Goal: Task Accomplishment & Management: Manage account settings

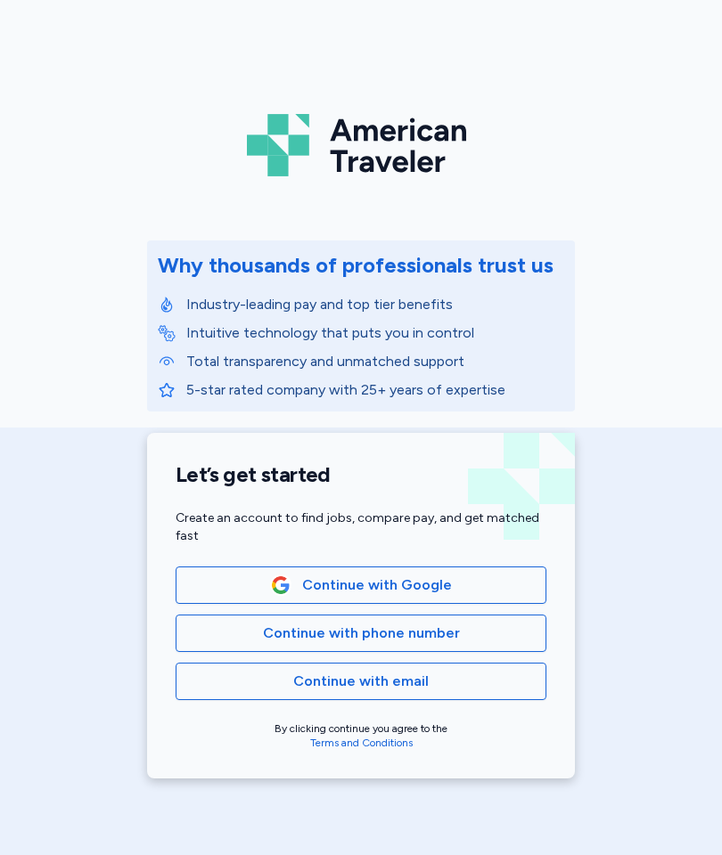
click at [452, 596] on button "Continue with Google" at bounding box center [360, 585] width 371 height 37
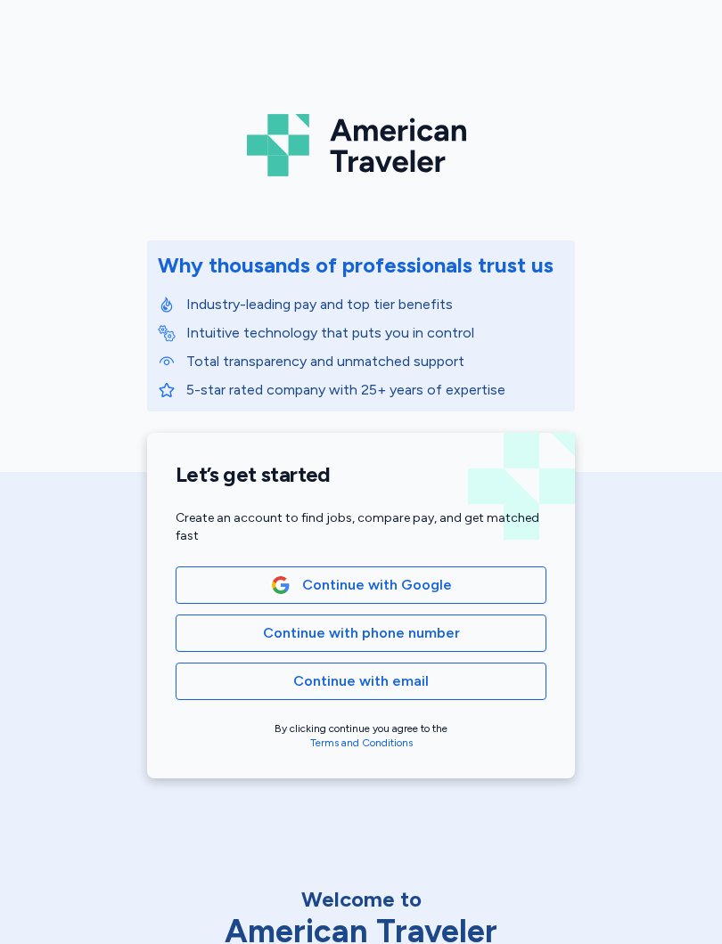
click at [347, 599] on button "Continue with Google" at bounding box center [360, 585] width 371 height 37
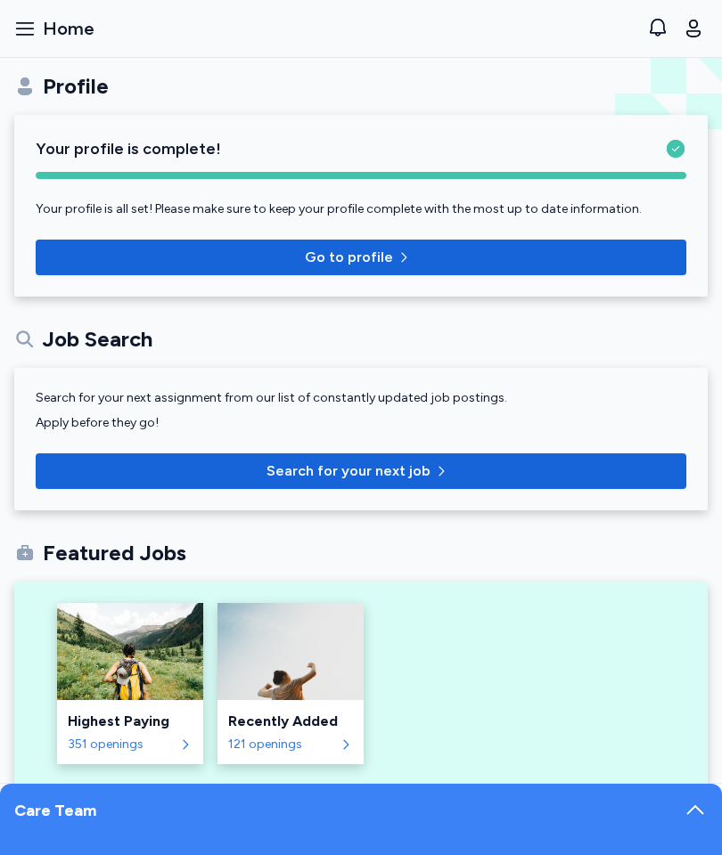
click at [154, 729] on div "Highest Paying" at bounding box center [130, 721] width 125 height 21
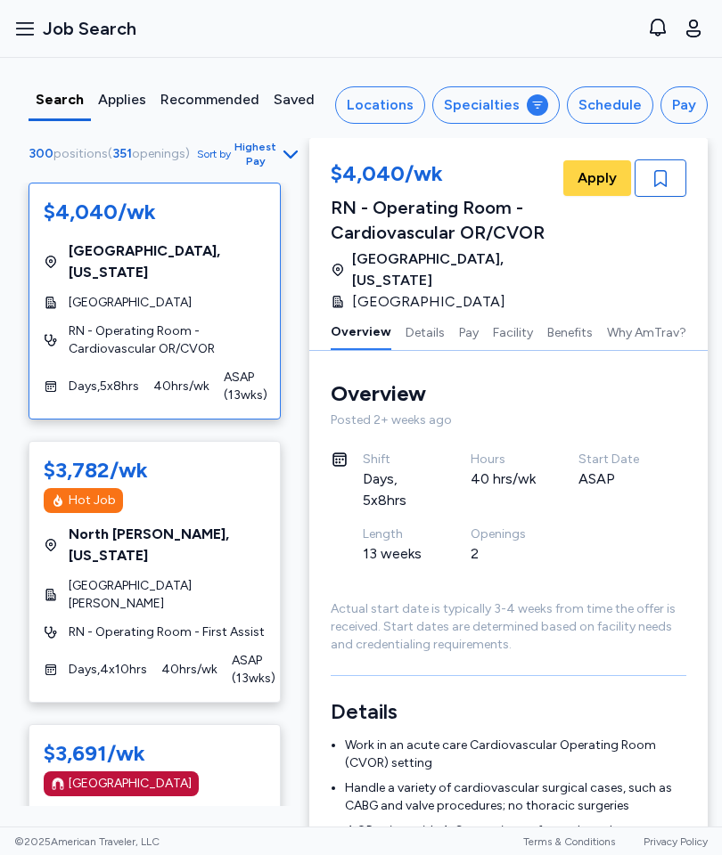
click at [259, 168] on span "Highest Pay" at bounding box center [255, 154] width 42 height 29
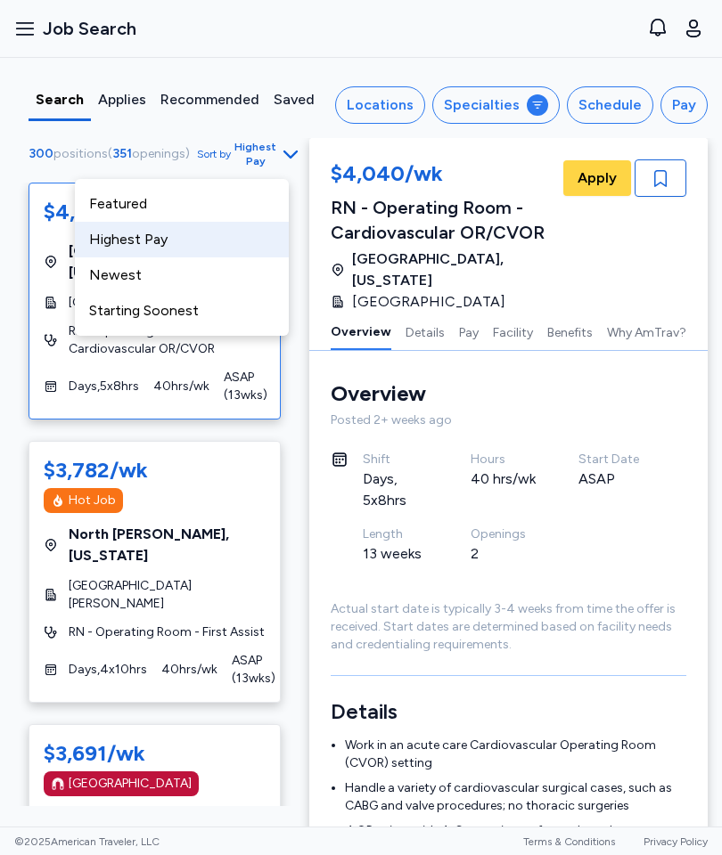
click at [204, 282] on div "Newest" at bounding box center [182, 275] width 214 height 36
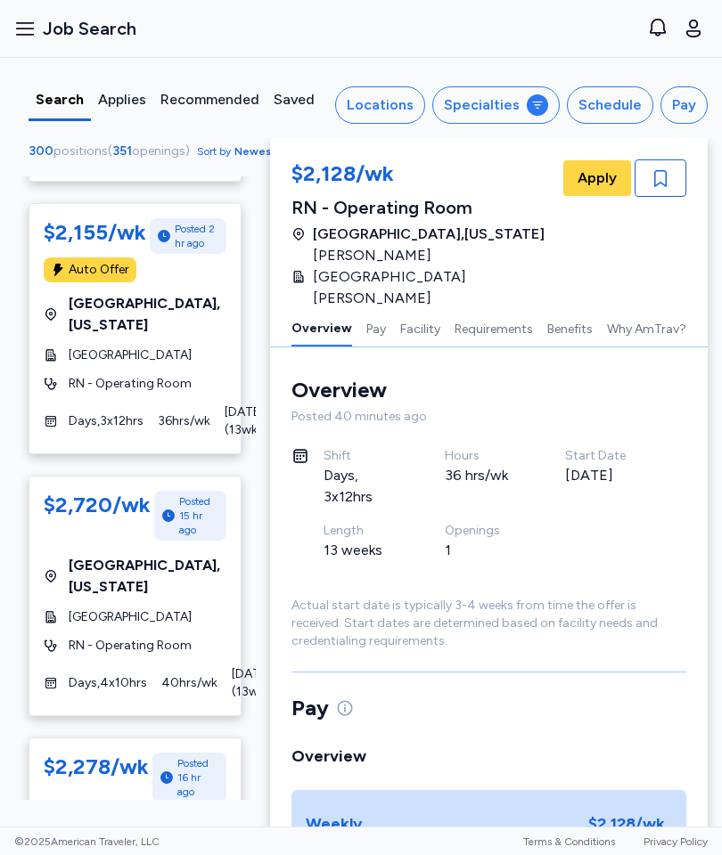
click at [423, 376] on div "Assignment Overview Overview" at bounding box center [488, 390] width 395 height 29
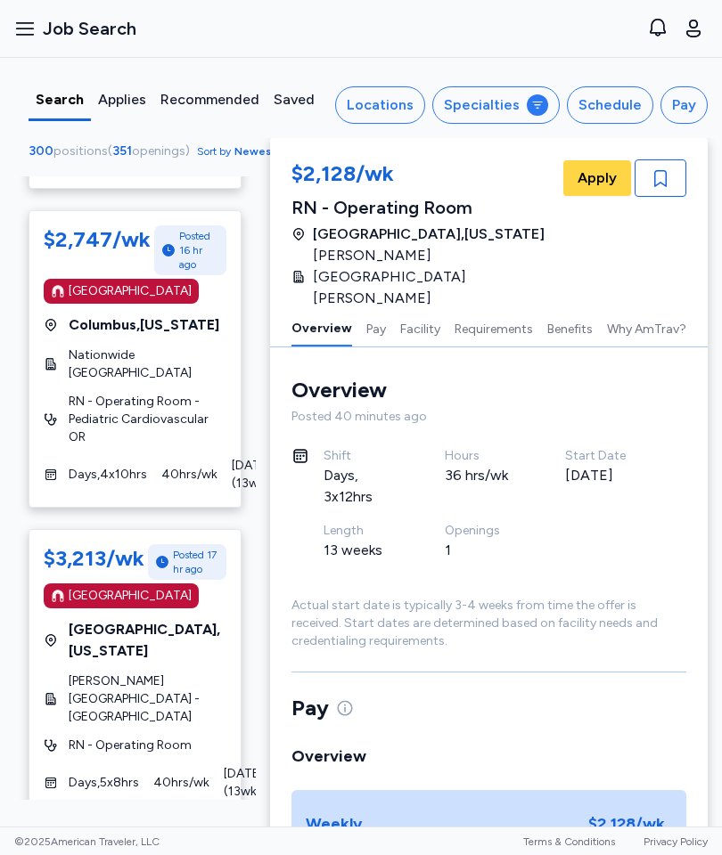
scroll to position [2737, 0]
click at [390, 106] on div "Locations" at bounding box center [380, 104] width 67 height 21
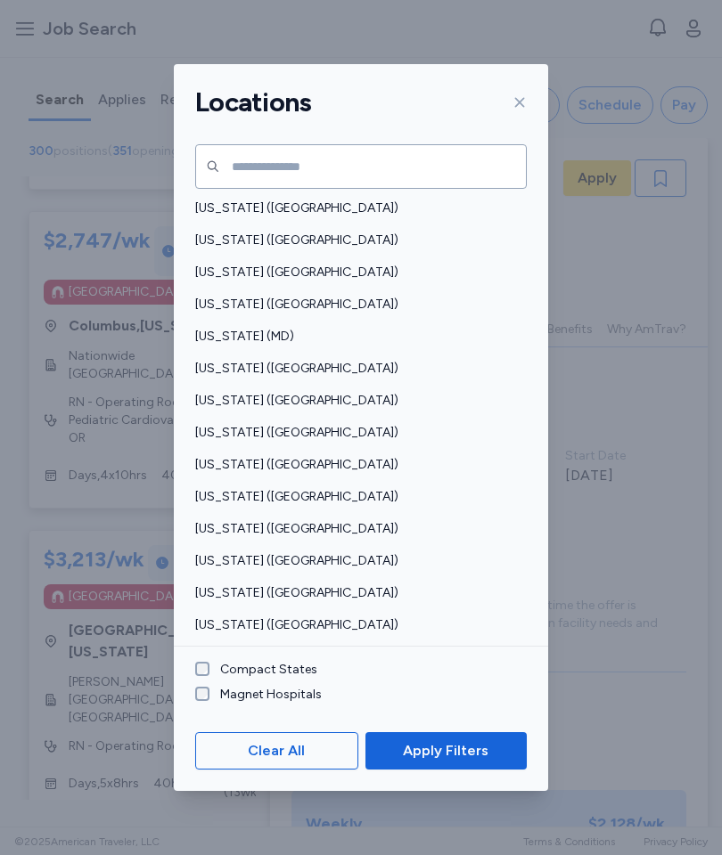
scroll to position [518, 0]
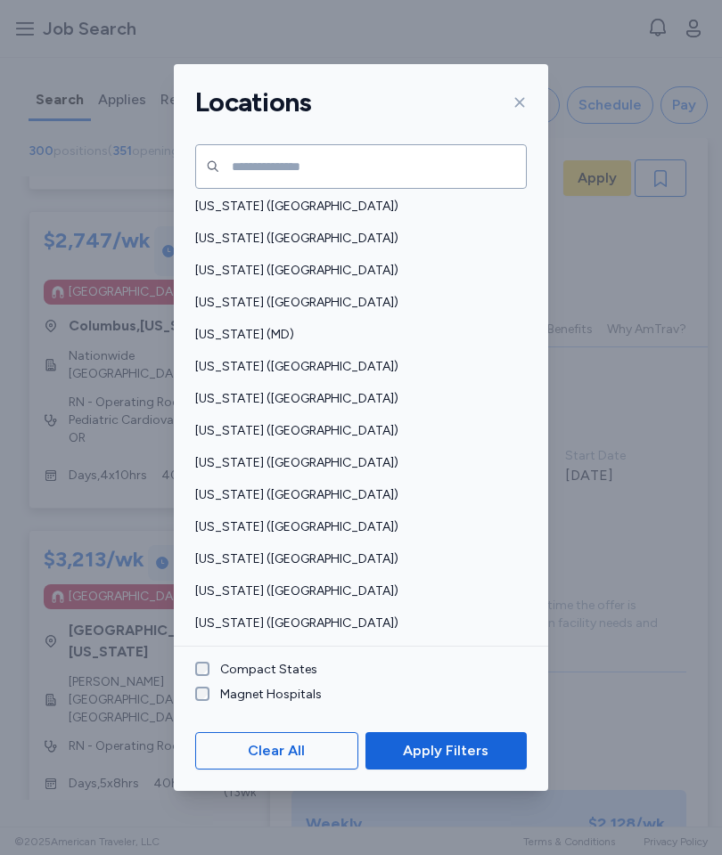
click at [330, 358] on span "[US_STATE] ([GEOGRAPHIC_DATA])" at bounding box center [355, 367] width 321 height 18
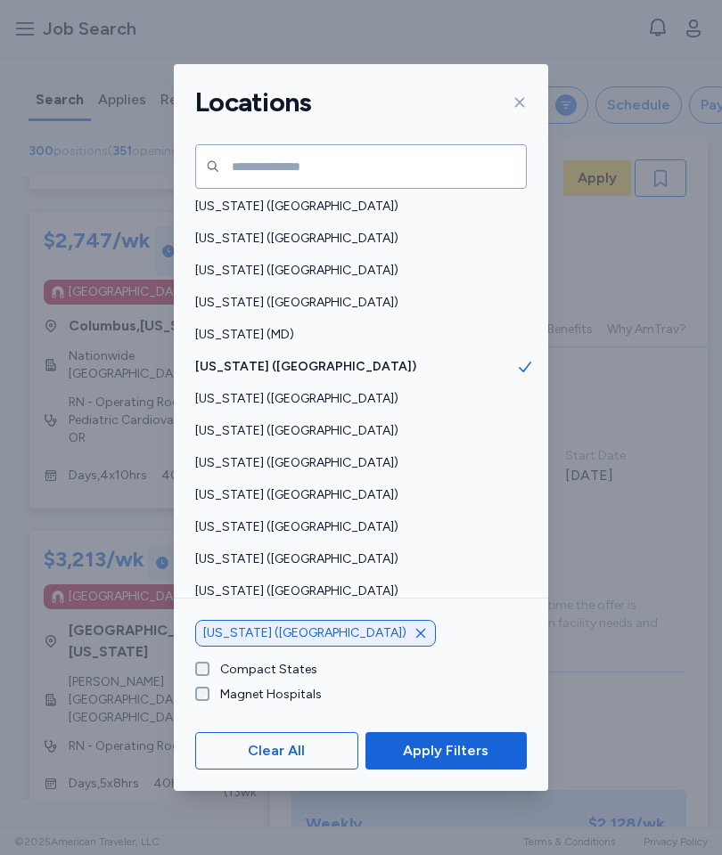
click at [475, 762] on span "Apply Filters" at bounding box center [446, 750] width 86 height 21
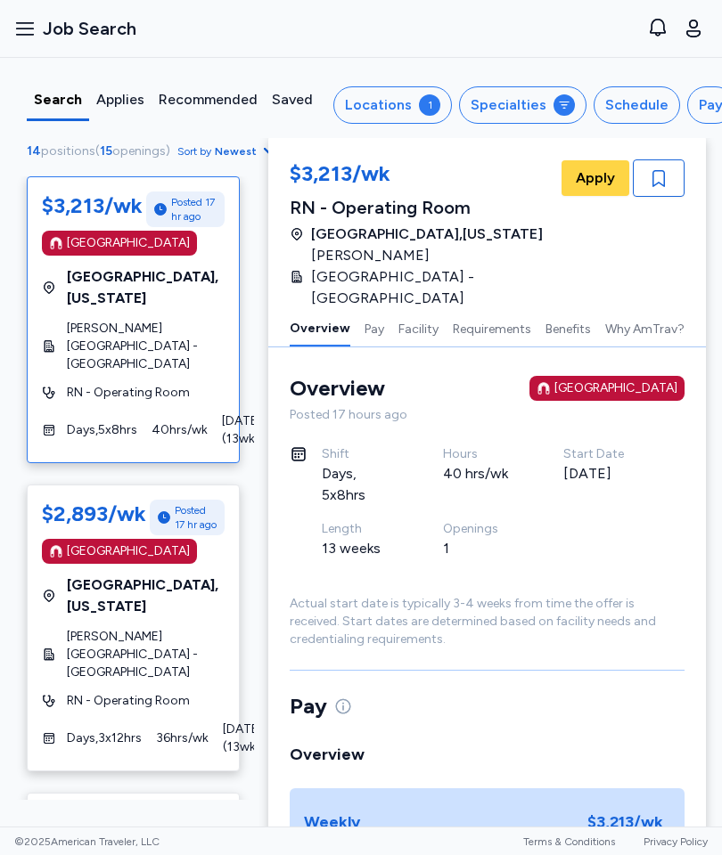
click at [184, 404] on div "$3,213/wk Posted 17 hr ago [GEOGRAPHIC_DATA] [GEOGRAPHIC_DATA] , [US_STATE] [PE…" at bounding box center [133, 319] width 213 height 287
click at [179, 721] on div "Days , 3 x 12 hrs 36 hrs/wk [DATE] ( 13 wks)" at bounding box center [133, 739] width 183 height 36
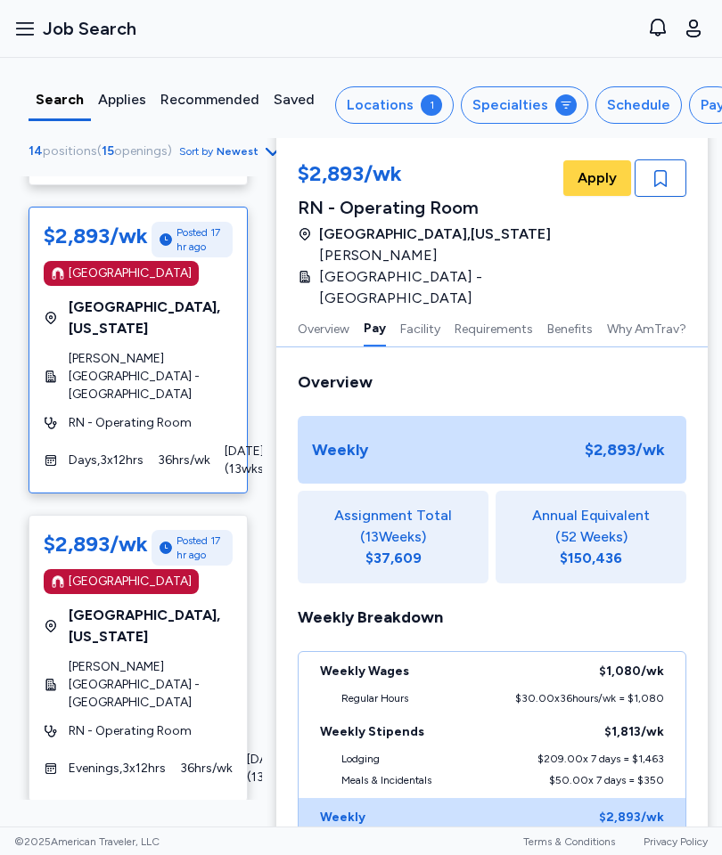
scroll to position [281, 0]
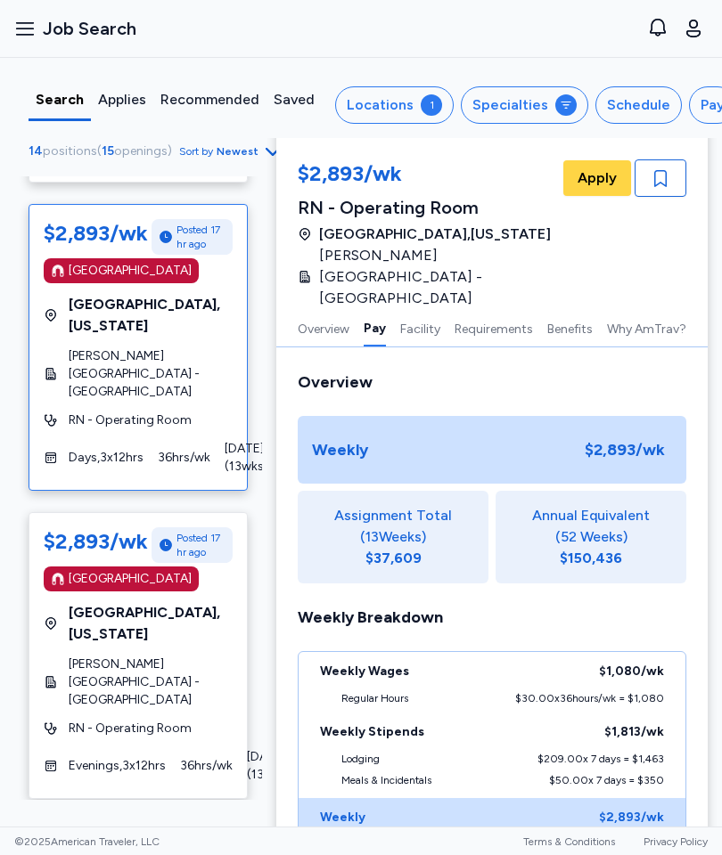
click at [180, 757] on span "36 hrs/wk" at bounding box center [206, 766] width 53 height 18
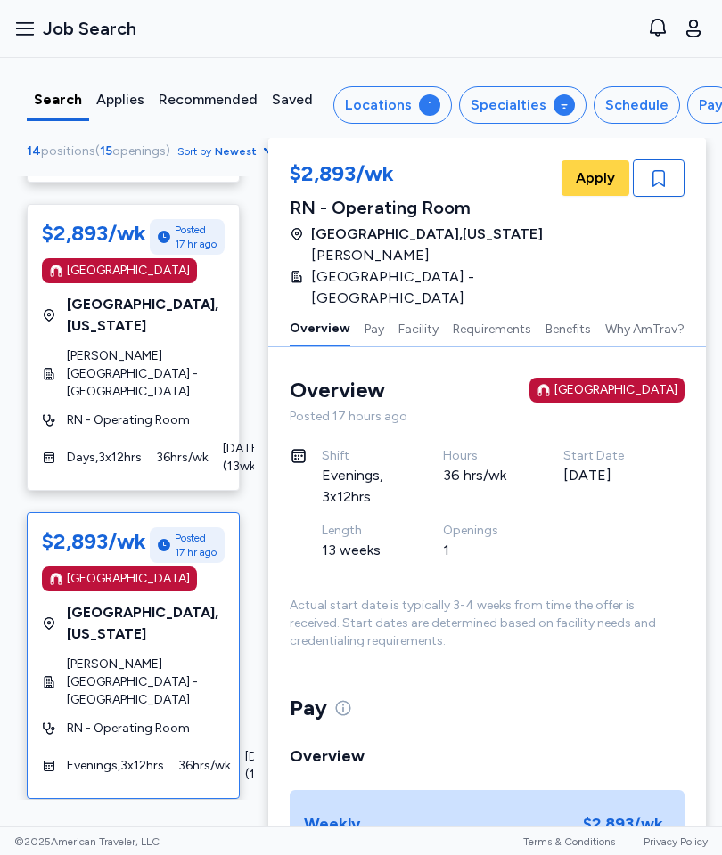
scroll to position [0, 2]
click at [499, 309] on button "Requirements" at bounding box center [492, 327] width 78 height 37
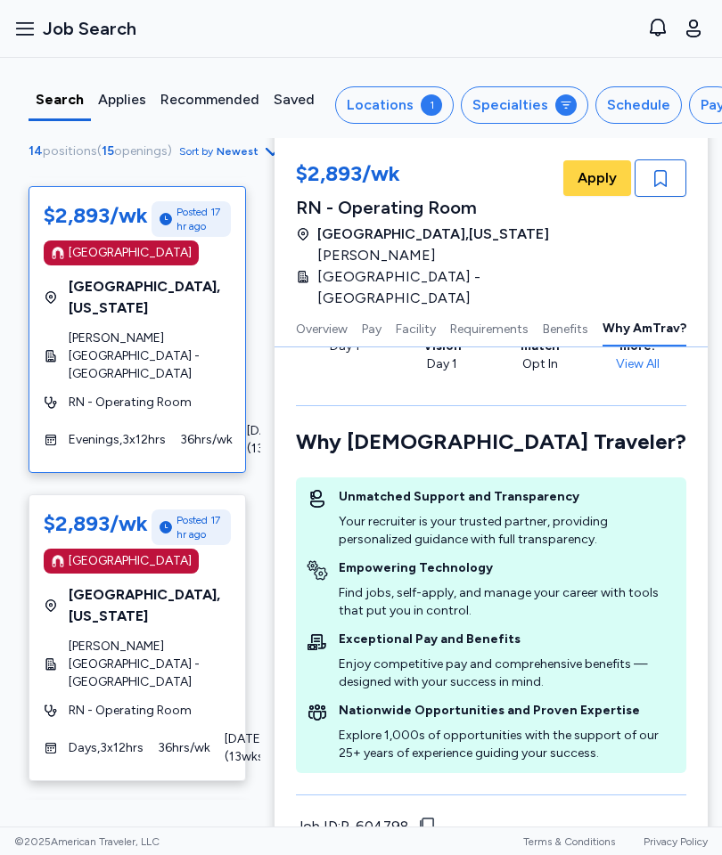
scroll to position [573, 0]
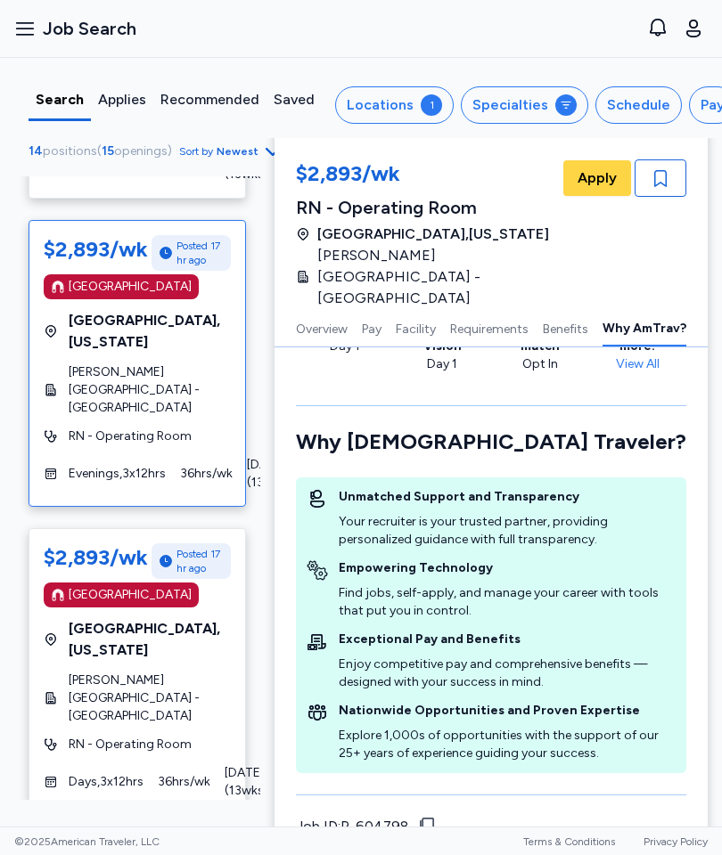
click at [176, 736] on span "RN - Operating Room" at bounding box center [130, 745] width 123 height 18
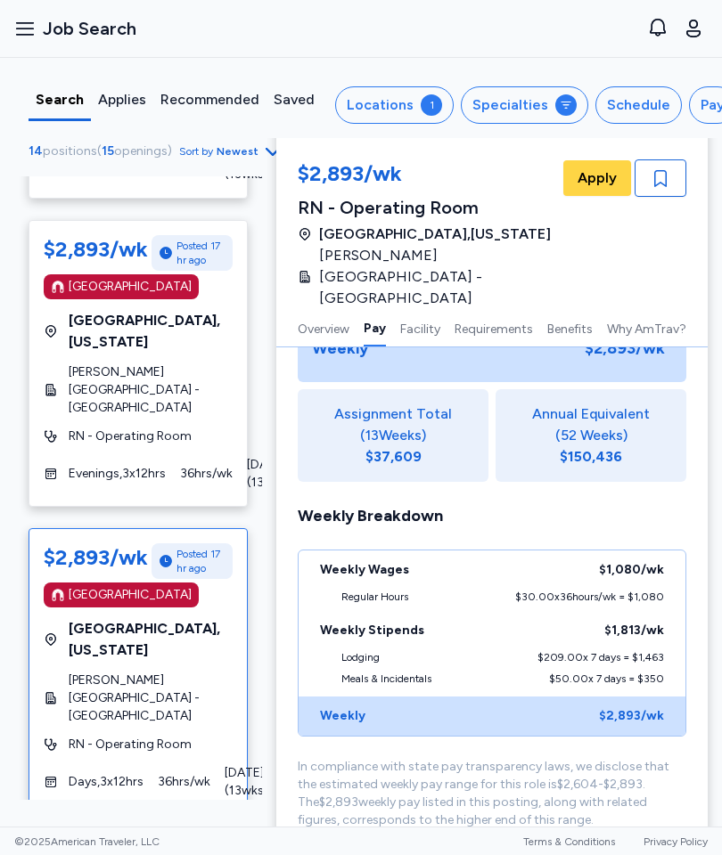
scroll to position [477, 0]
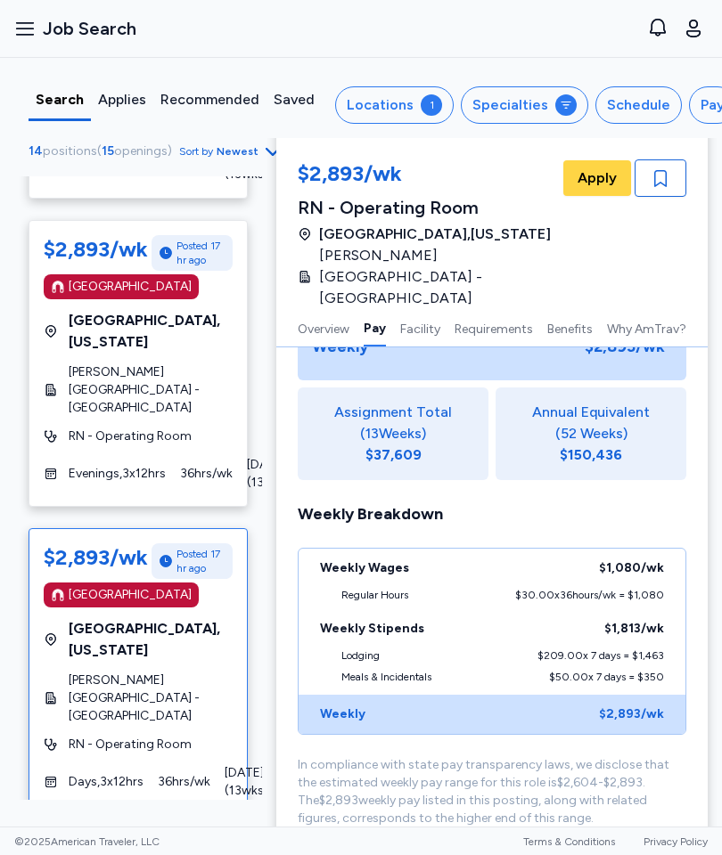
click at [602, 609] on div "Weekly Stipends $1,813 /wk" at bounding box center [491, 628] width 387 height 39
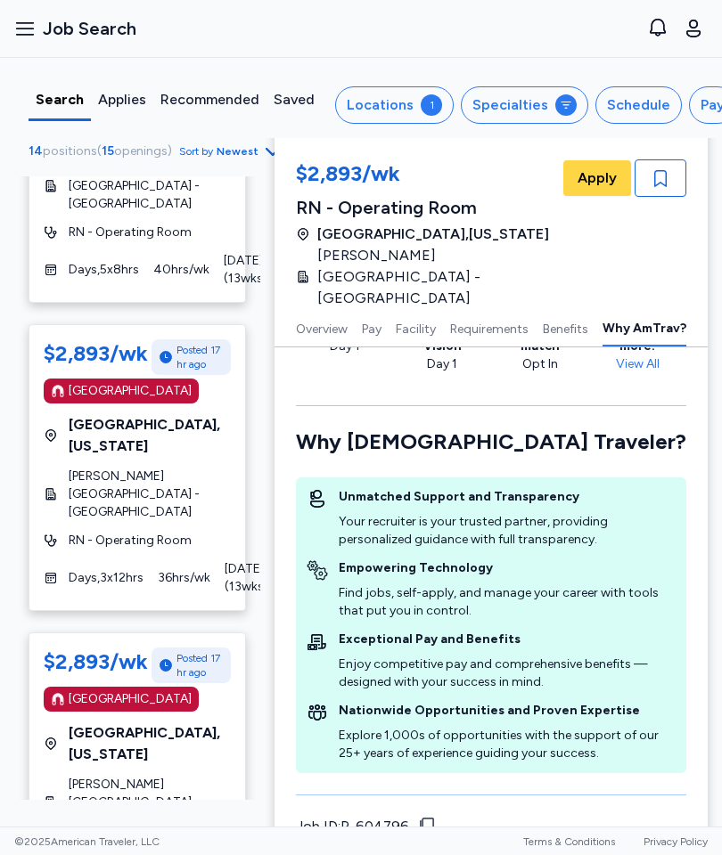
scroll to position [159, 0]
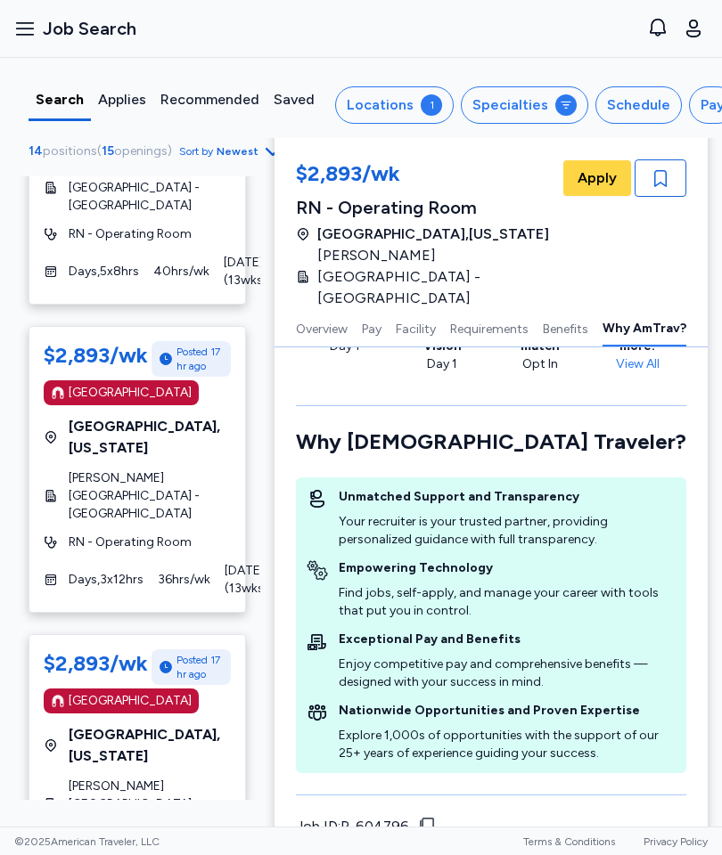
click at [68, 562] on div "Days , 3 x 12 hrs 36 hrs/wk [DATE] ( 13 wks)" at bounding box center [137, 580] width 187 height 36
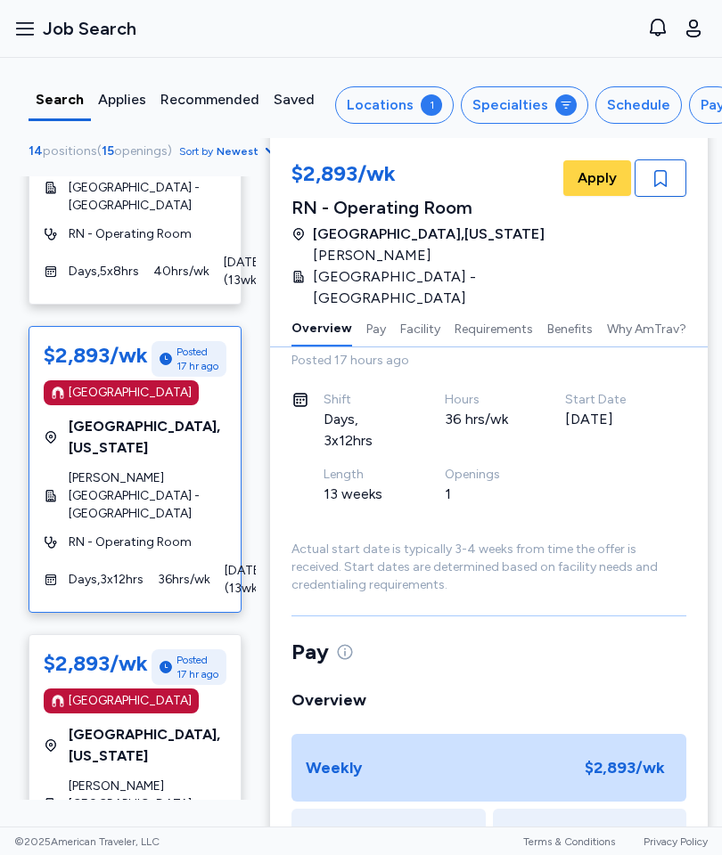
scroll to position [54, 0]
click at [422, 314] on button "Facility" at bounding box center [420, 327] width 40 height 37
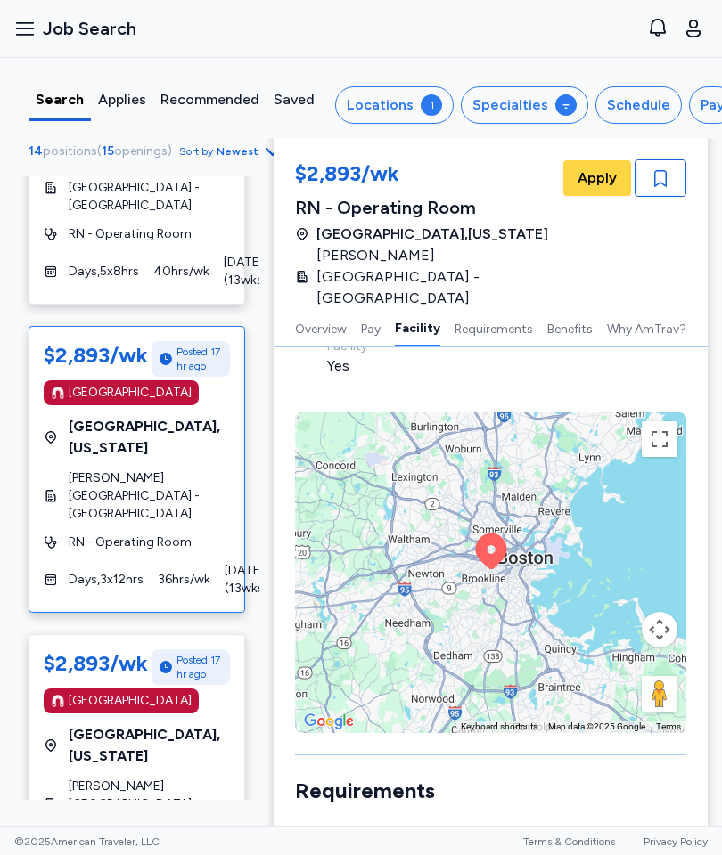
scroll to position [1299, 0]
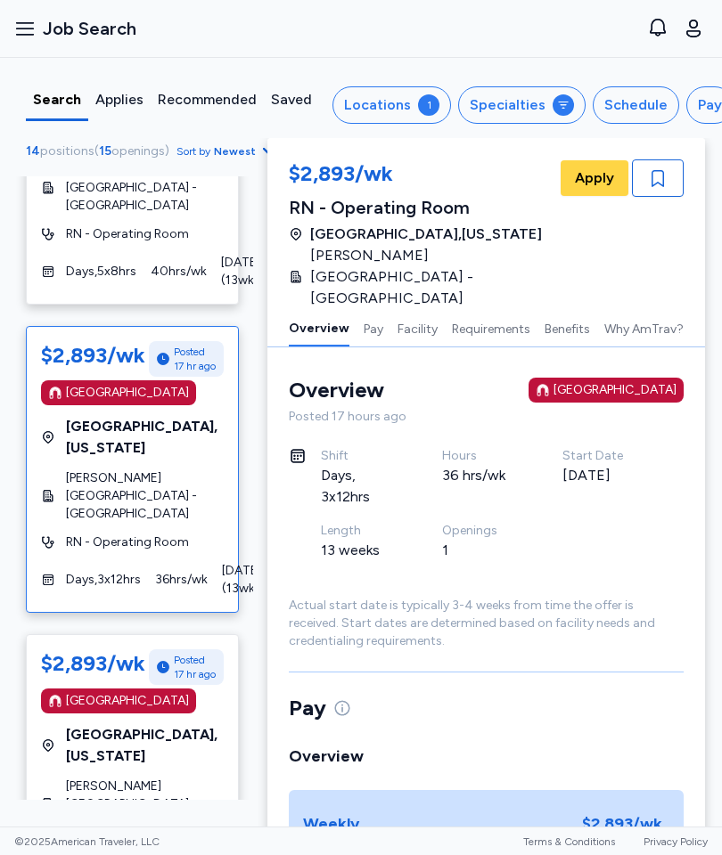
click at [86, 22] on span "Job Search" at bounding box center [90, 28] width 94 height 25
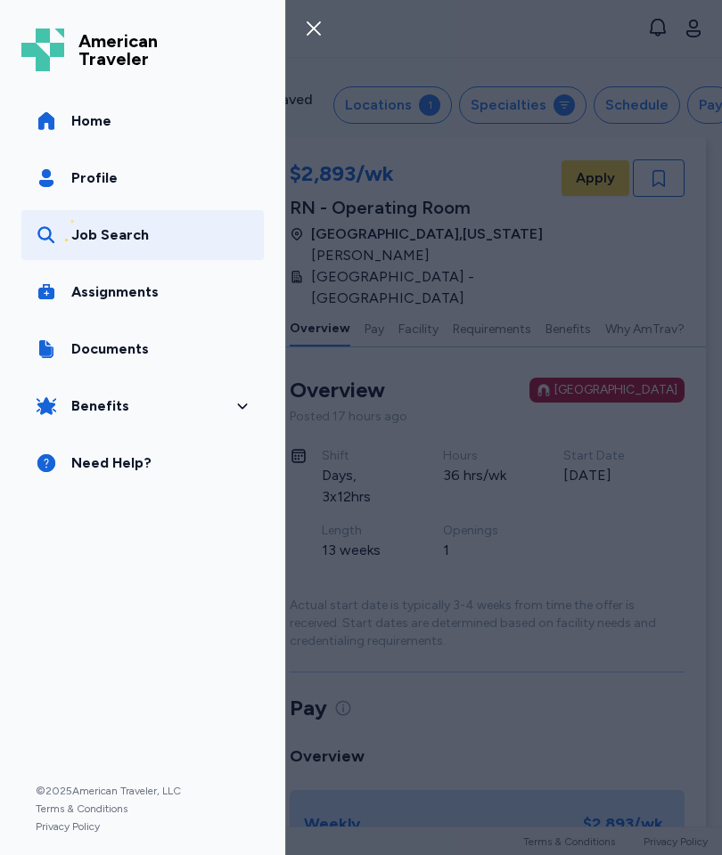
scroll to position [0, 2]
click at [69, 181] on link "Profile" at bounding box center [142, 178] width 242 height 50
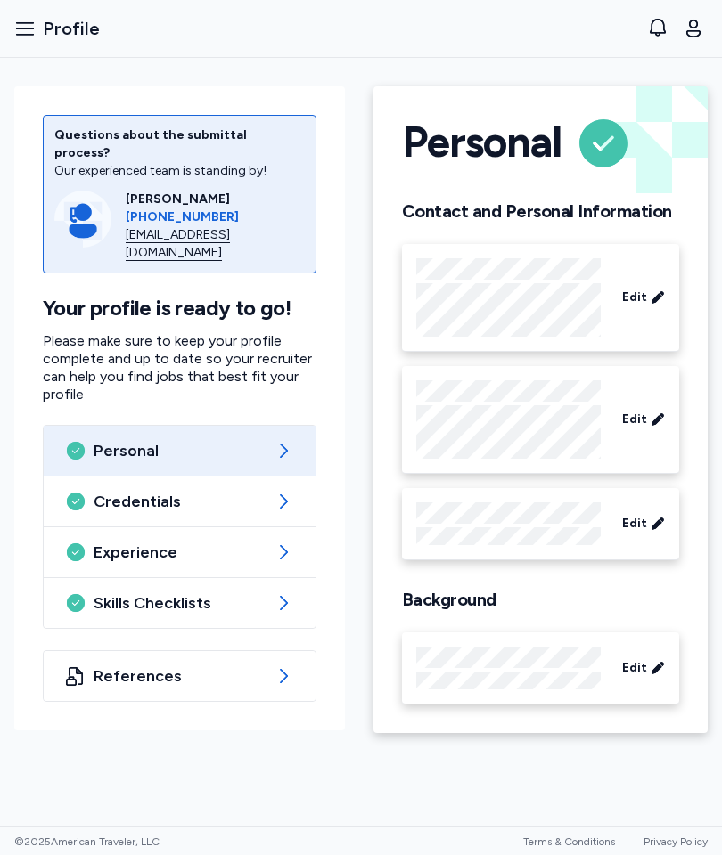
click at [256, 491] on span "Credentials" at bounding box center [180, 501] width 172 height 21
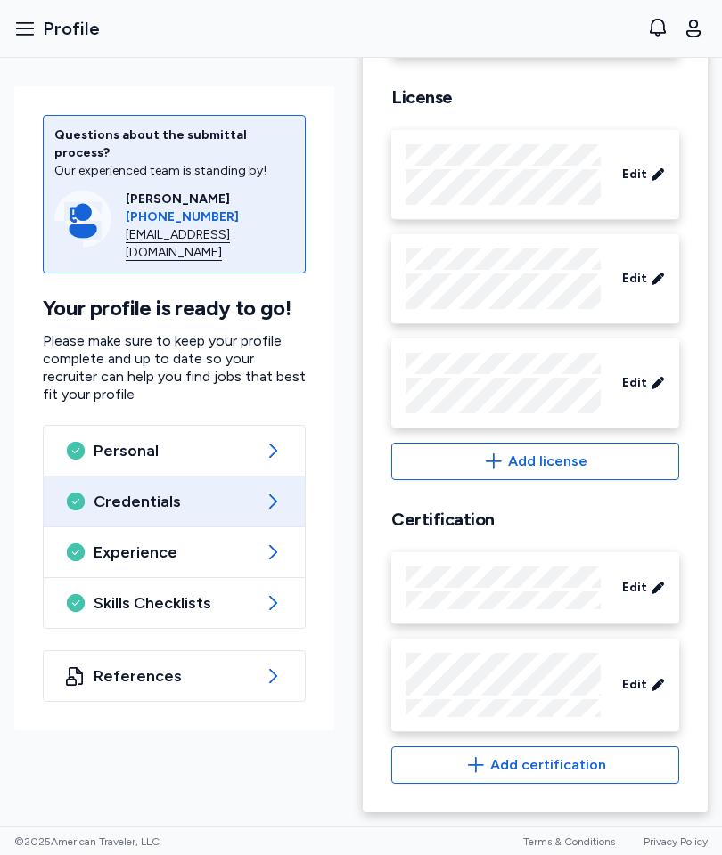
scroll to position [727, 0]
click at [207, 557] on div "Experience" at bounding box center [174, 552] width 261 height 50
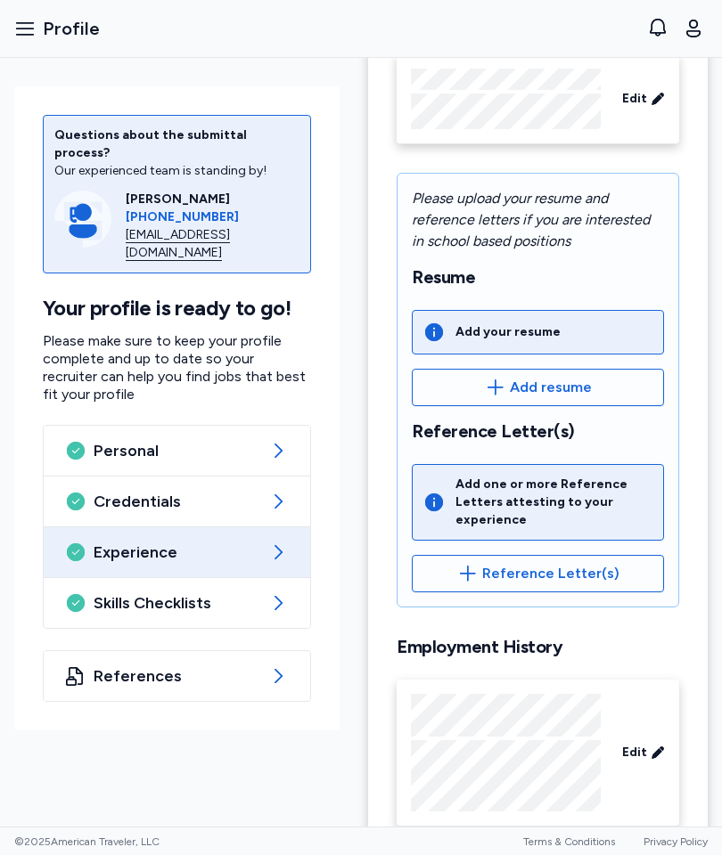
scroll to position [184, 0]
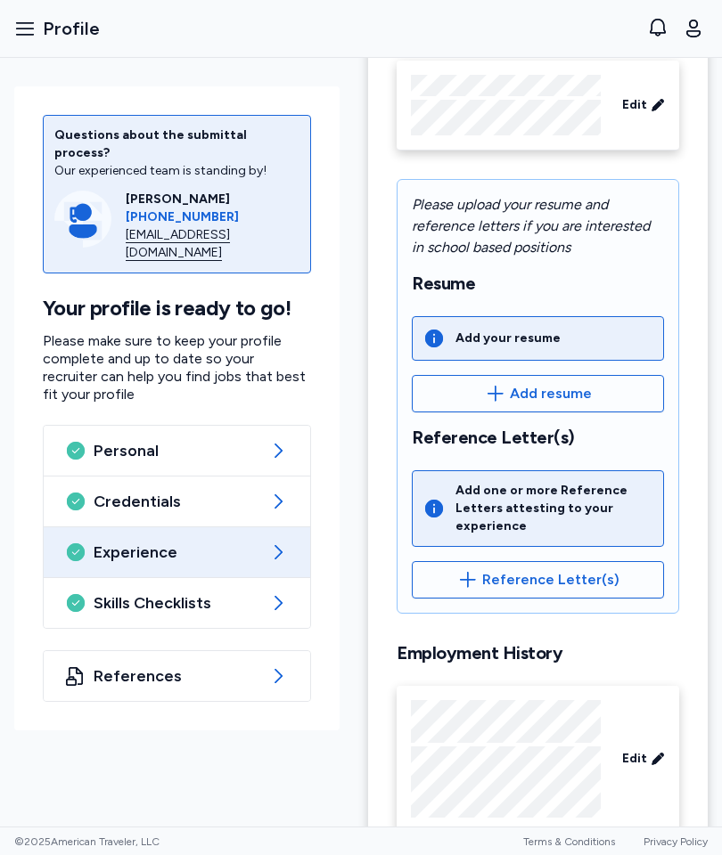
click at [227, 592] on span "Skills Checklists" at bounding box center [177, 602] width 167 height 21
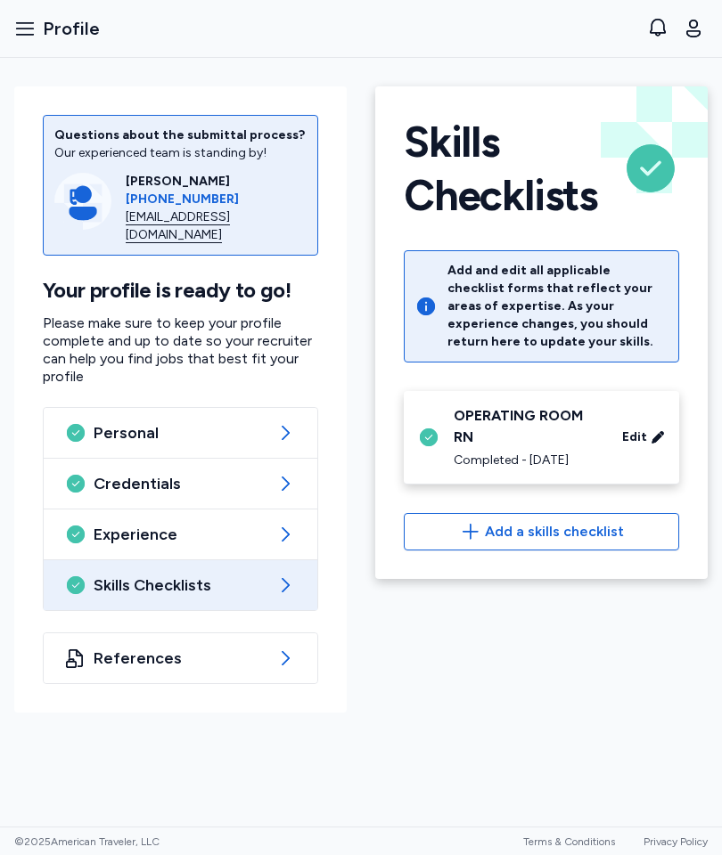
click at [663, 446] on icon at bounding box center [657, 437] width 14 height 18
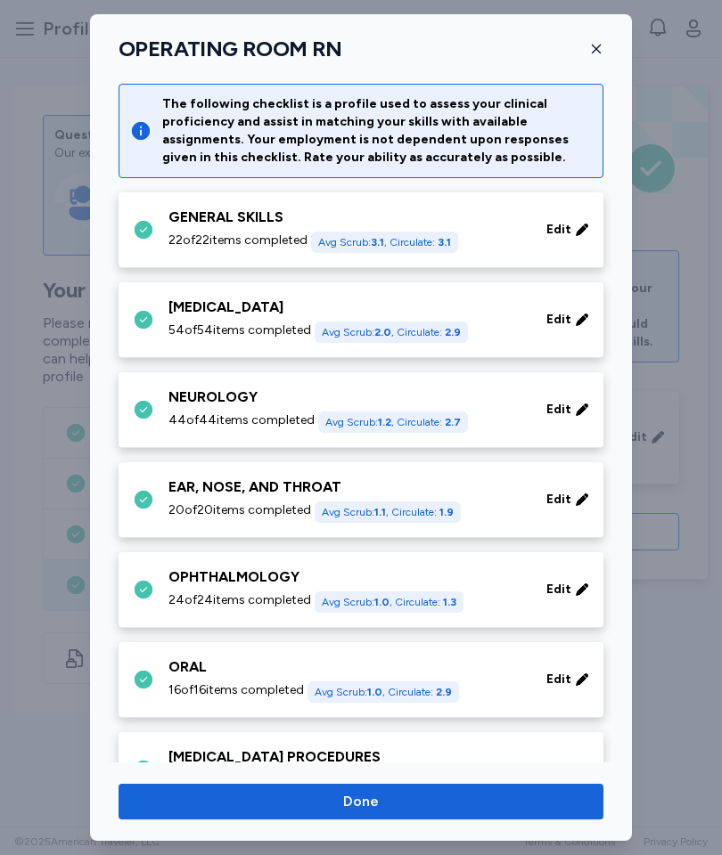
scroll to position [-50, 0]
click at [585, 178] on div "The following checklist is a profile used to assess your clinical proficiency a…" at bounding box center [360, 131] width 485 height 94
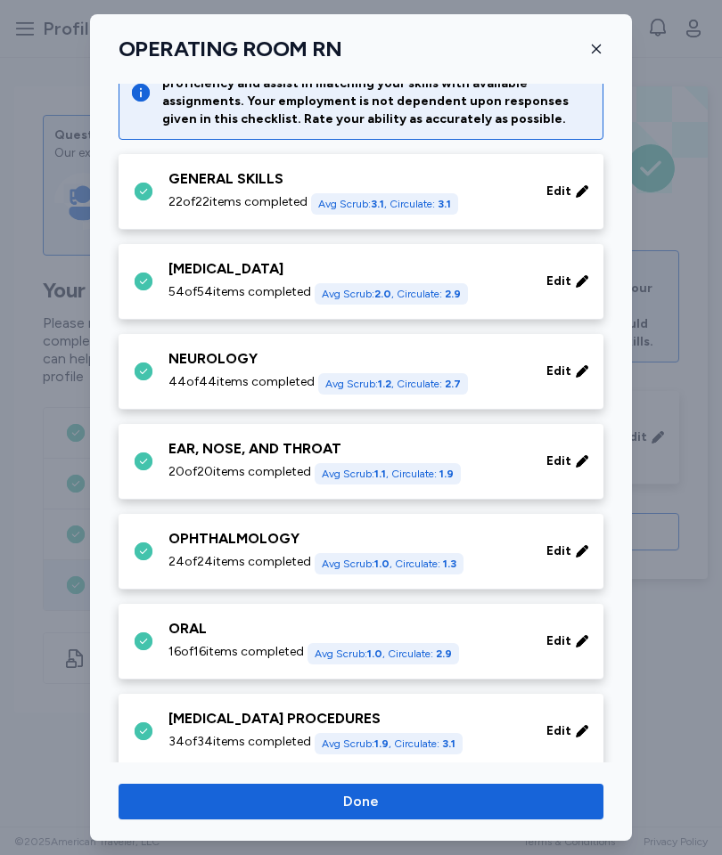
scroll to position [42, 0]
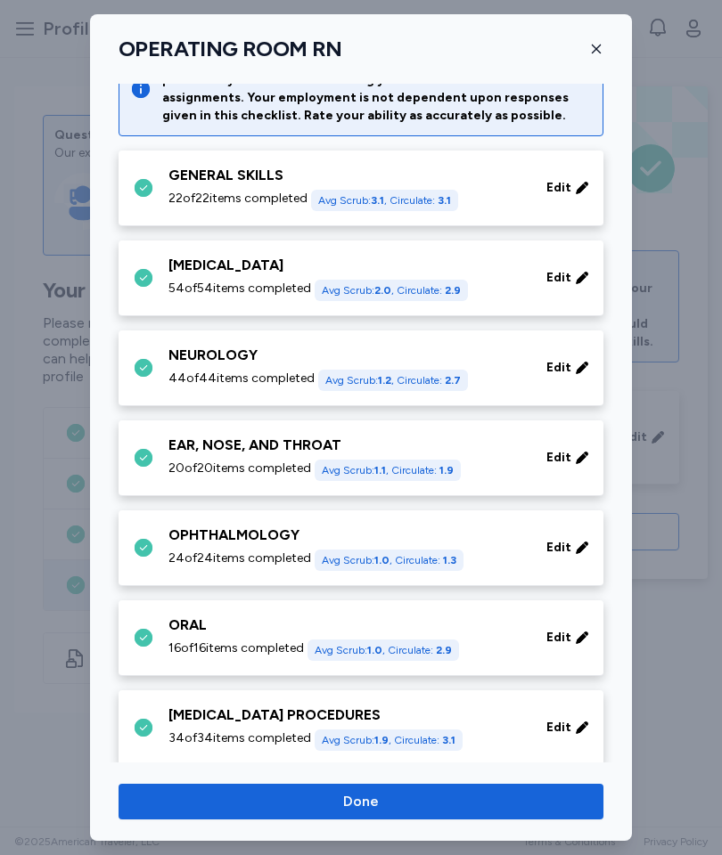
click at [583, 185] on icon at bounding box center [581, 188] width 12 height 12
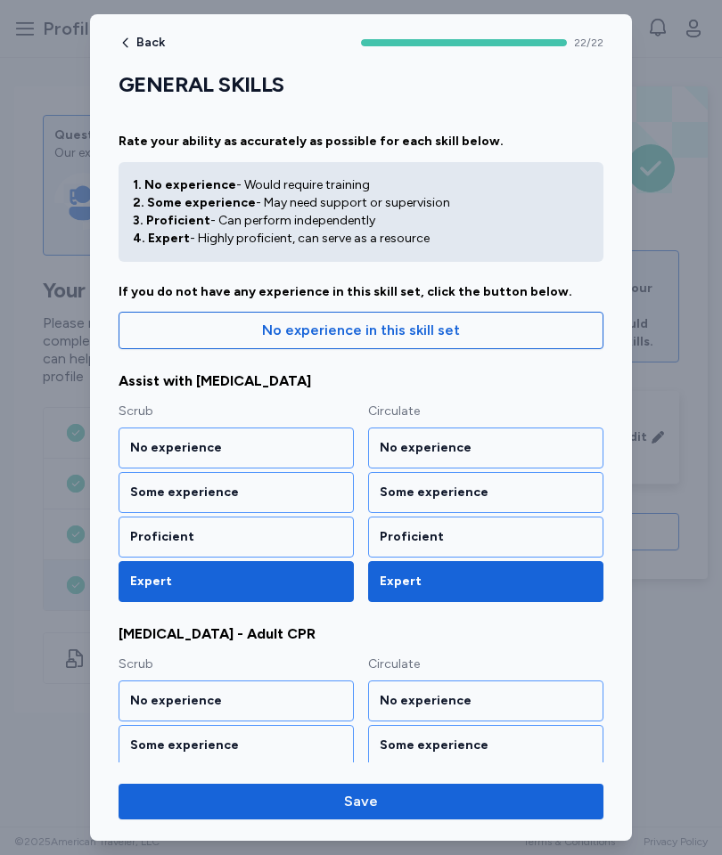
scroll to position [0, 0]
click at [405, 791] on span "Save" at bounding box center [361, 801] width 456 height 21
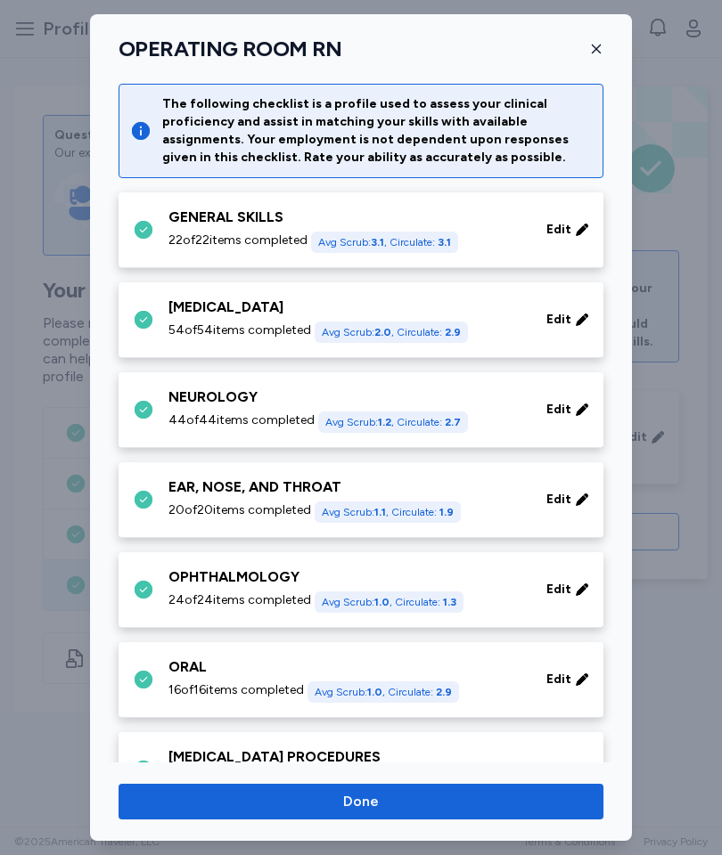
click at [588, 231] on icon at bounding box center [582, 230] width 14 height 18
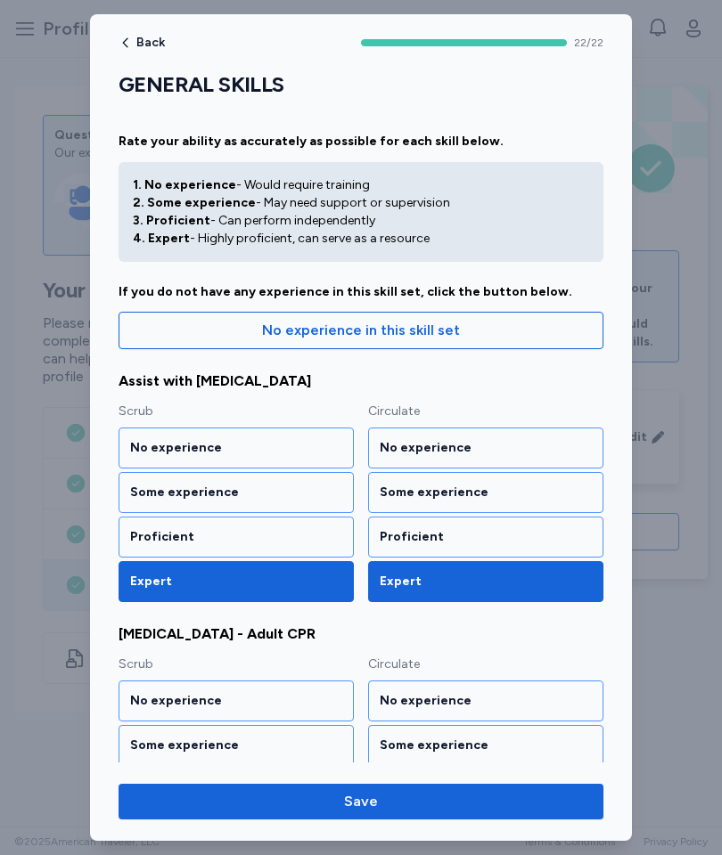
click at [155, 44] on span "Back" at bounding box center [150, 43] width 29 height 12
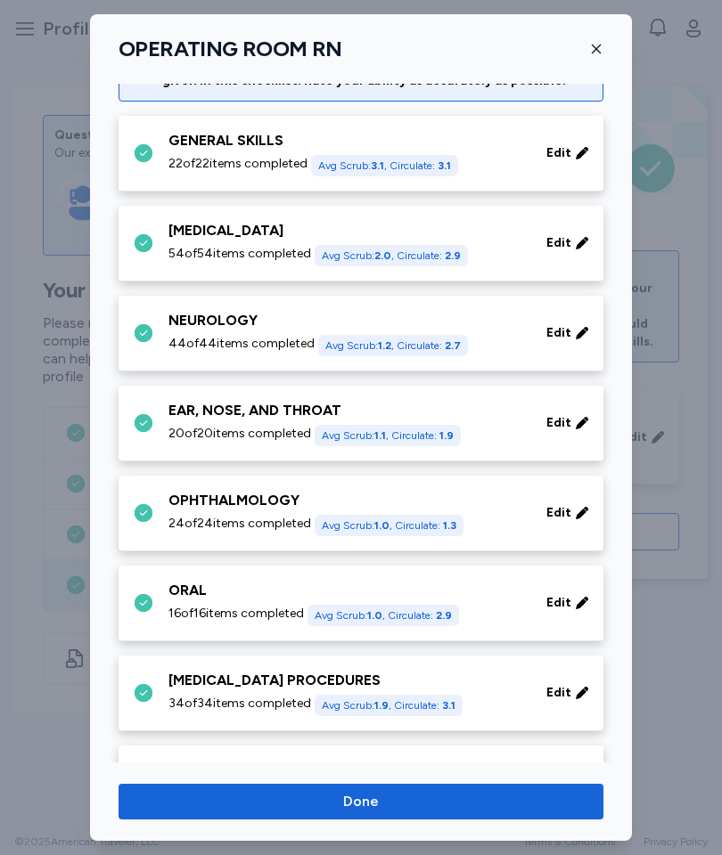
scroll to position [86, 0]
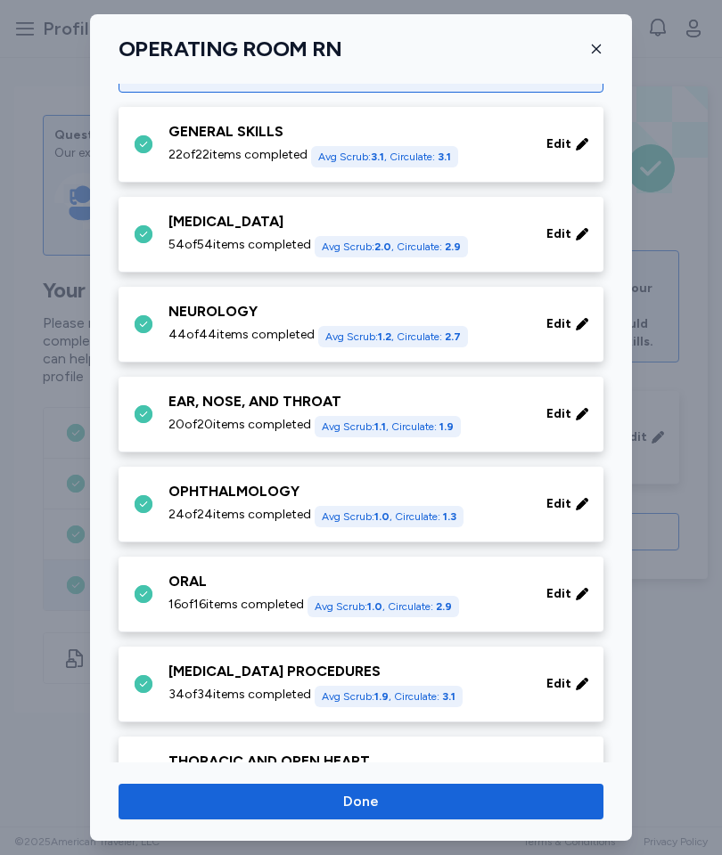
click at [570, 417] on span "Edit" at bounding box center [558, 414] width 25 height 18
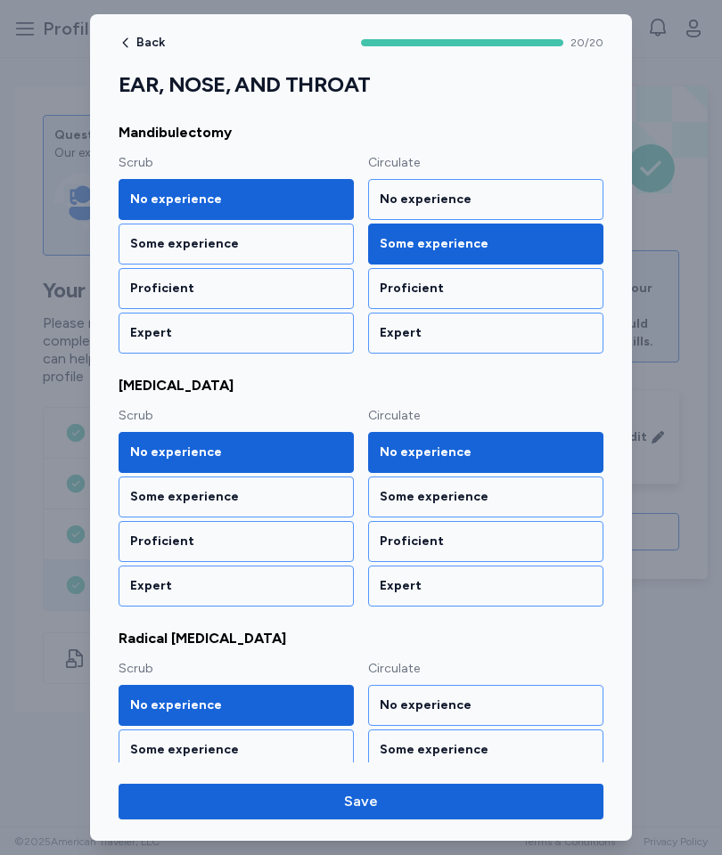
scroll to position [1007, 0]
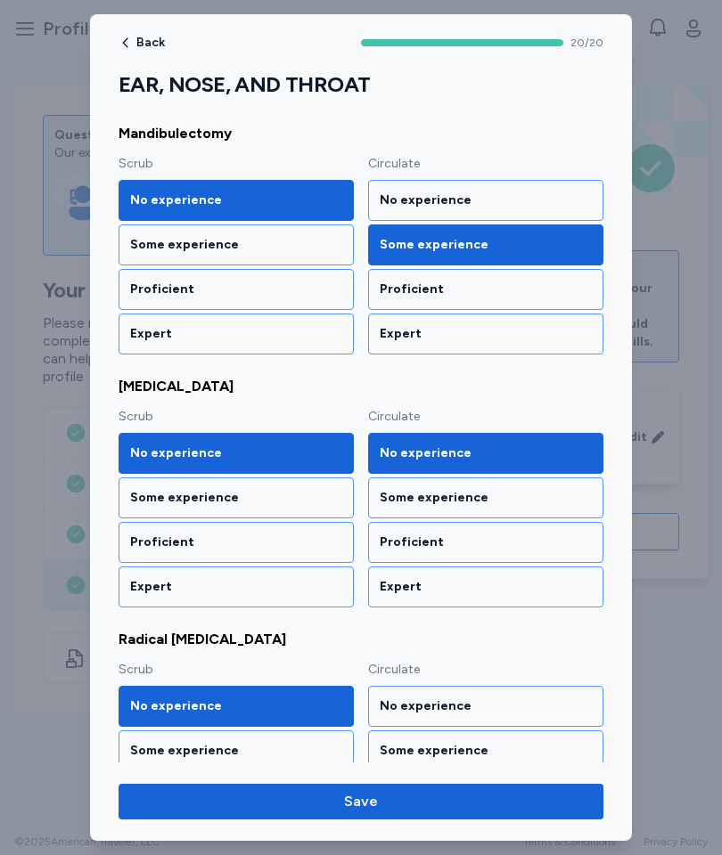
click at [461, 301] on div "Proficient" at bounding box center [485, 289] width 235 height 41
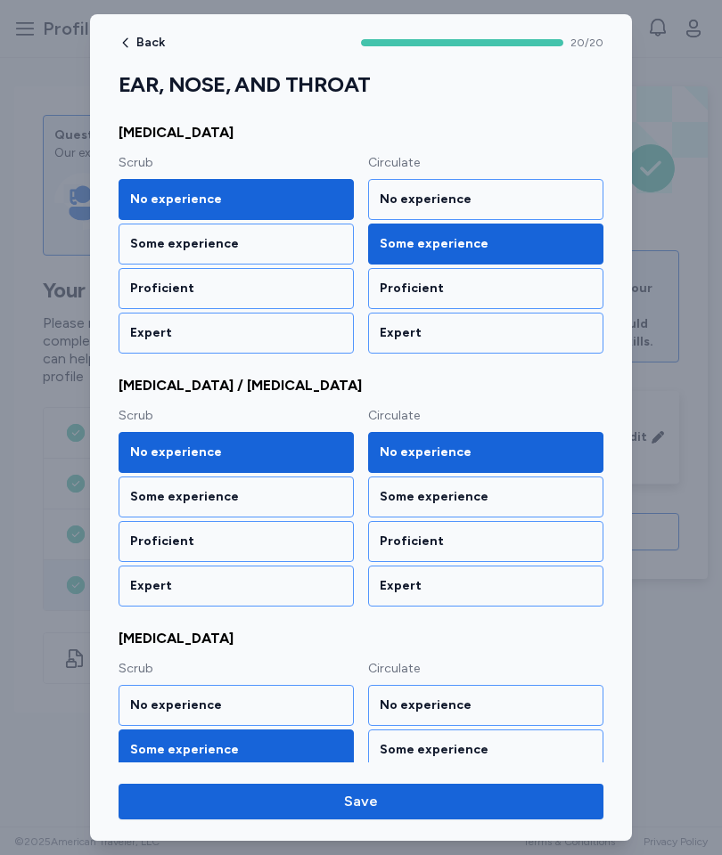
scroll to position [2023, 0]
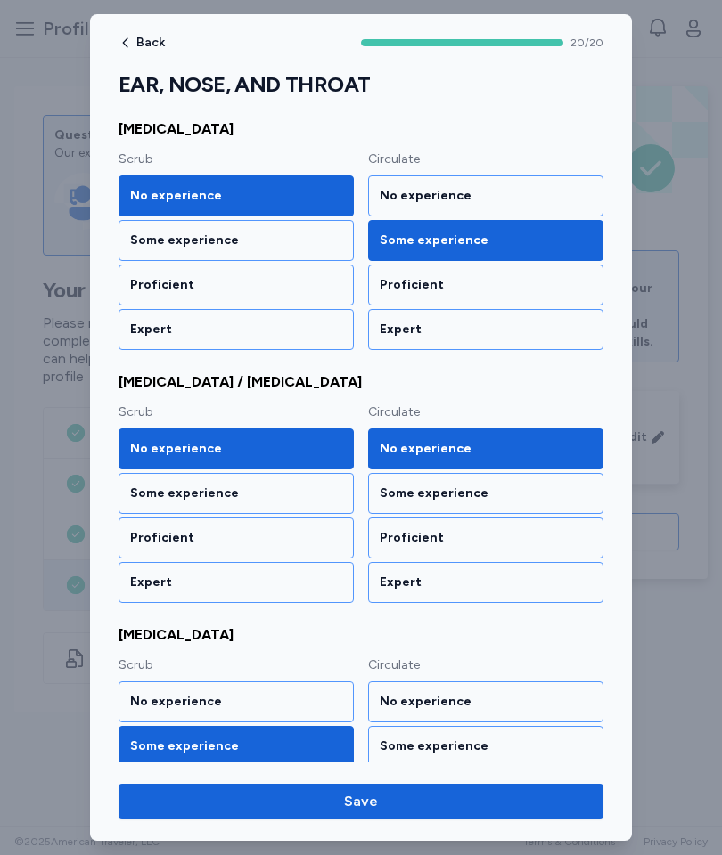
click at [453, 586] on div "Expert" at bounding box center [485, 583] width 212 height 18
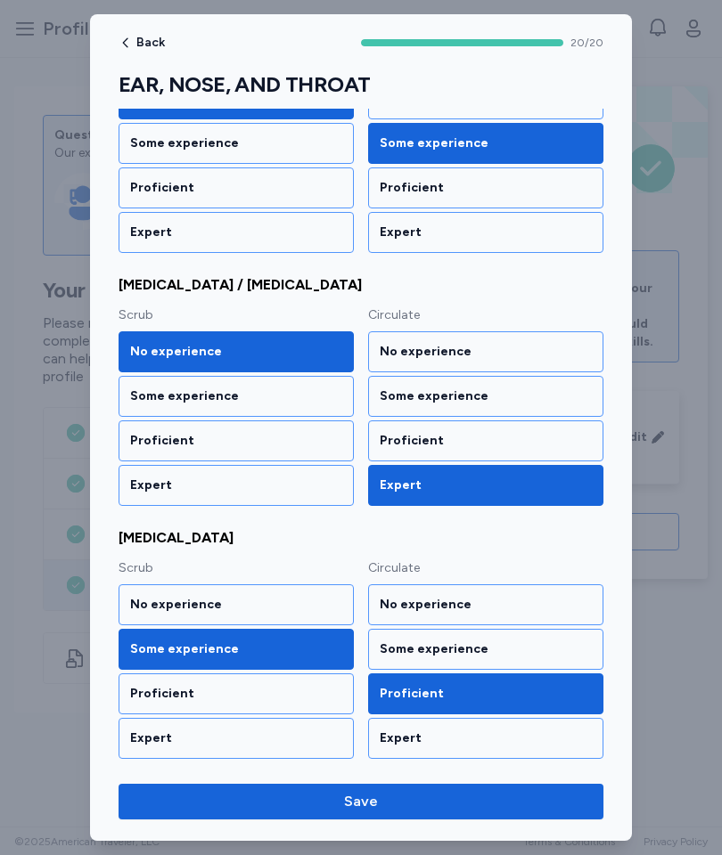
scroll to position [2120, 0]
click at [300, 441] on div "Proficient" at bounding box center [236, 441] width 212 height 18
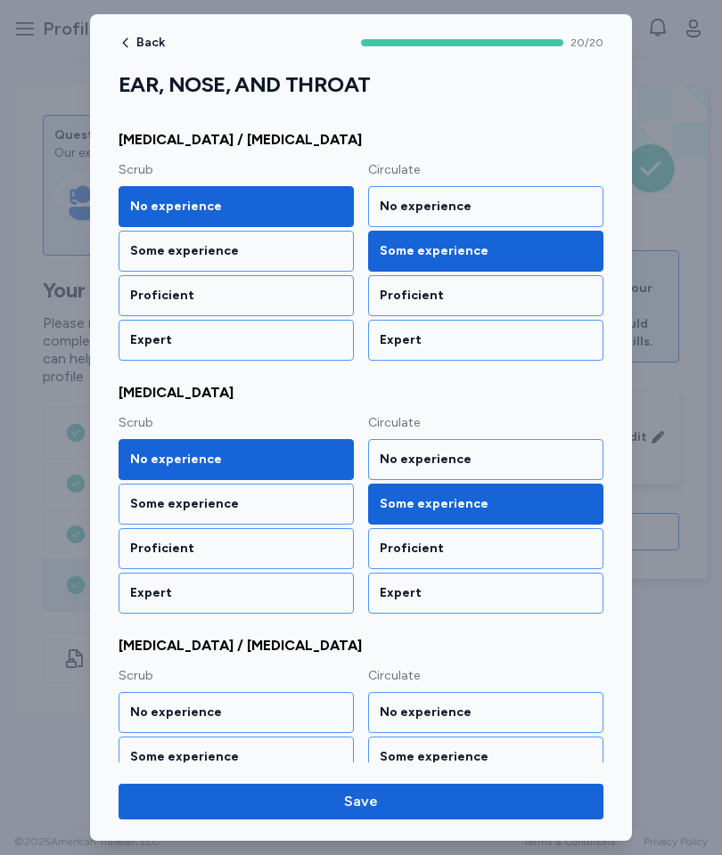
scroll to position [1762, 0]
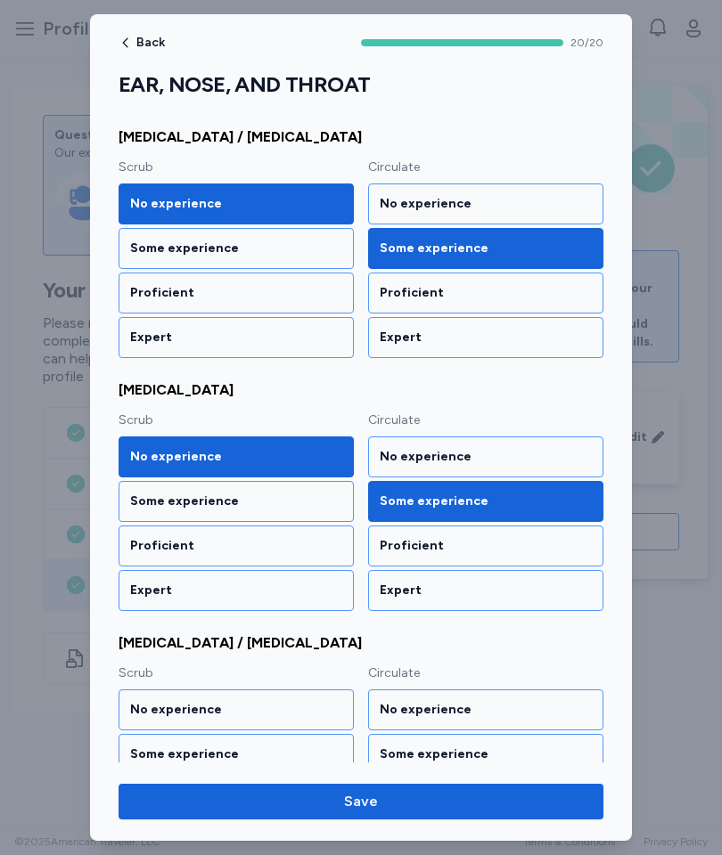
click at [308, 729] on div "No experience" at bounding box center [235, 709] width 235 height 41
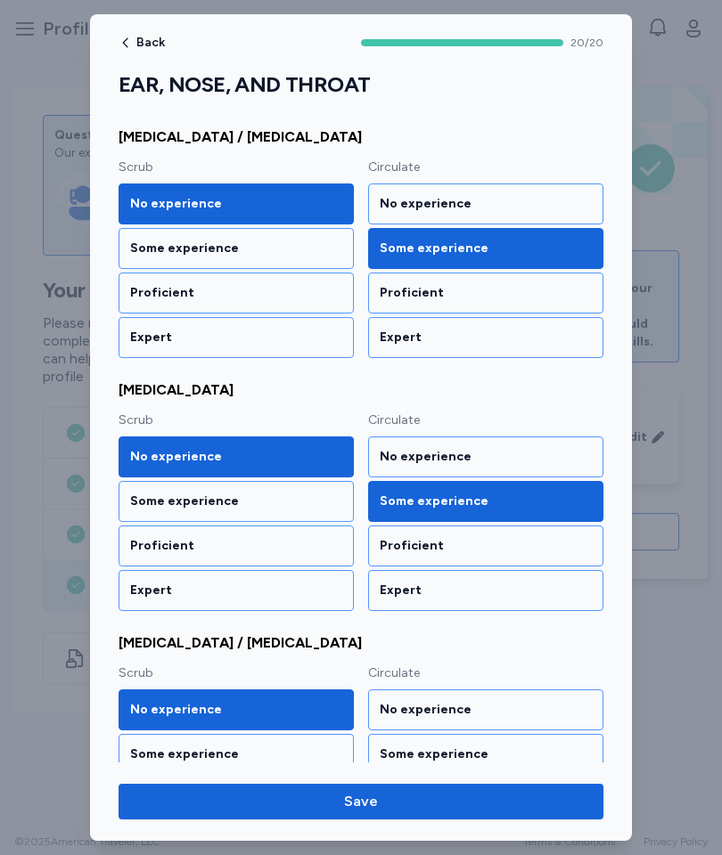
click at [315, 754] on div "Some experience" at bounding box center [236, 755] width 212 height 18
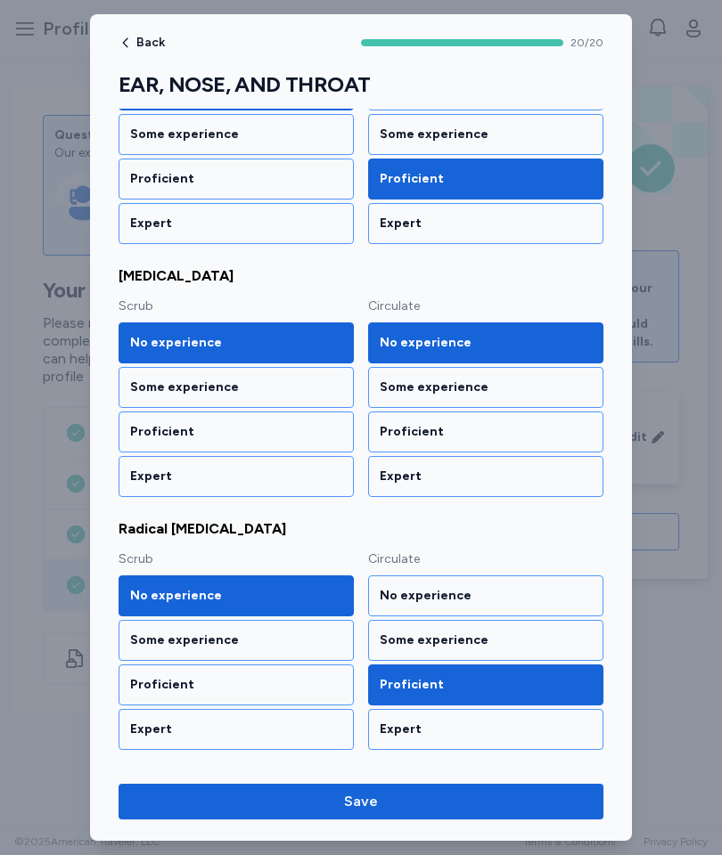
scroll to position [1130, 0]
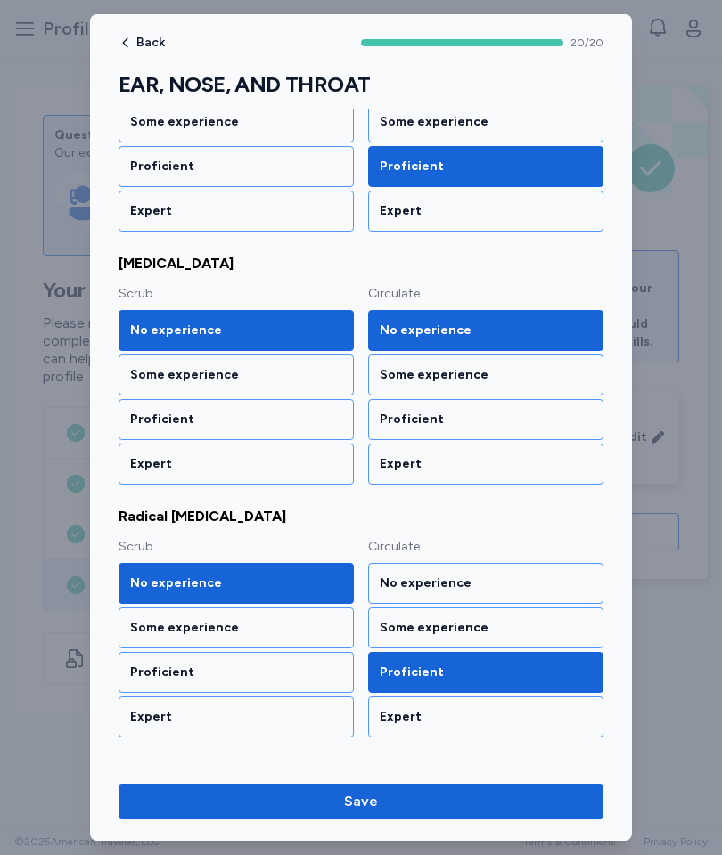
click at [303, 626] on div "Some experience" at bounding box center [236, 628] width 212 height 18
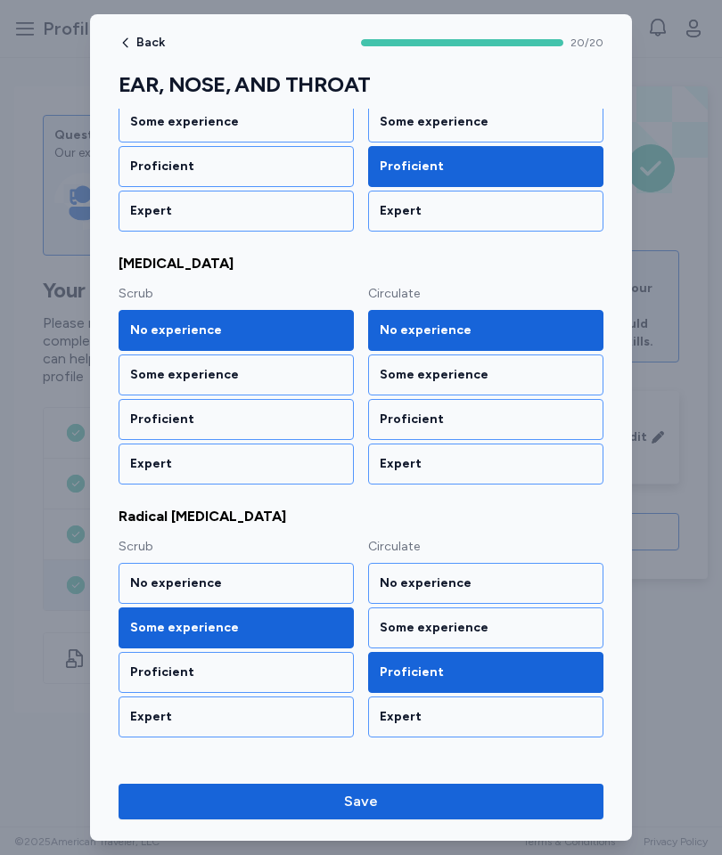
click at [303, 626] on div "Some experience" at bounding box center [236, 628] width 212 height 18
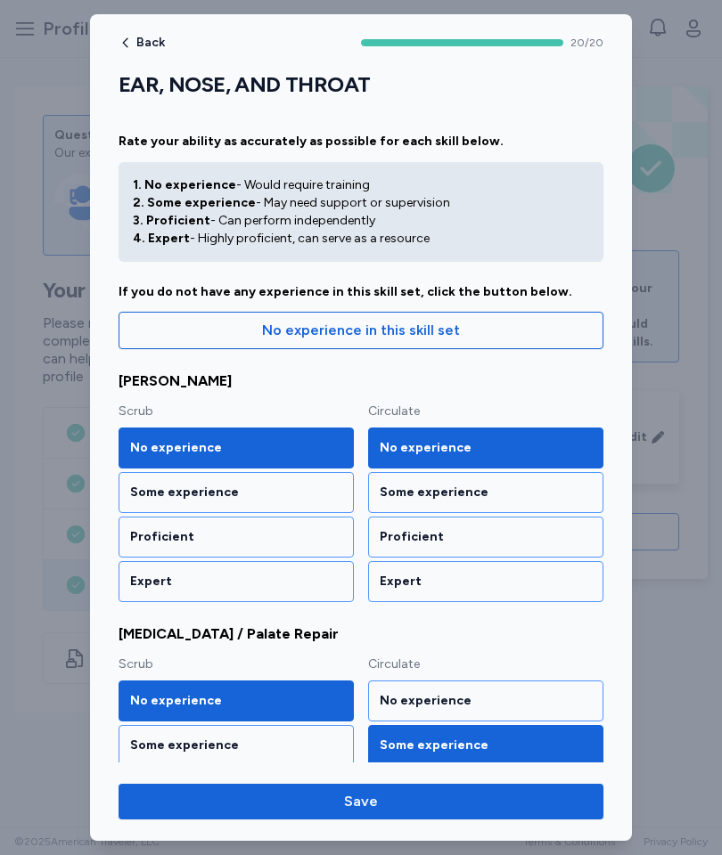
scroll to position [0, 0]
click at [357, 792] on span "Save" at bounding box center [361, 801] width 34 height 21
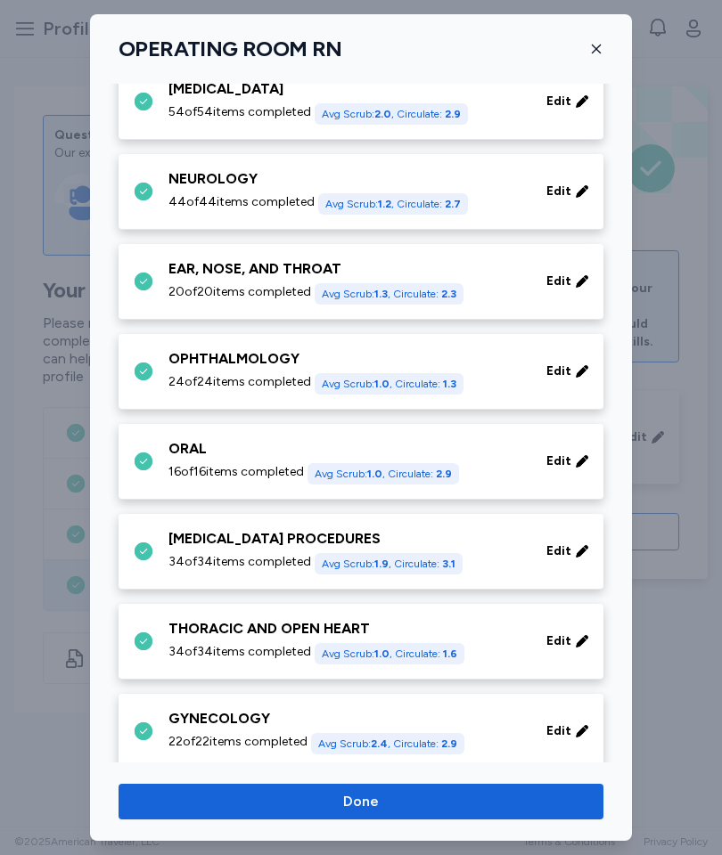
scroll to position [229, 0]
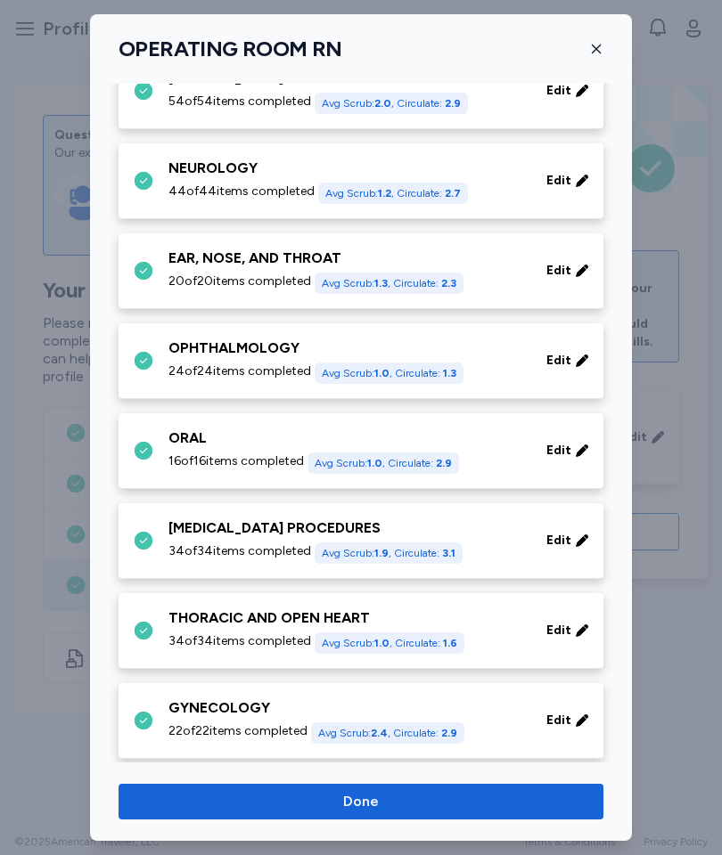
click at [575, 358] on icon at bounding box center [582, 361] width 14 height 18
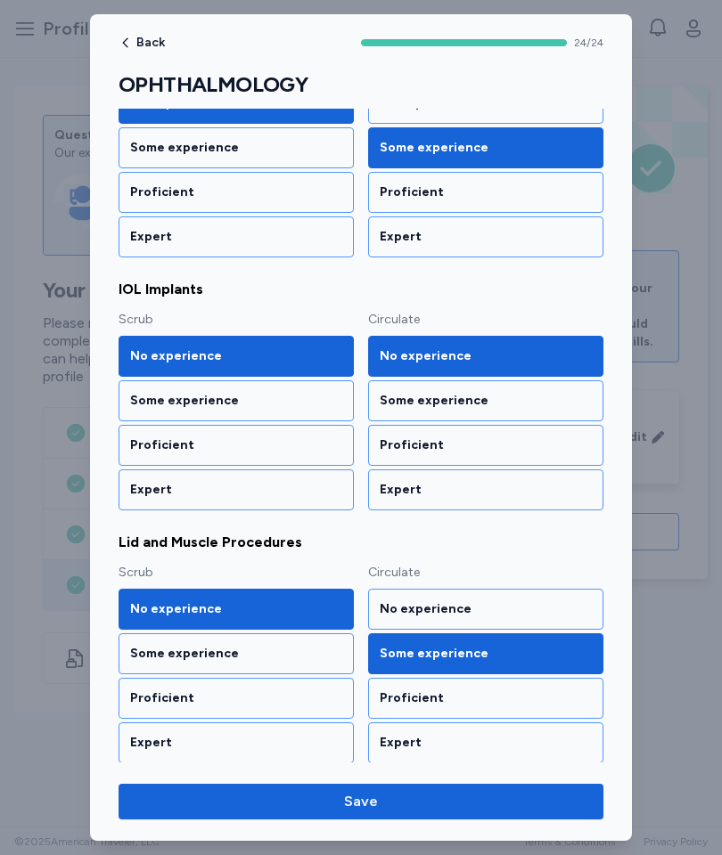
scroll to position [1129, 0]
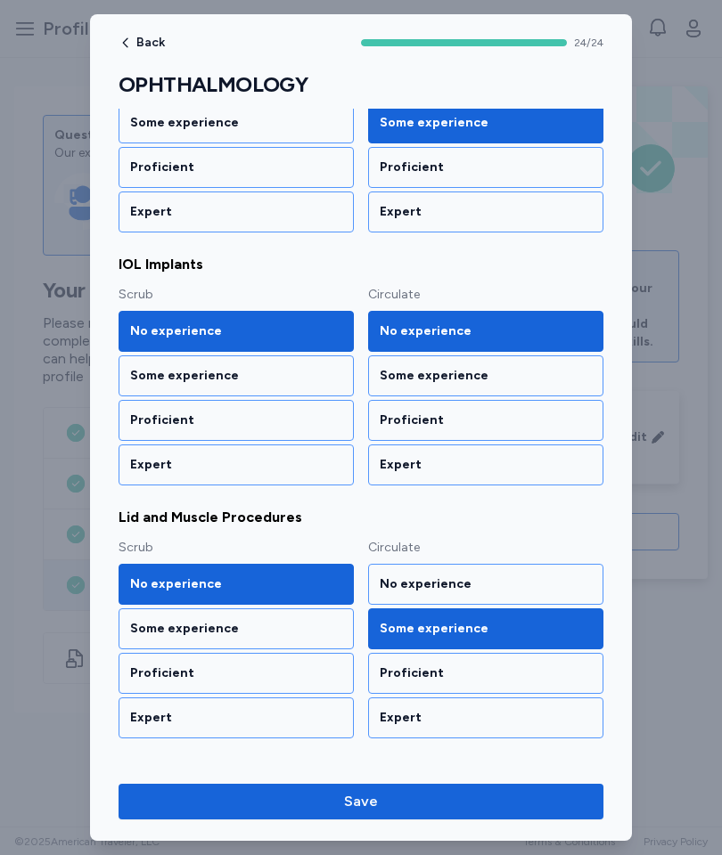
click at [442, 385] on div "Some experience" at bounding box center [485, 375] width 235 height 41
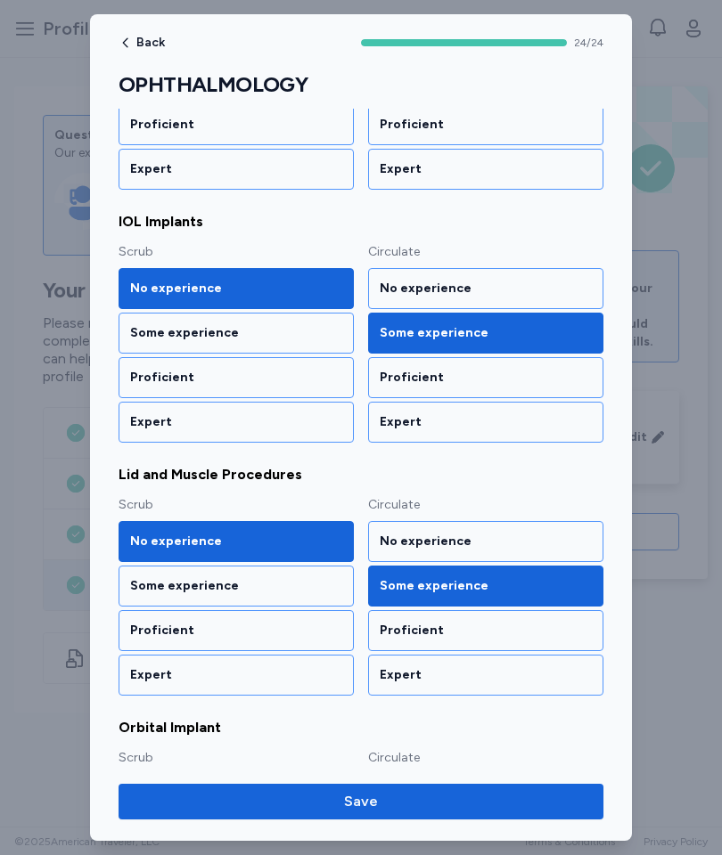
scroll to position [1214, 0]
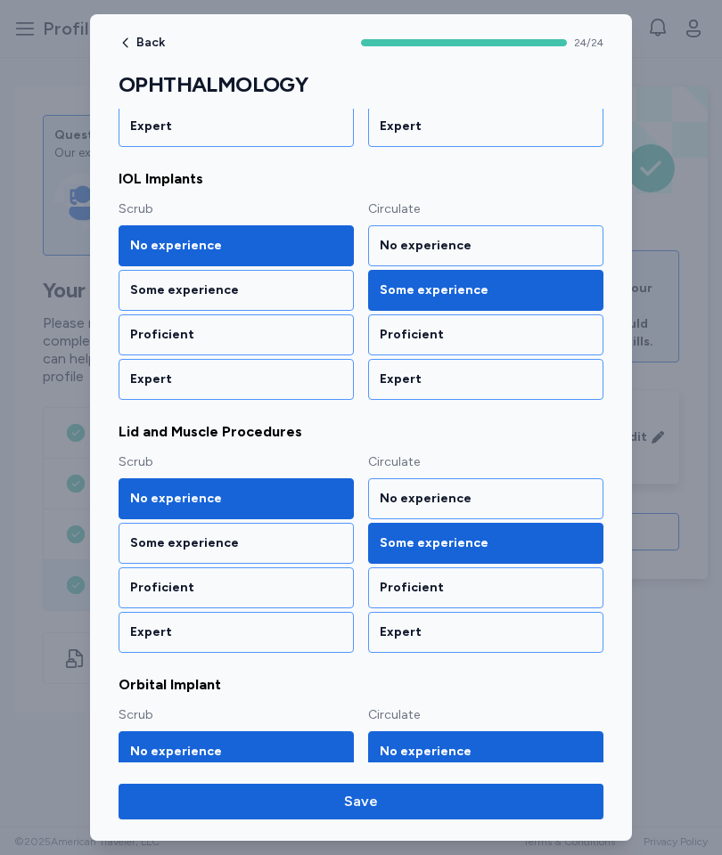
click at [432, 588] on div "Proficient" at bounding box center [485, 588] width 212 height 18
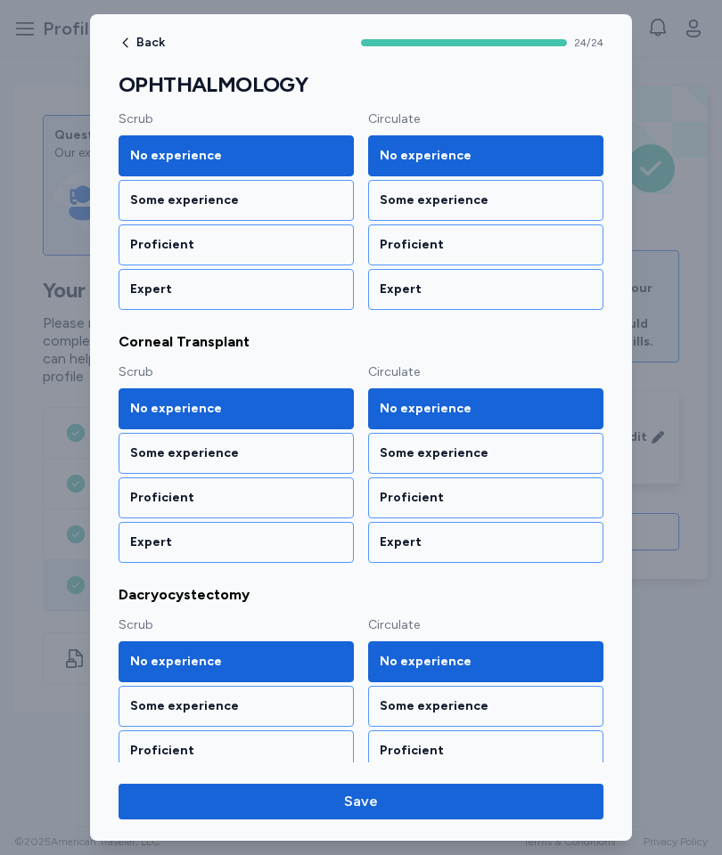
scroll to position [291, 0]
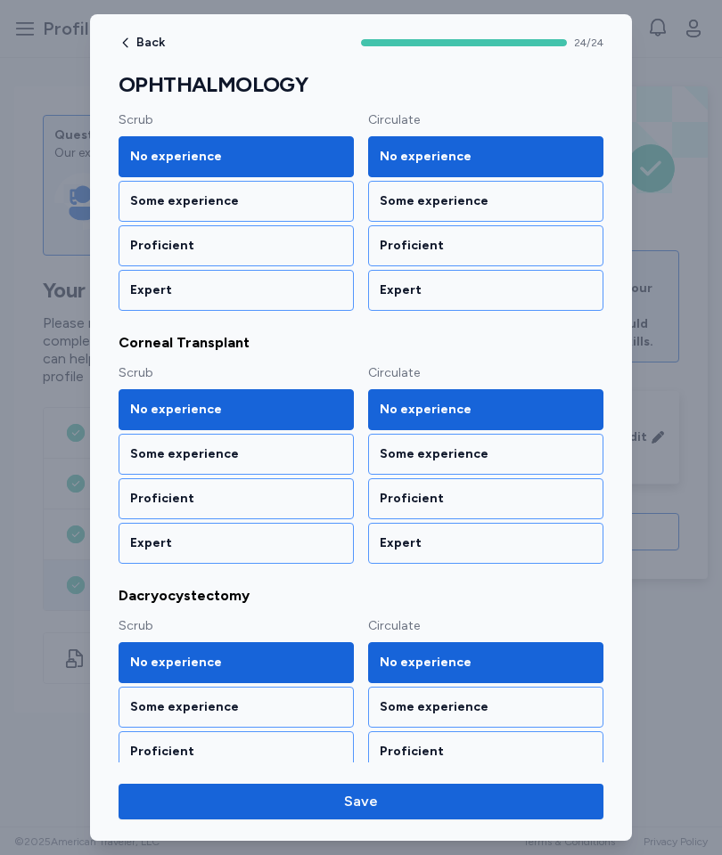
click at [367, 798] on span "Save" at bounding box center [361, 801] width 34 height 21
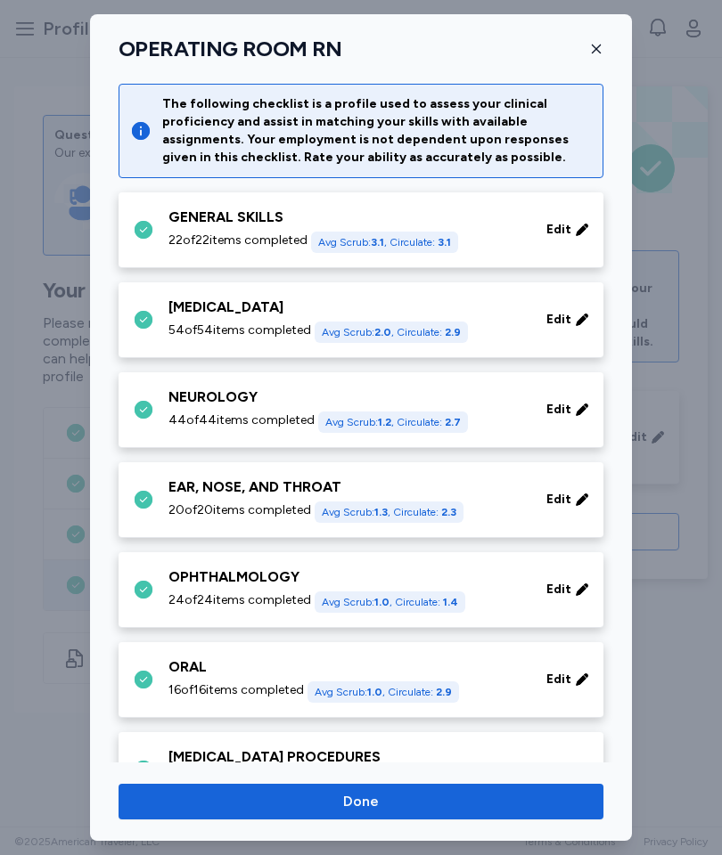
scroll to position [229, 0]
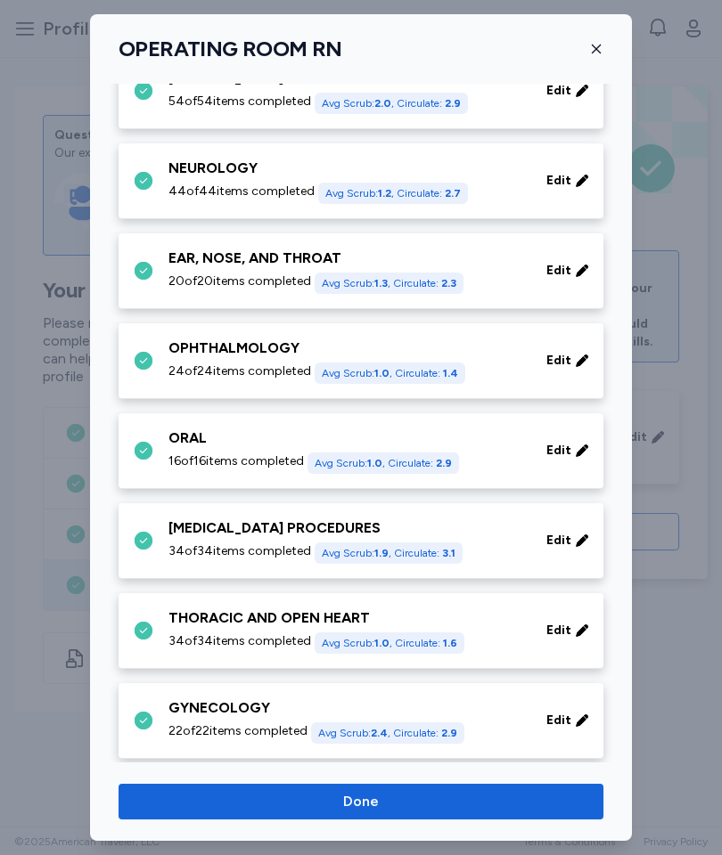
click at [573, 445] on div "Edit" at bounding box center [567, 451] width 57 height 32
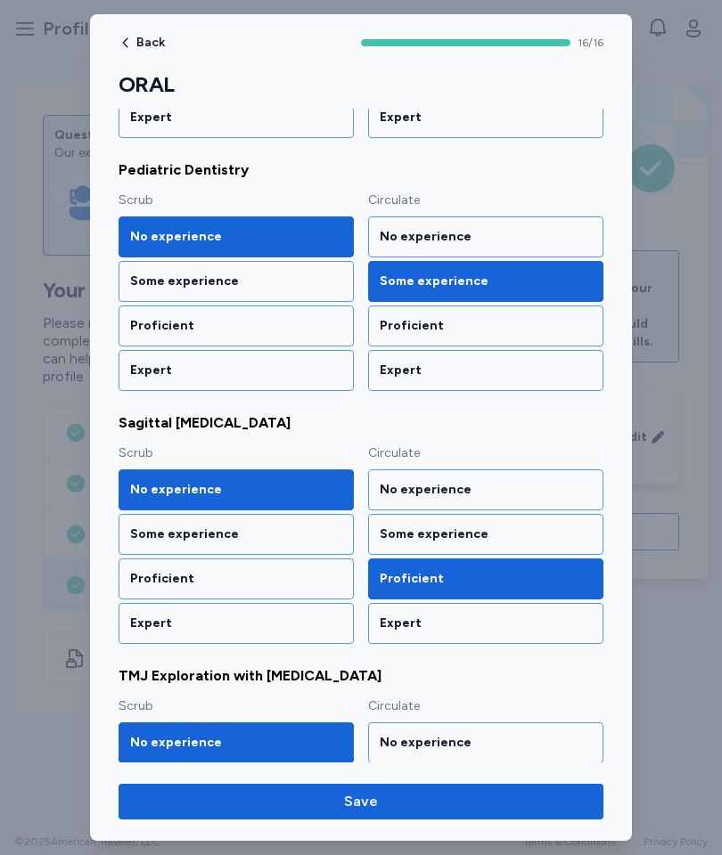
scroll to position [1475, 0]
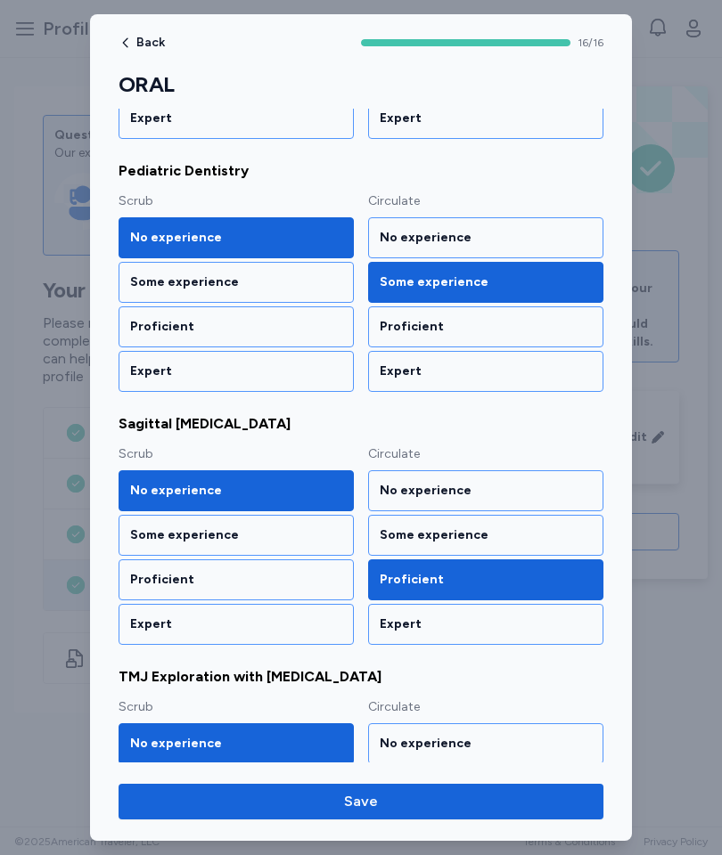
click at [465, 361] on div "Expert" at bounding box center [485, 371] width 235 height 41
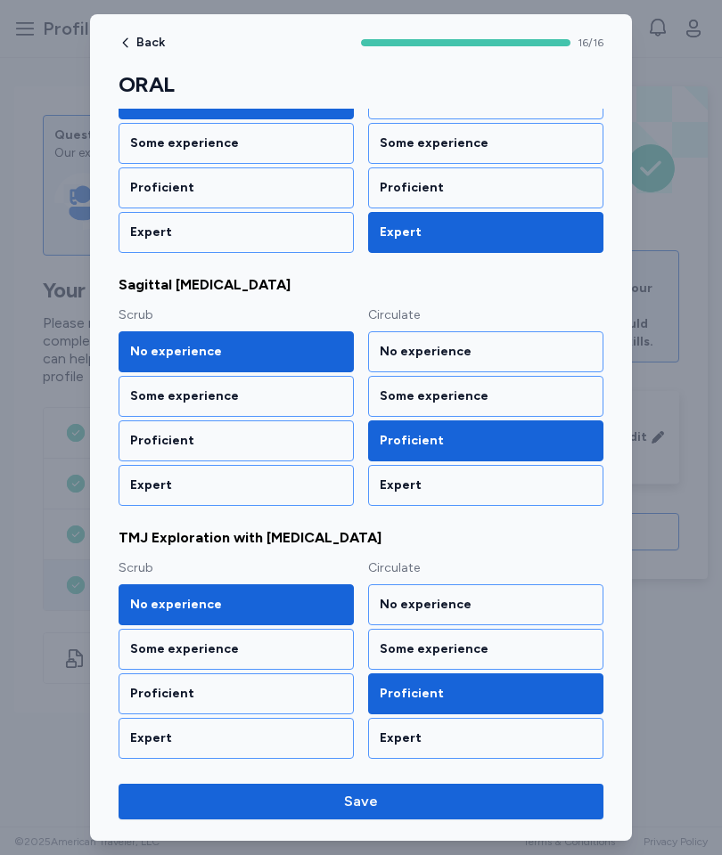
scroll to position [1614, 0]
click at [415, 802] on span "Save" at bounding box center [361, 801] width 456 height 21
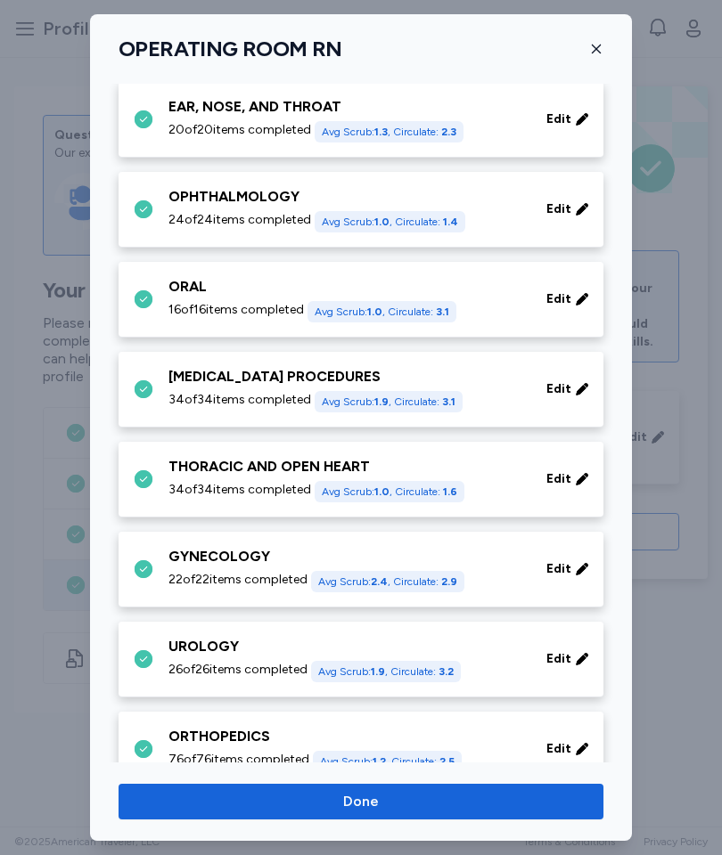
scroll to position [384, 0]
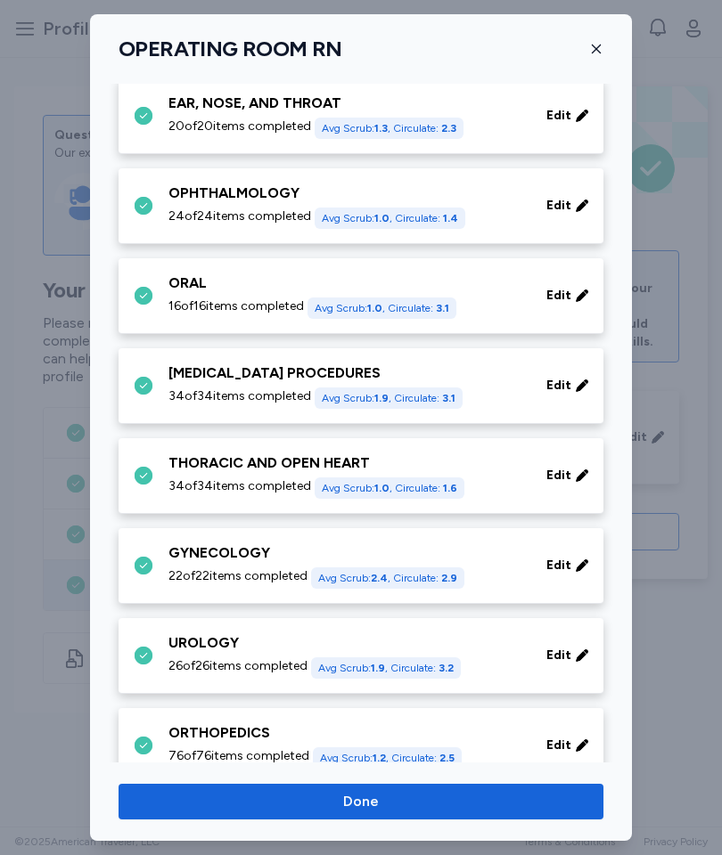
click at [574, 384] on div "Edit" at bounding box center [567, 386] width 57 height 32
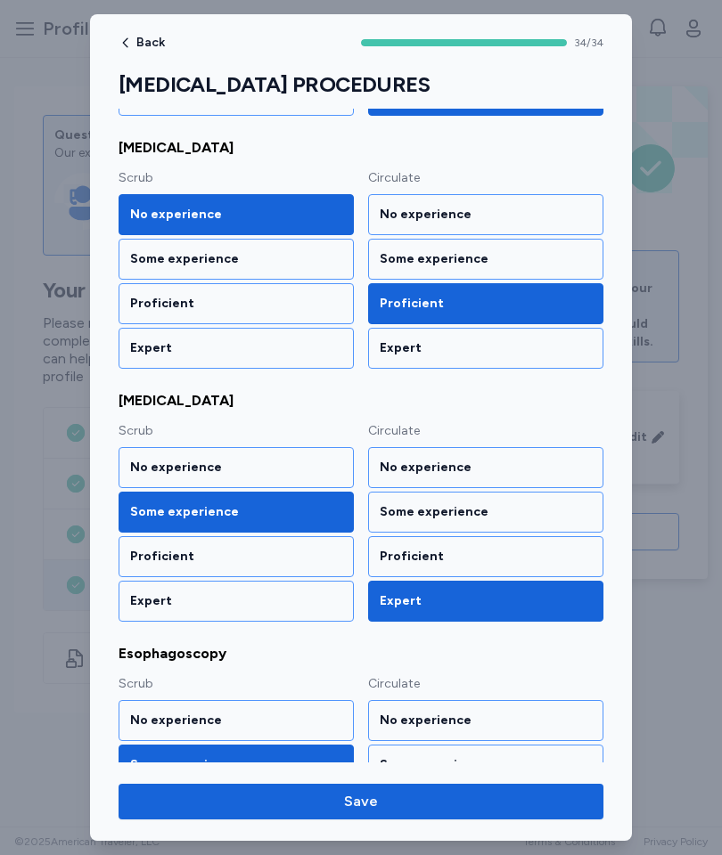
scroll to position [1246, 0]
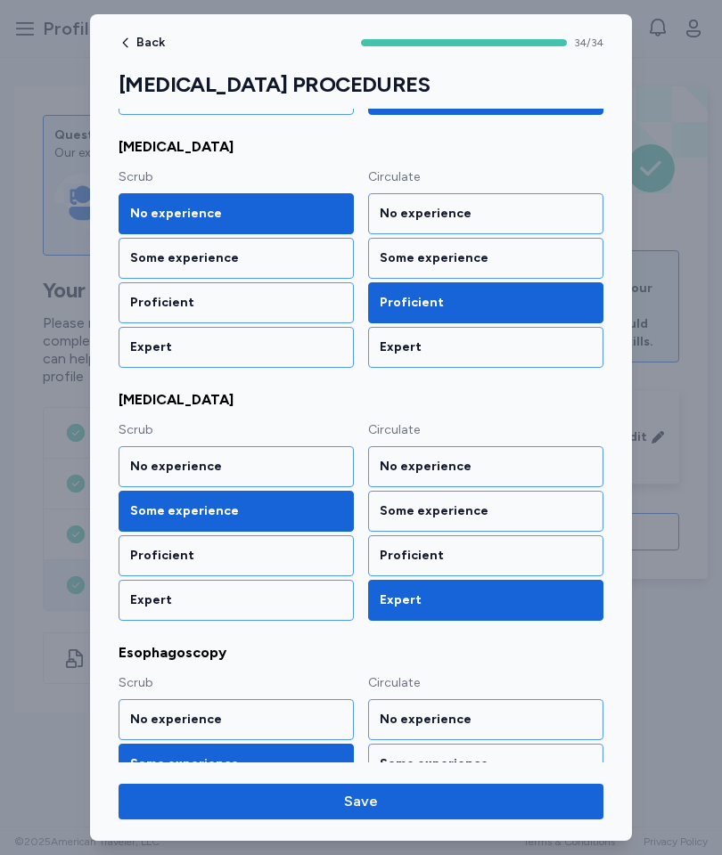
click at [295, 559] on div "Proficient" at bounding box center [236, 556] width 212 height 18
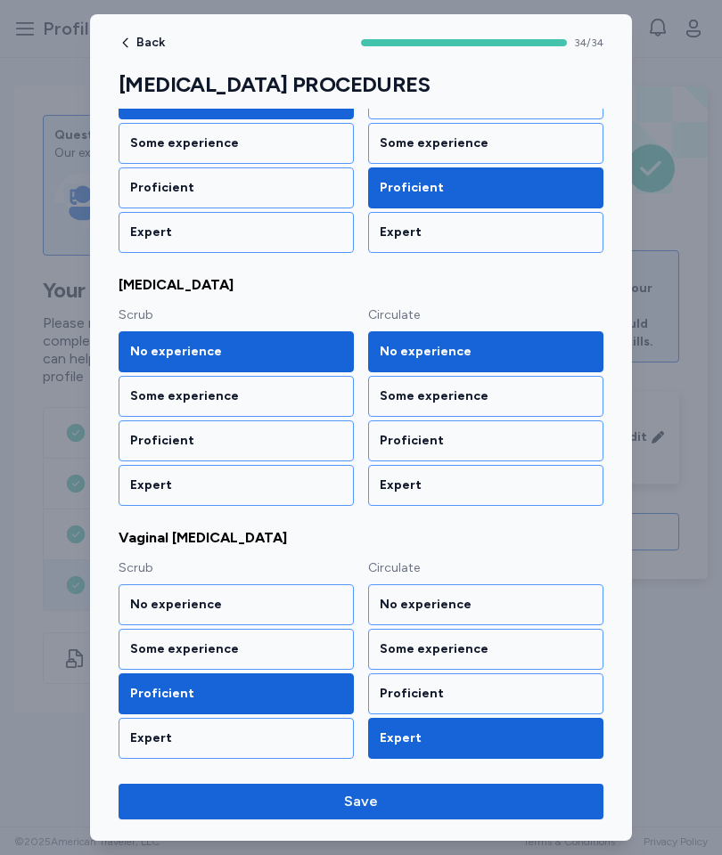
scroll to position [3891, 0]
click at [385, 804] on span "Save" at bounding box center [361, 801] width 456 height 21
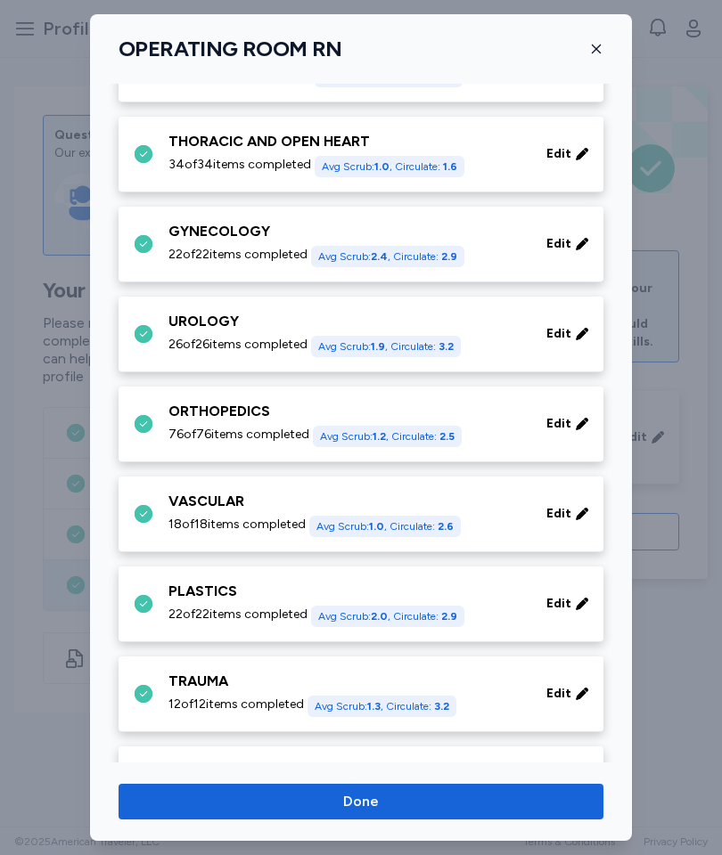
scroll to position [706, 0]
click at [572, 419] on div "Edit" at bounding box center [567, 423] width 57 height 32
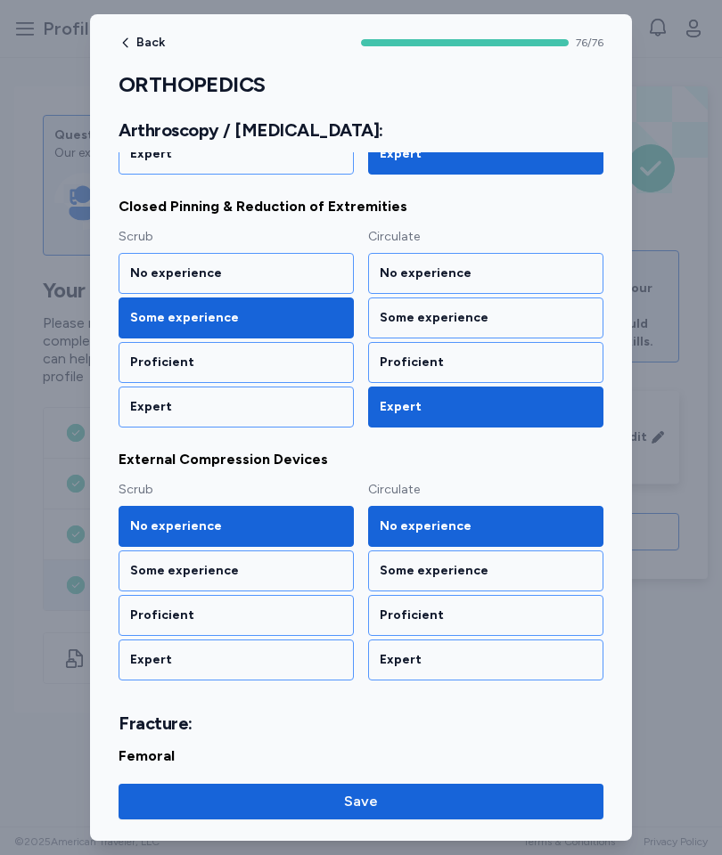
scroll to position [2496, 0]
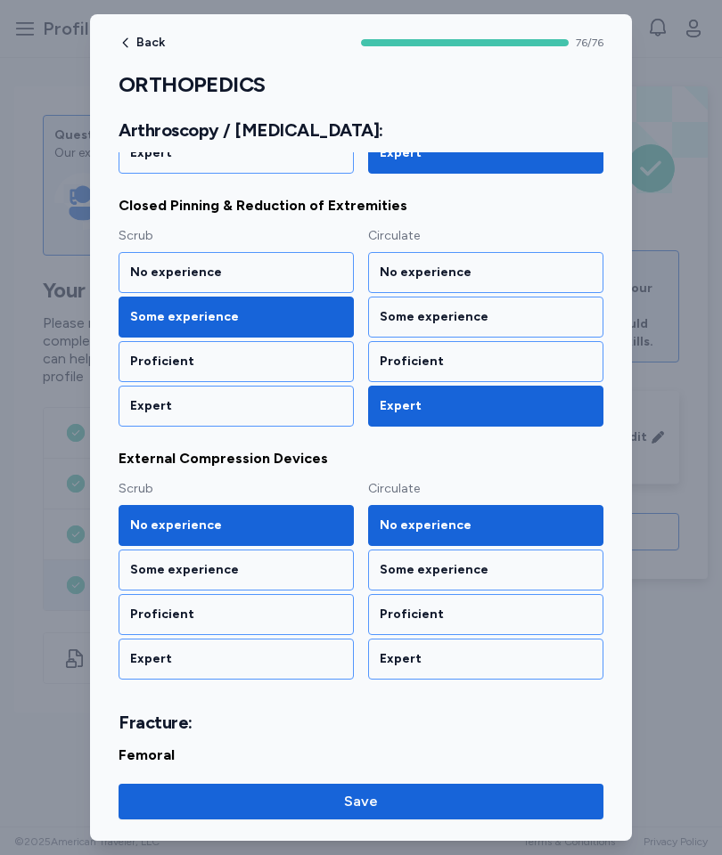
click at [327, 358] on div "Proficient" at bounding box center [236, 362] width 212 height 18
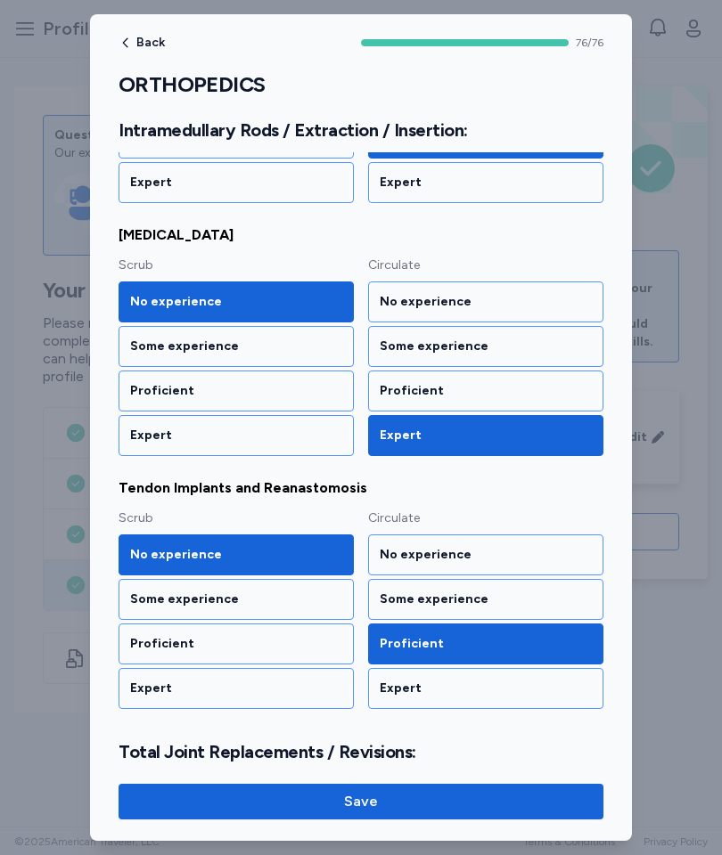
scroll to position [8670, 0]
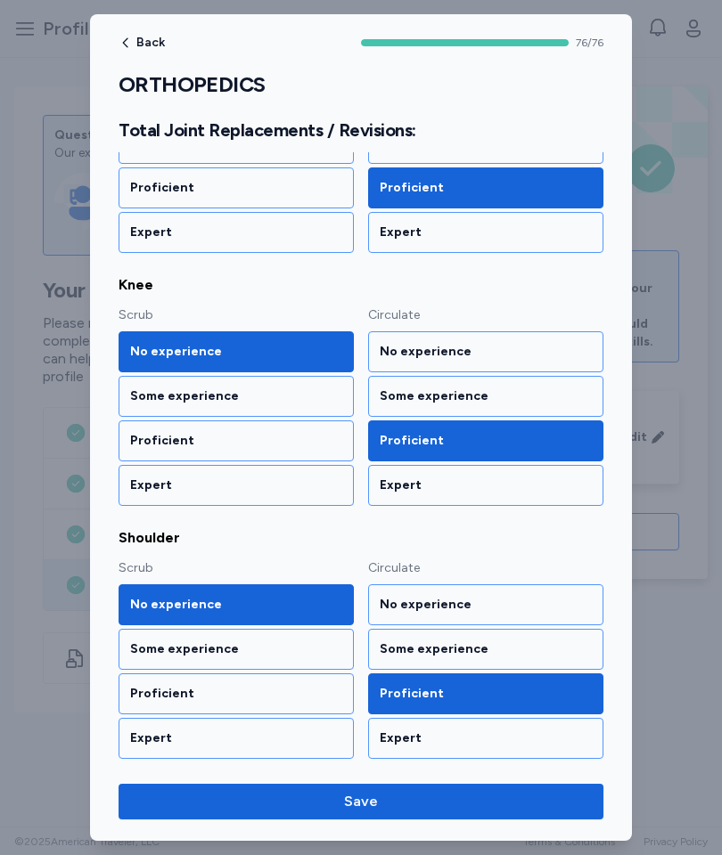
click at [410, 800] on span "Save" at bounding box center [361, 801] width 456 height 21
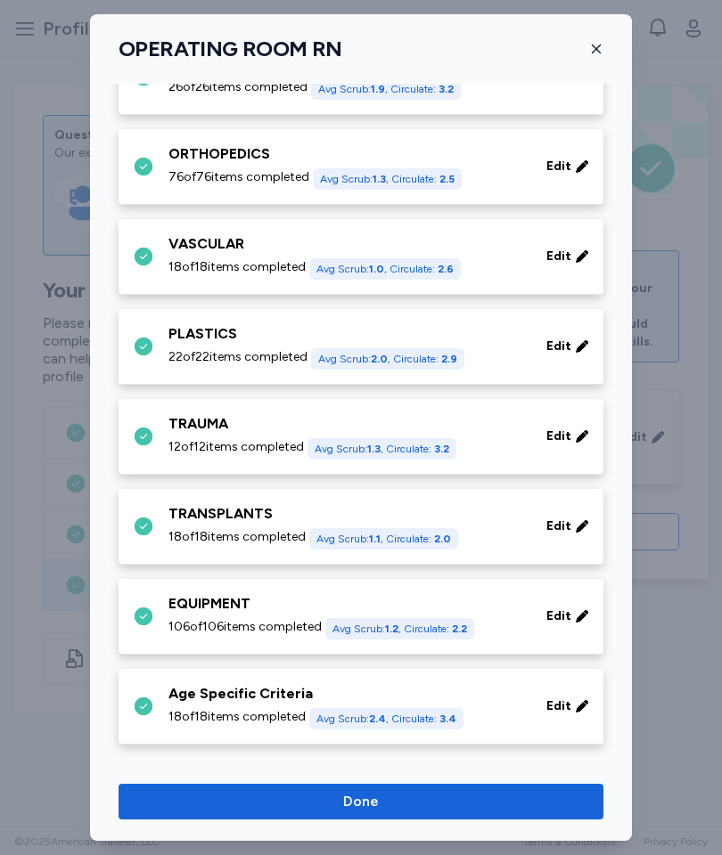
scroll to position [963, 0]
click at [559, 624] on span "Edit" at bounding box center [558, 617] width 25 height 18
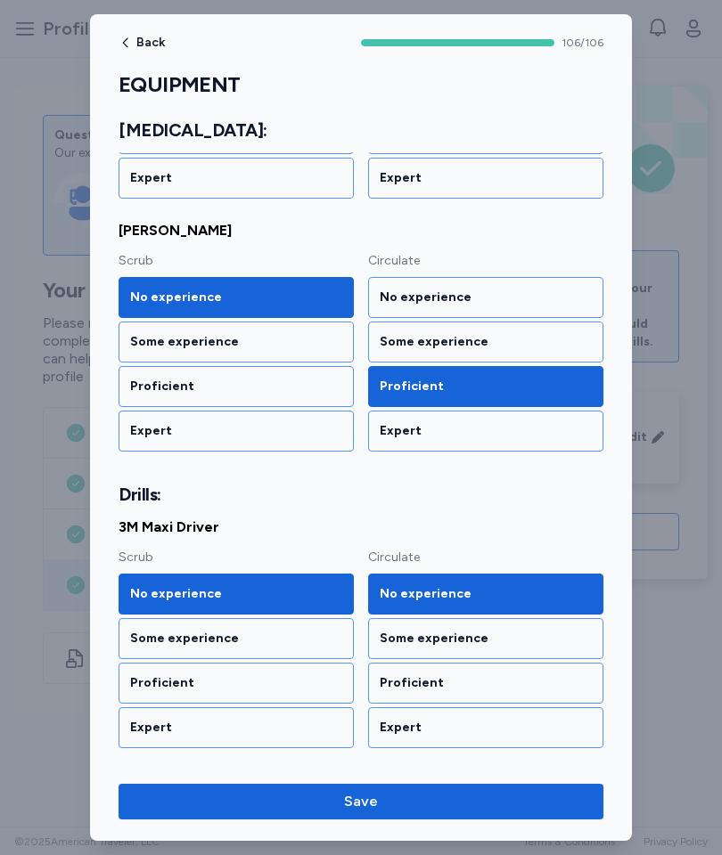
scroll to position [3990, 0]
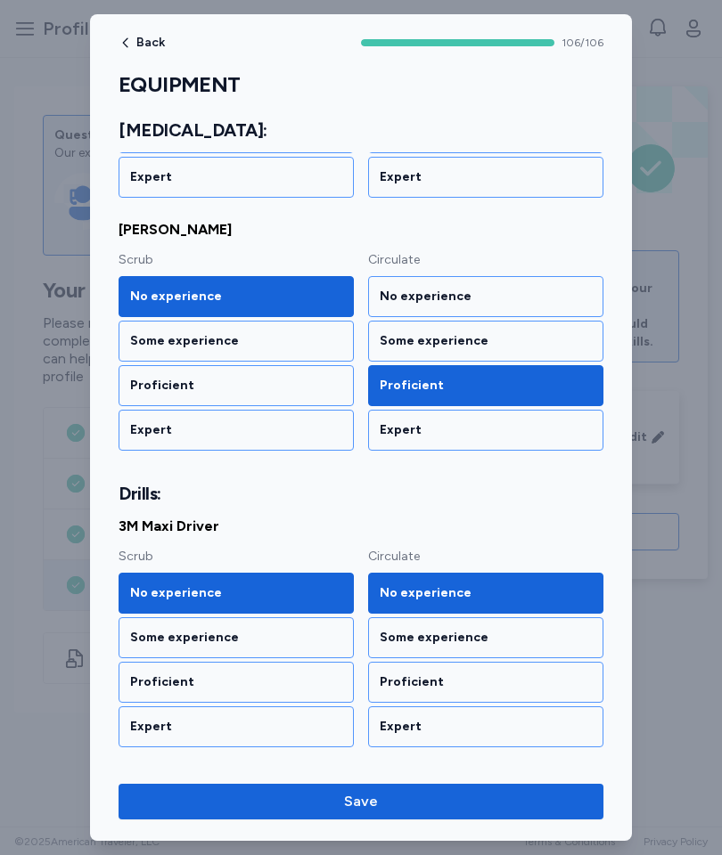
click at [322, 349] on div "Some experience" at bounding box center [236, 341] width 212 height 18
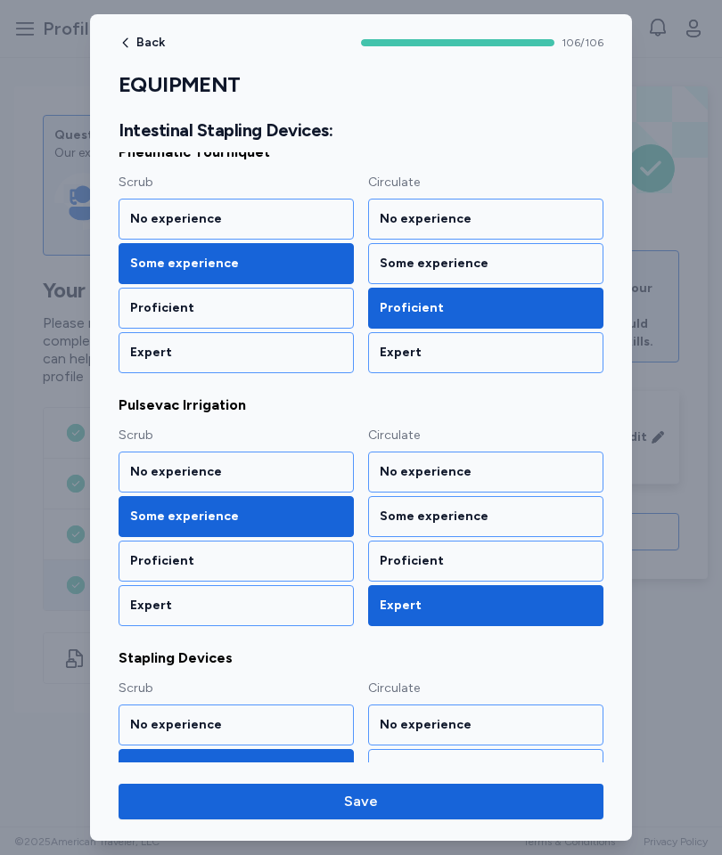
scroll to position [12082, 0]
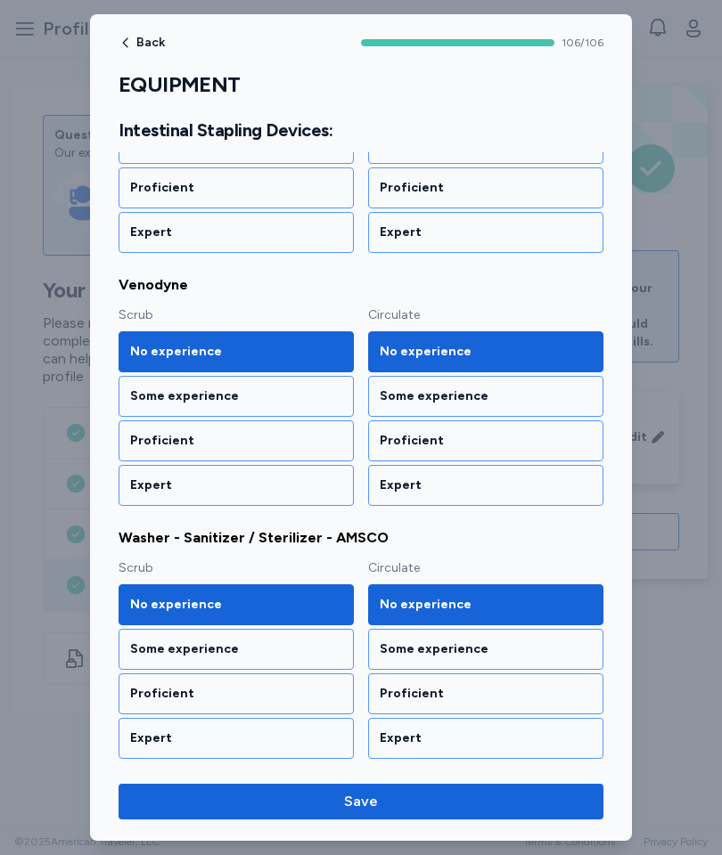
click at [380, 795] on span "Save" at bounding box center [361, 801] width 456 height 21
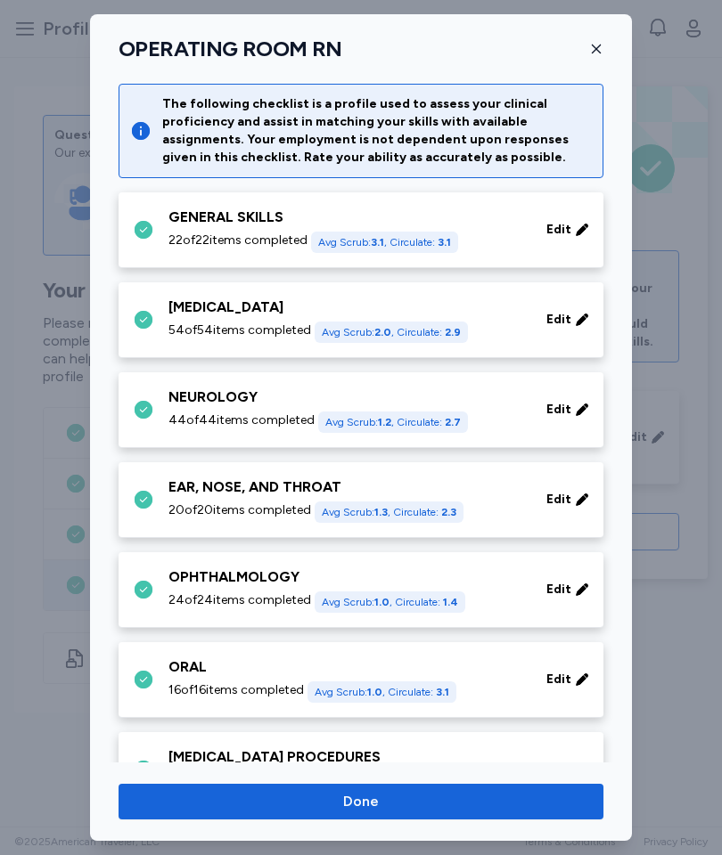
scroll to position [963, 0]
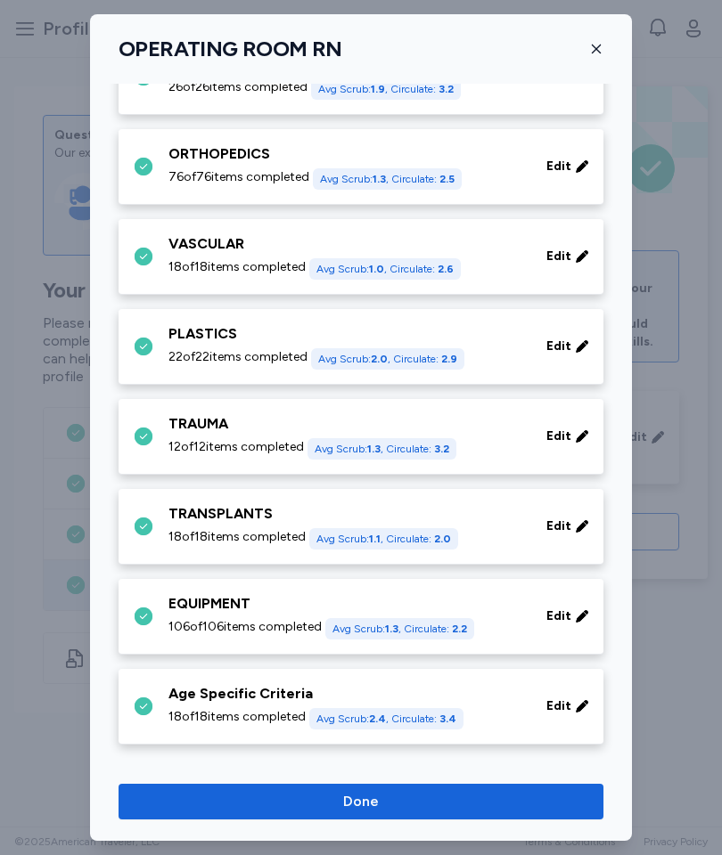
click at [569, 643] on div "EQUIPMENT 106 of 106 items completed Avg Scrub: 1.3 , Circulate: 2.2 Edit" at bounding box center [360, 617] width 485 height 76
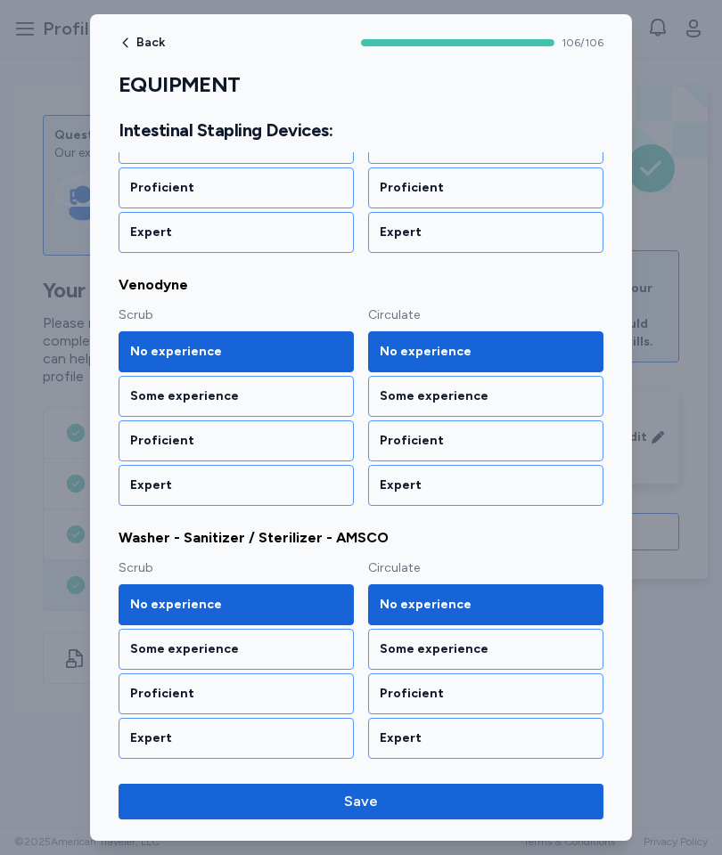
scroll to position [13217, 0]
click at [493, 495] on div "Expert" at bounding box center [485, 485] width 235 height 41
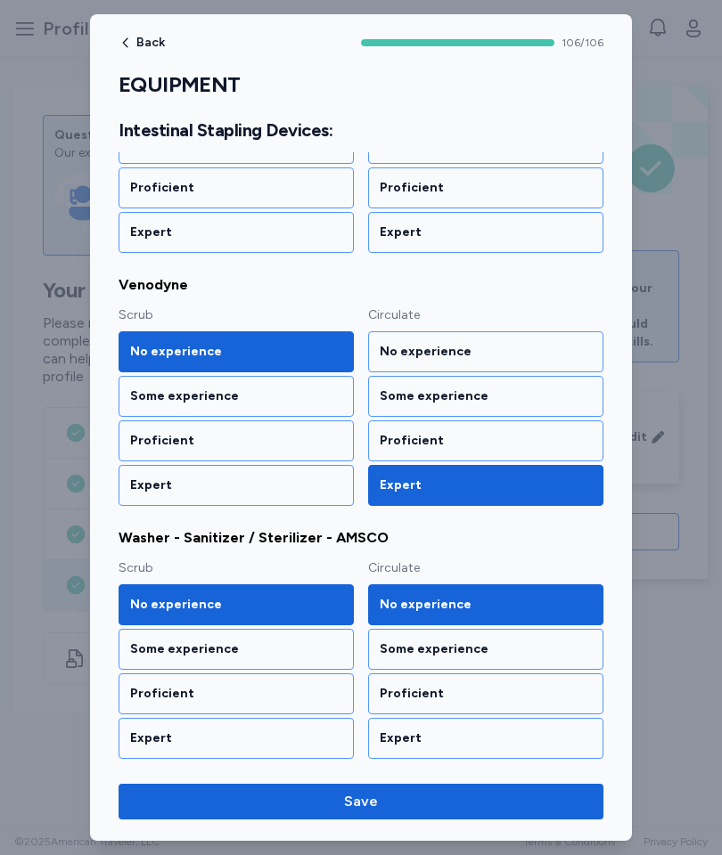
click at [439, 799] on span "Save" at bounding box center [361, 801] width 456 height 21
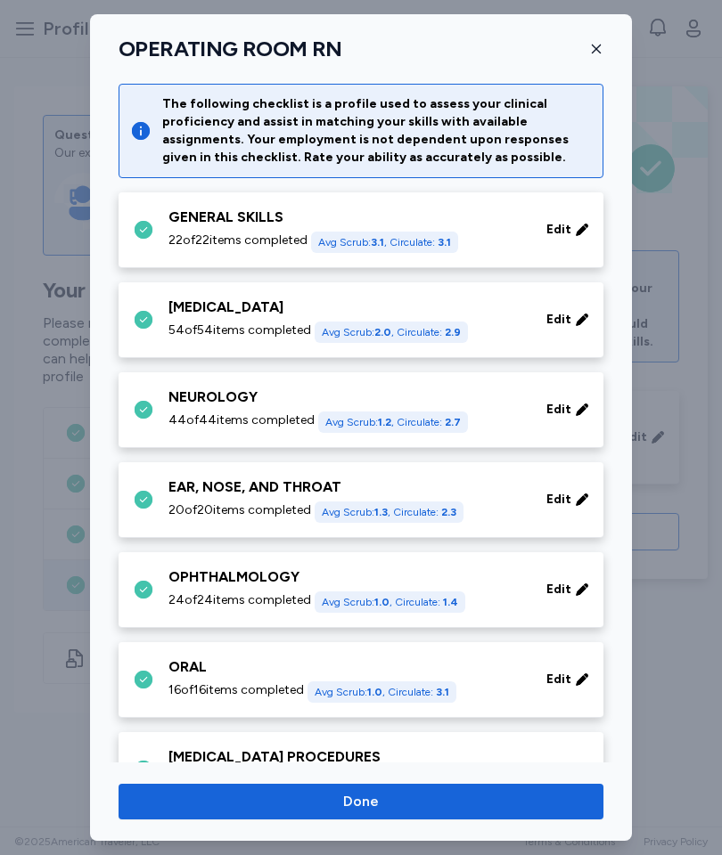
scroll to position [963, 0]
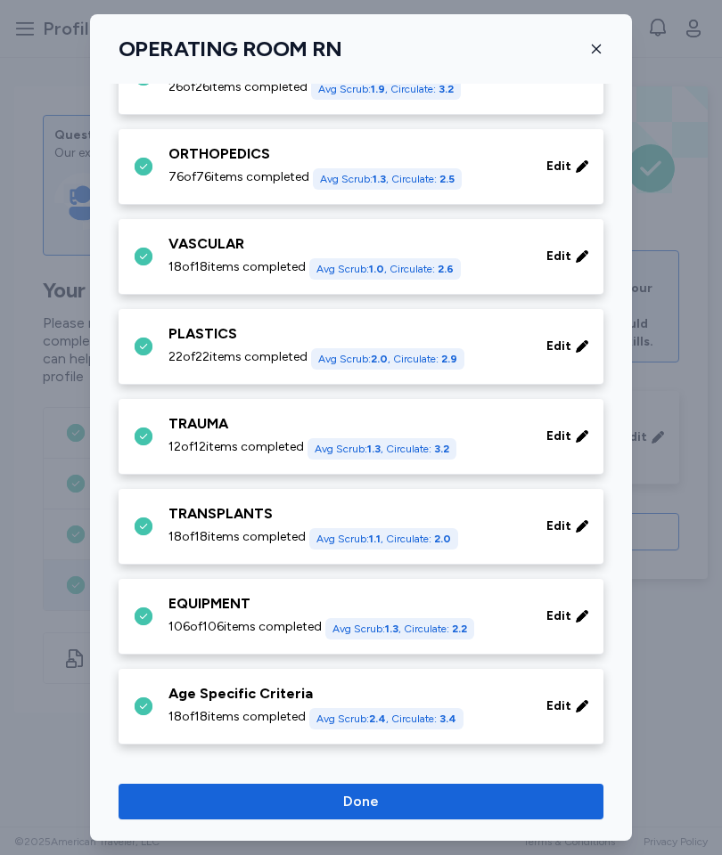
click at [560, 706] on span "Edit" at bounding box center [558, 706] width 25 height 18
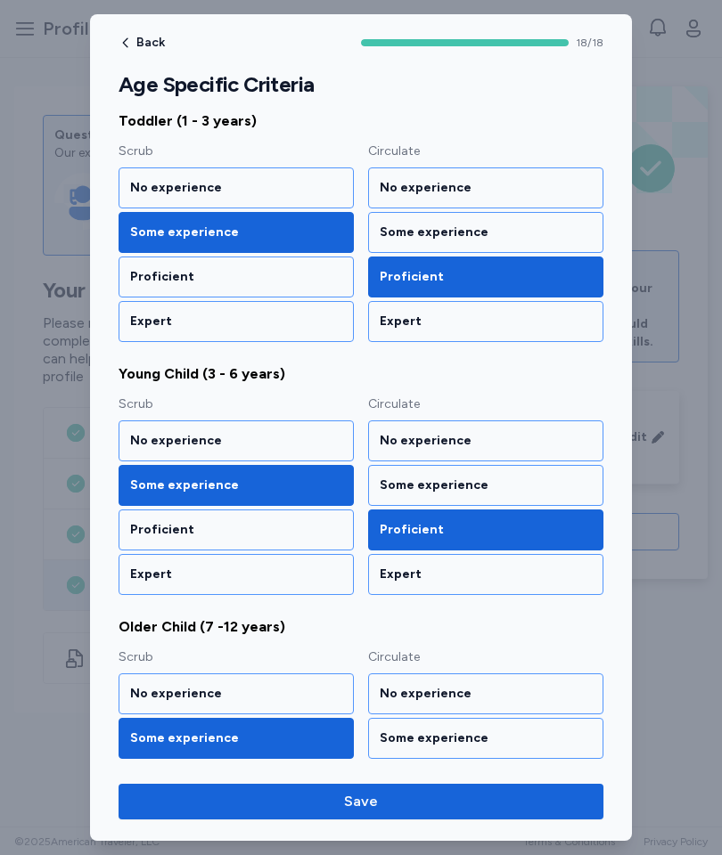
scroll to position [767, 0]
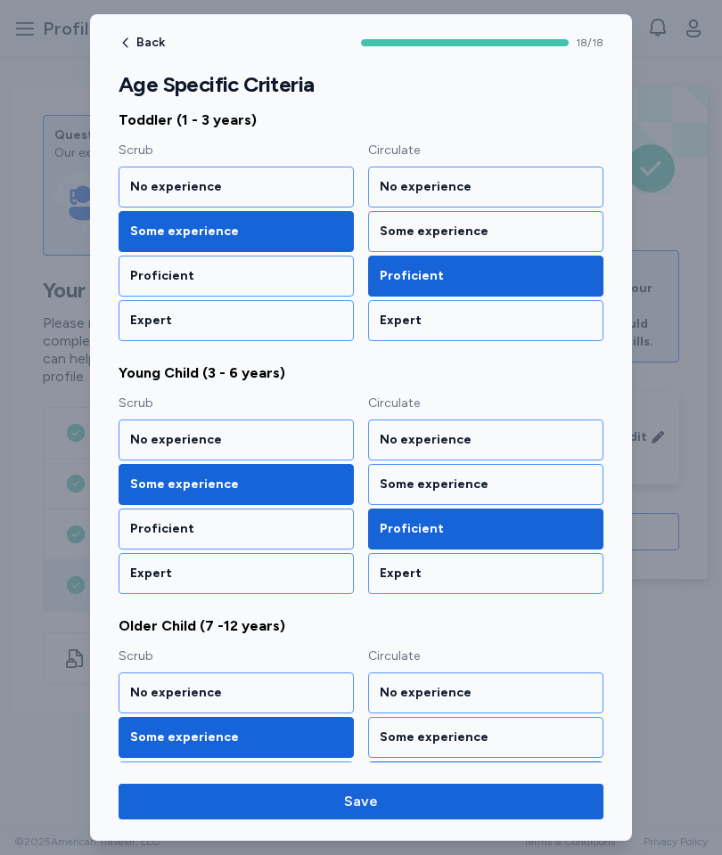
click at [330, 282] on div "Proficient" at bounding box center [236, 276] width 212 height 18
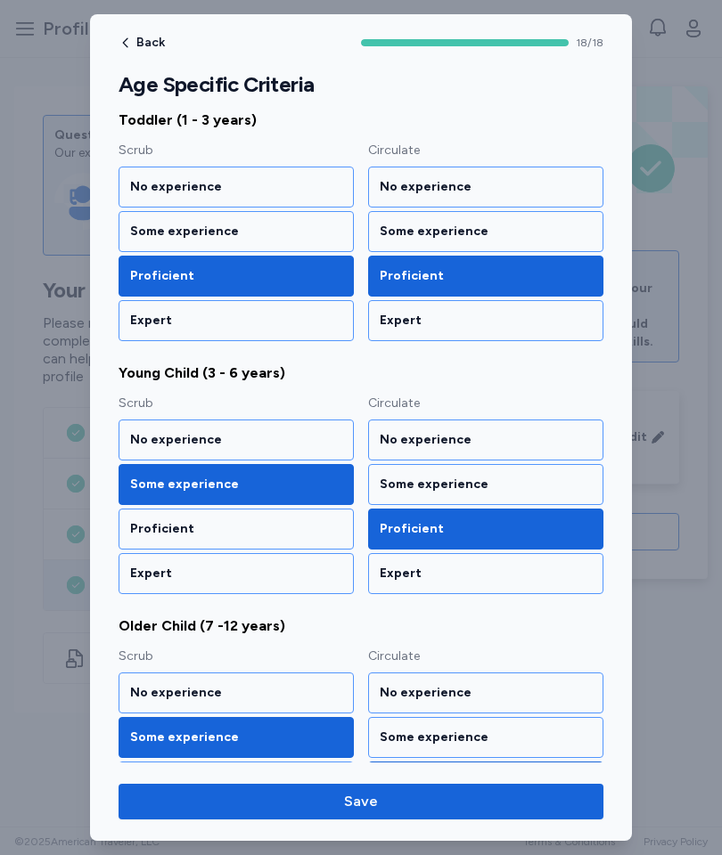
click at [322, 527] on div "Proficient" at bounding box center [236, 529] width 212 height 18
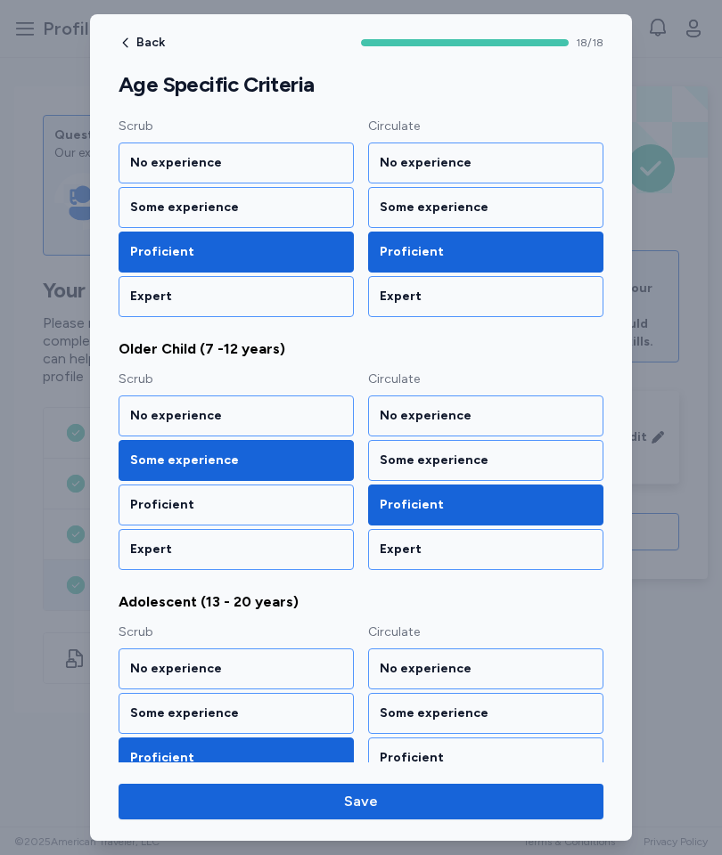
scroll to position [1045, 0]
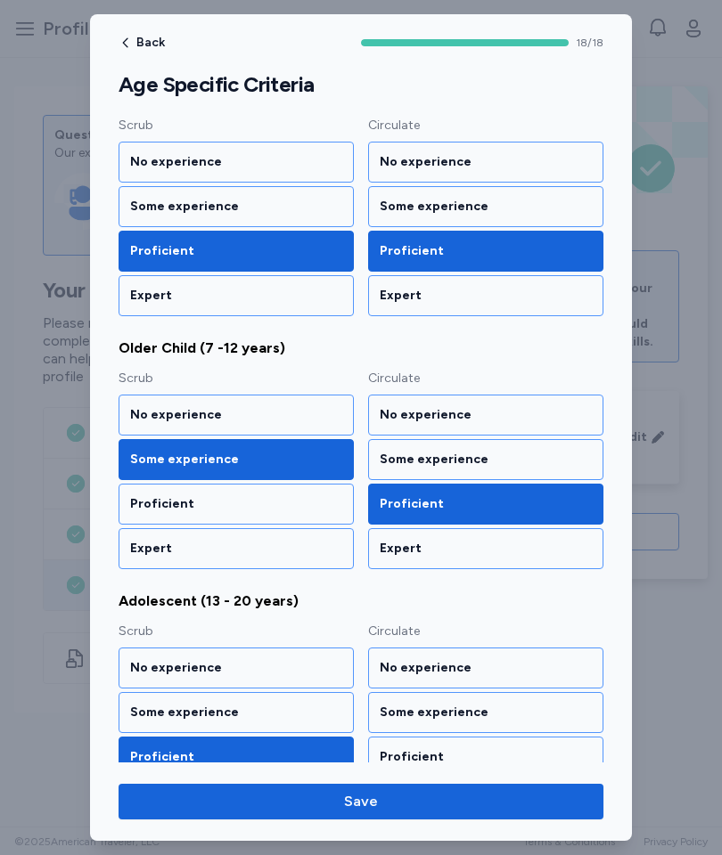
click at [323, 518] on div "Proficient" at bounding box center [235, 504] width 235 height 41
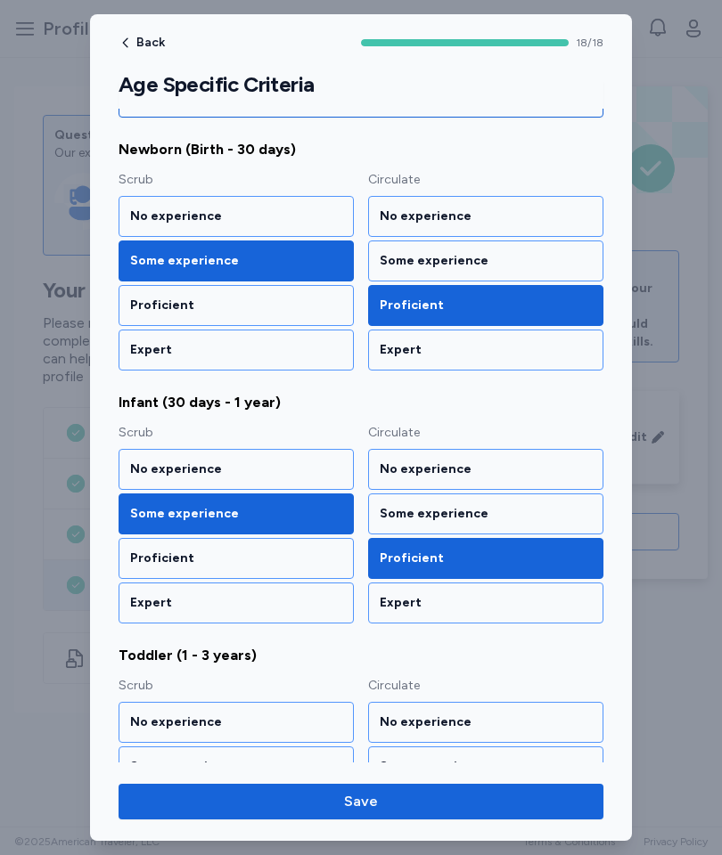
scroll to position [229, 0]
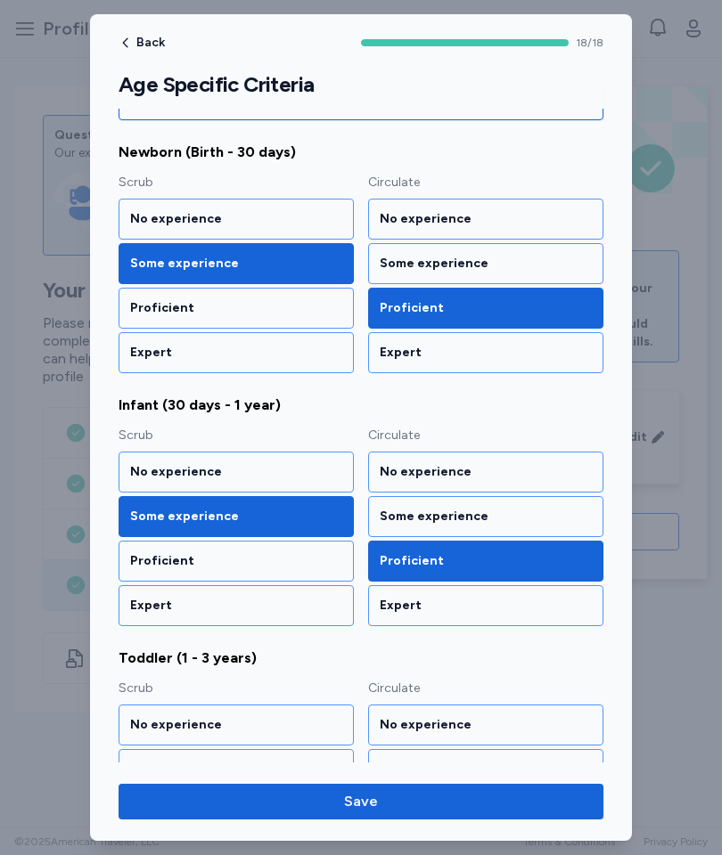
click at [402, 612] on div "Expert" at bounding box center [485, 606] width 212 height 18
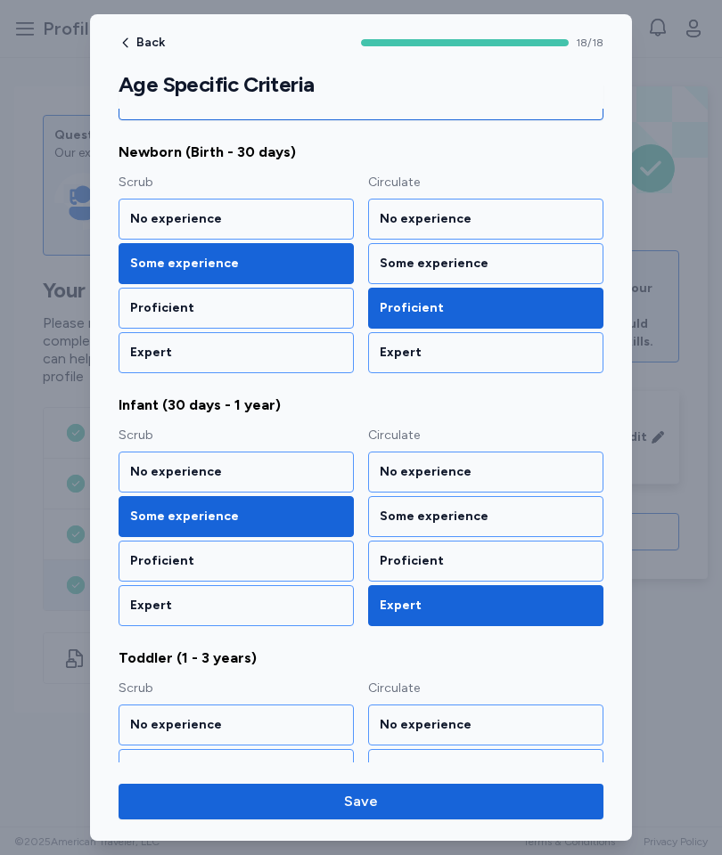
click at [427, 560] on div "Proficient" at bounding box center [485, 561] width 212 height 18
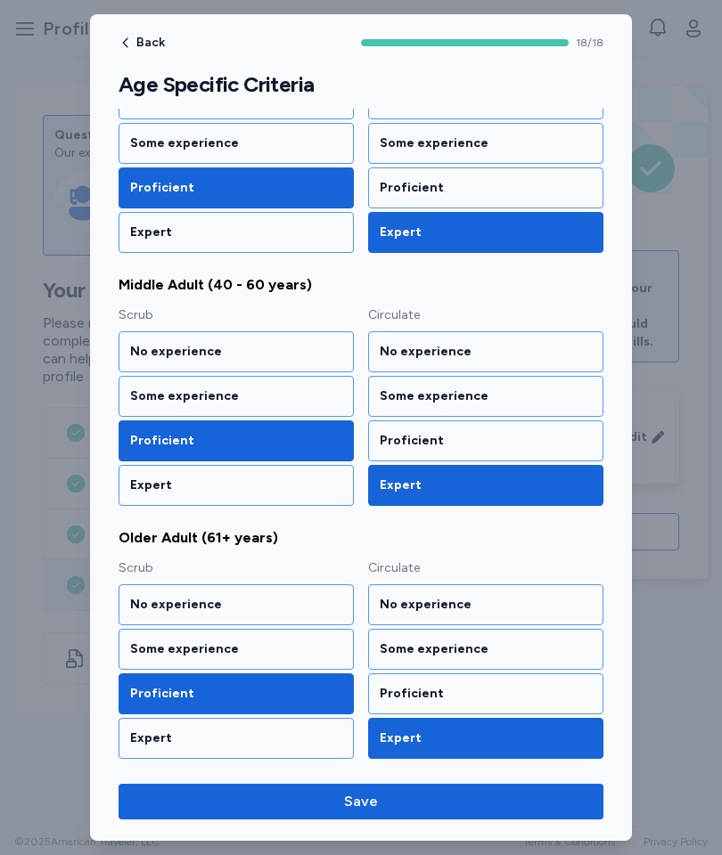
click at [384, 797] on span "Save" at bounding box center [361, 801] width 456 height 21
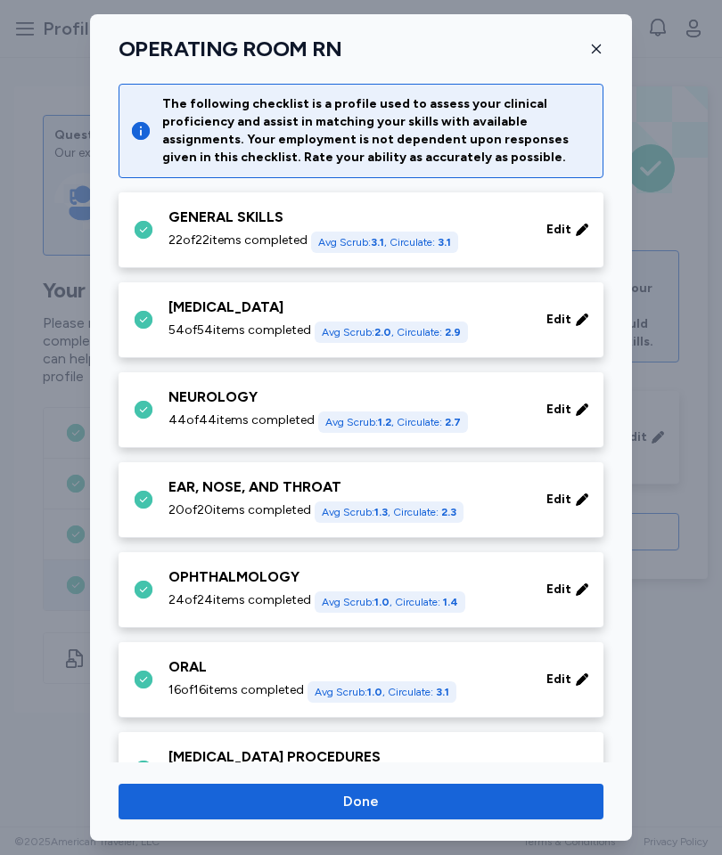
scroll to position [963, 0]
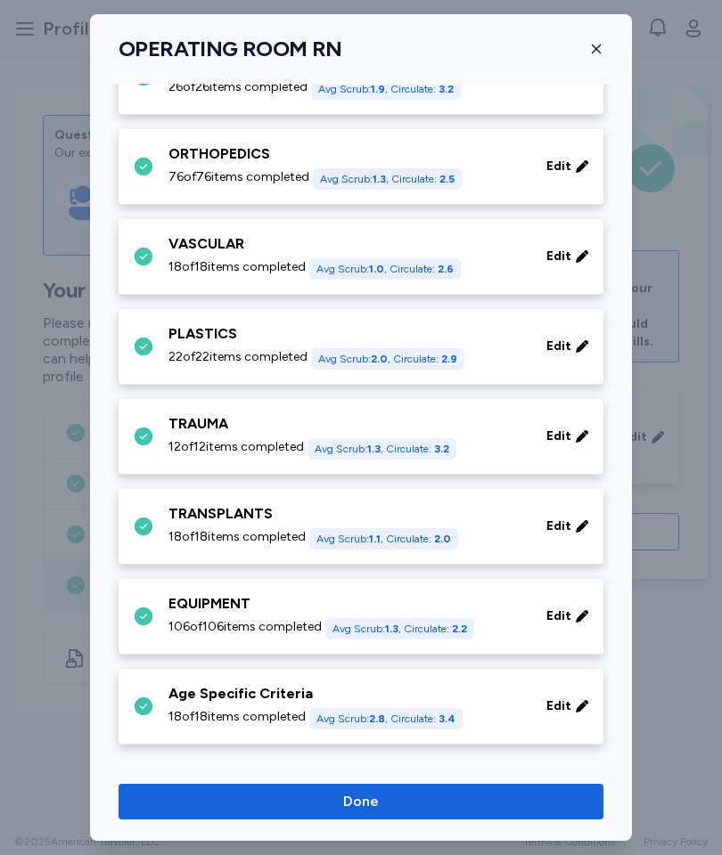
click at [396, 798] on span "Done" at bounding box center [361, 801] width 456 height 21
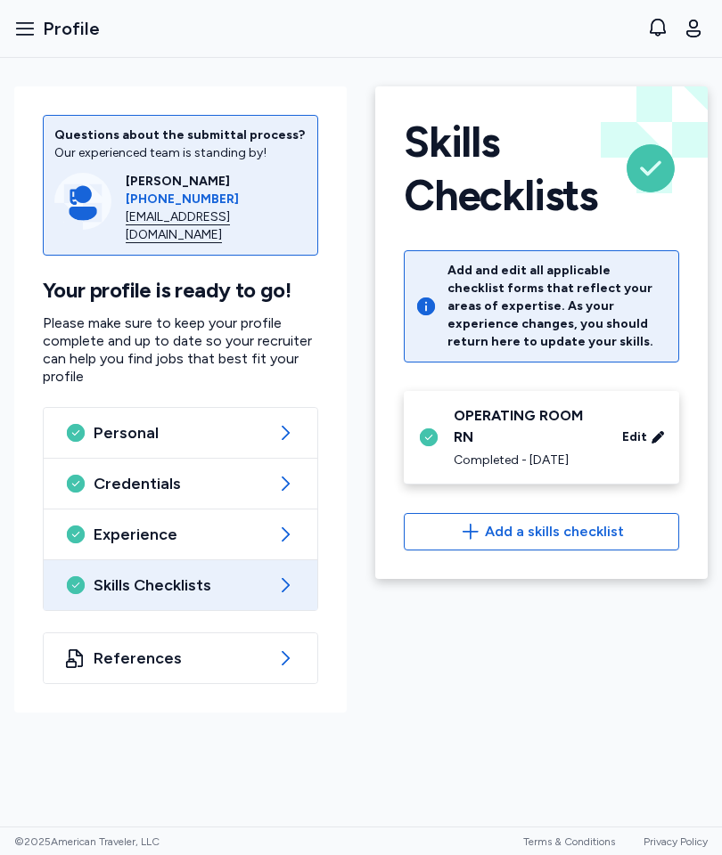
click at [692, 23] on icon "button" at bounding box center [692, 28] width 21 height 21
click at [58, 17] on span "Profile" at bounding box center [71, 28] width 57 height 25
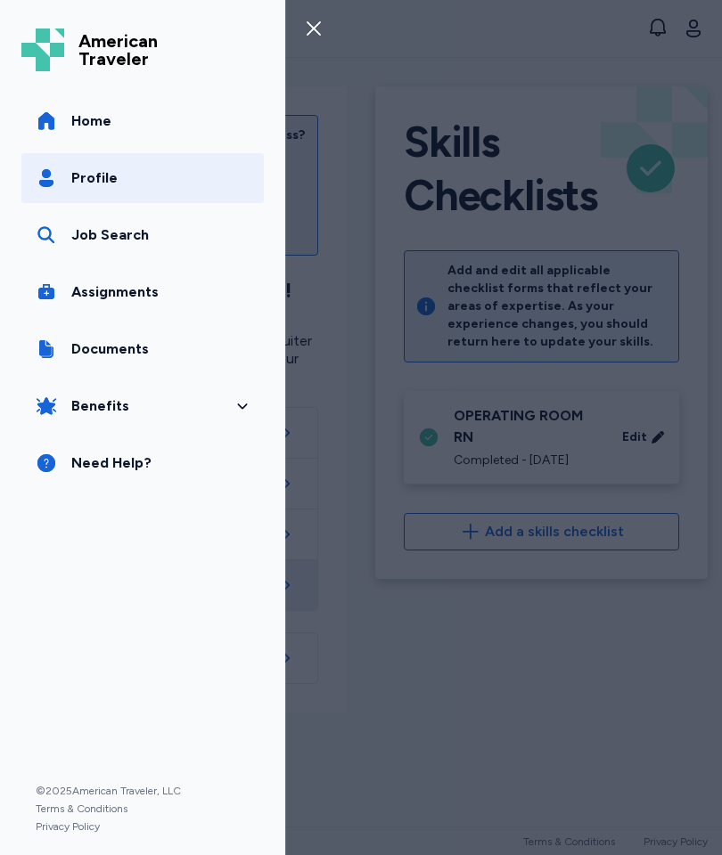
click at [98, 225] on div "Job Search" at bounding box center [109, 234] width 77 height 21
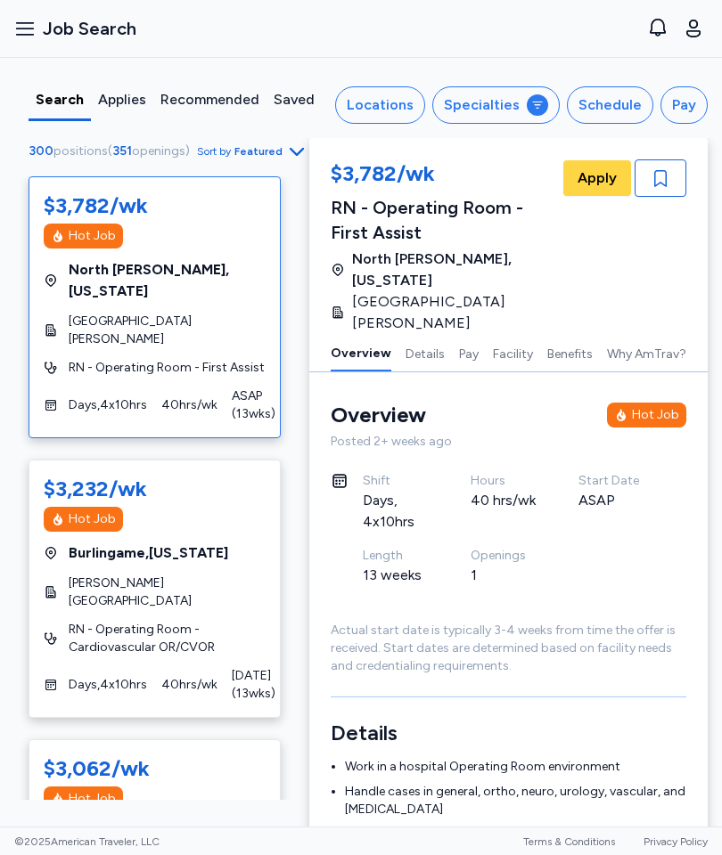
click at [257, 159] on span "Featured" at bounding box center [258, 151] width 48 height 14
click at [383, 101] on div "Locations" at bounding box center [380, 104] width 67 height 21
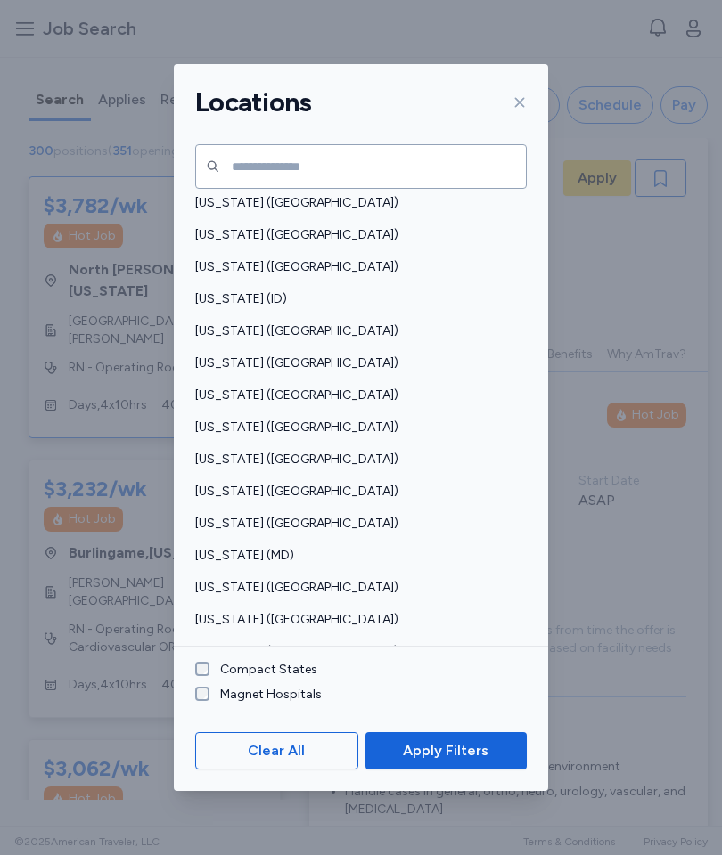
scroll to position [320, 0]
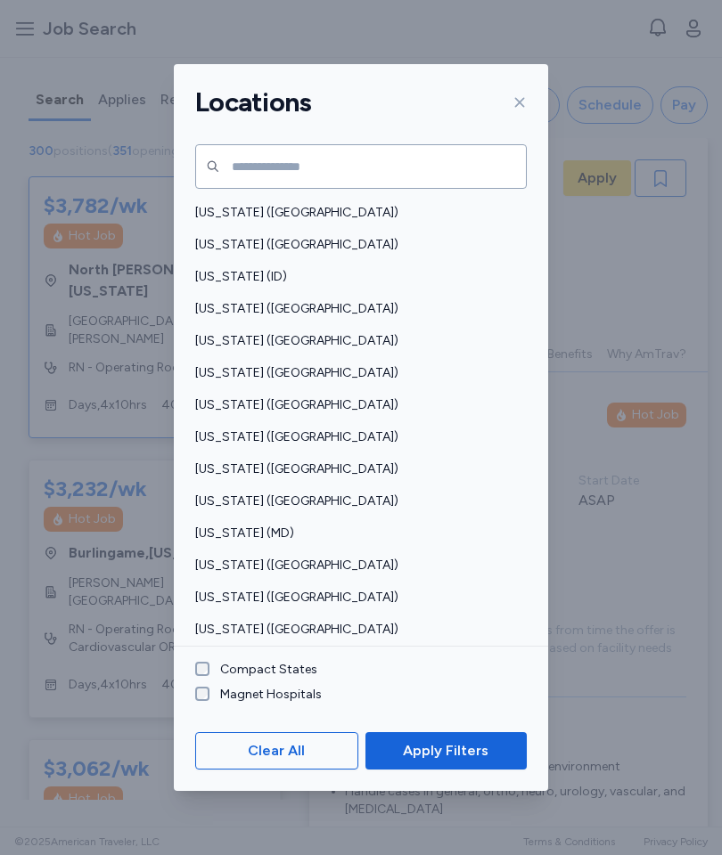
click at [318, 550] on div "[US_STATE] ([GEOGRAPHIC_DATA])" at bounding box center [361, 566] width 374 height 32
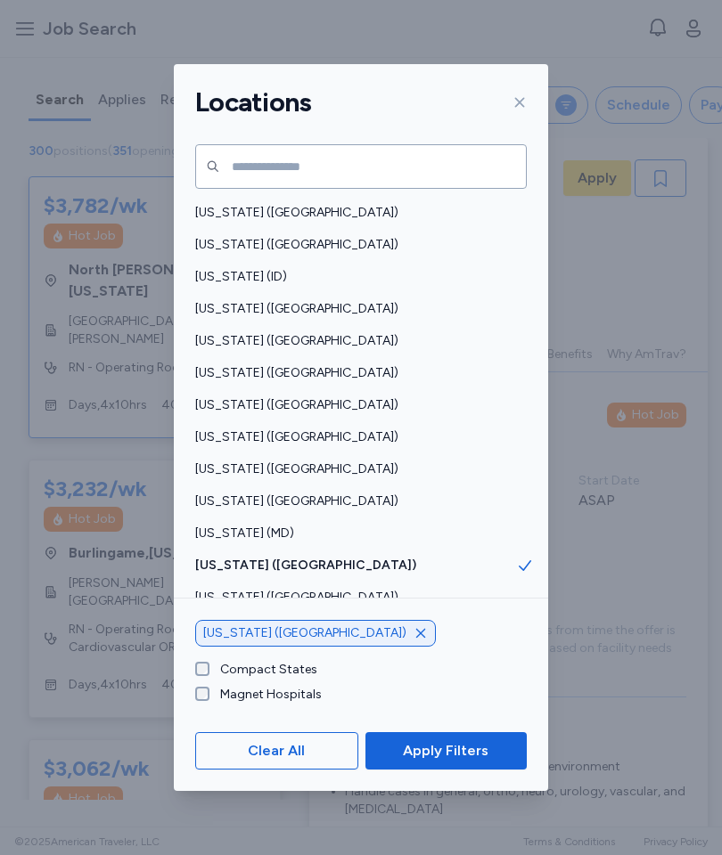
click at [452, 762] on span "Apply Filters" at bounding box center [446, 750] width 86 height 21
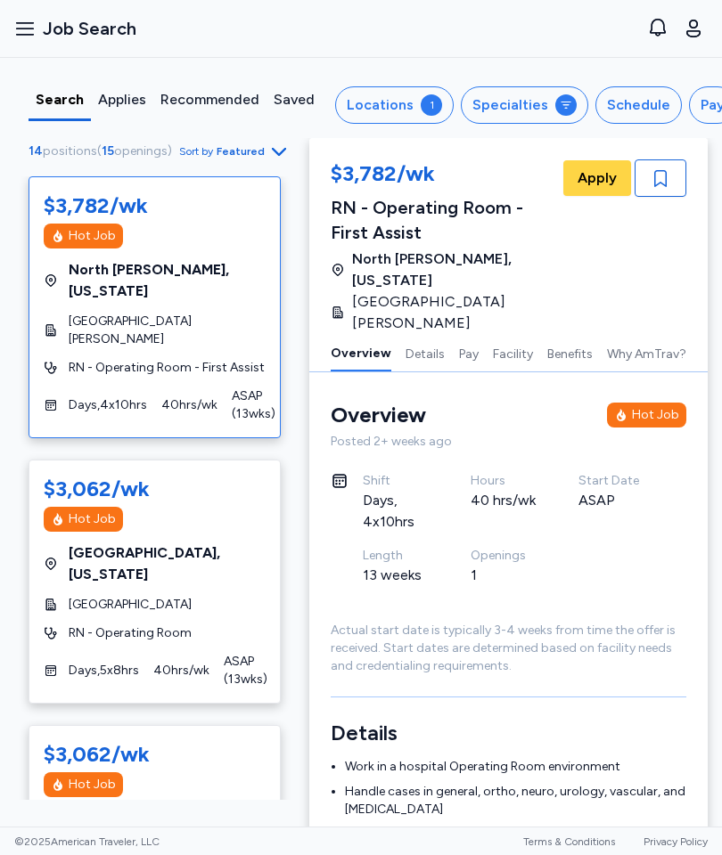
click at [258, 151] on span "Featured" at bounding box center [240, 151] width 48 height 14
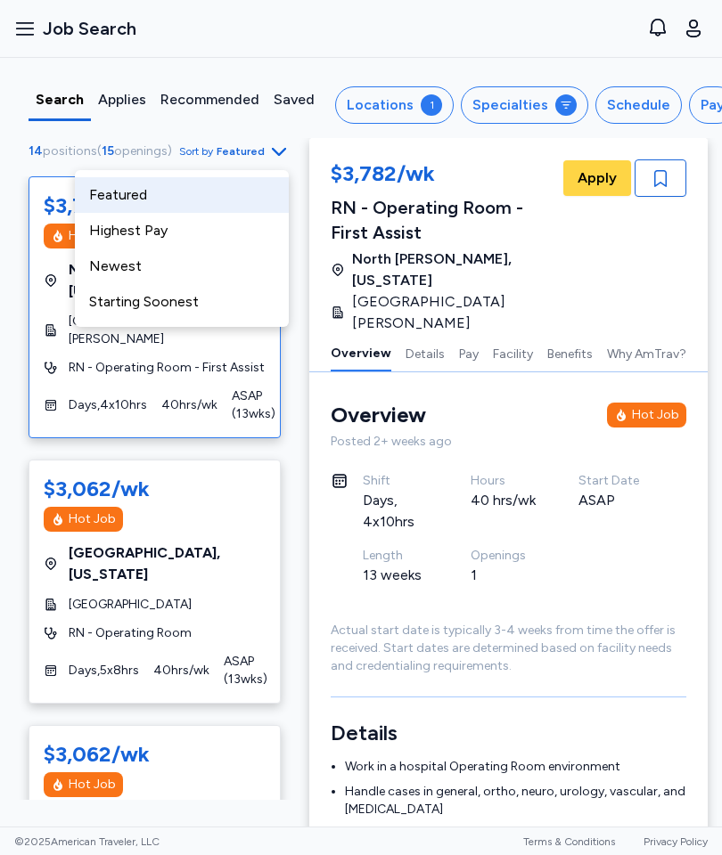
click at [147, 274] on div "Newest" at bounding box center [182, 267] width 214 height 36
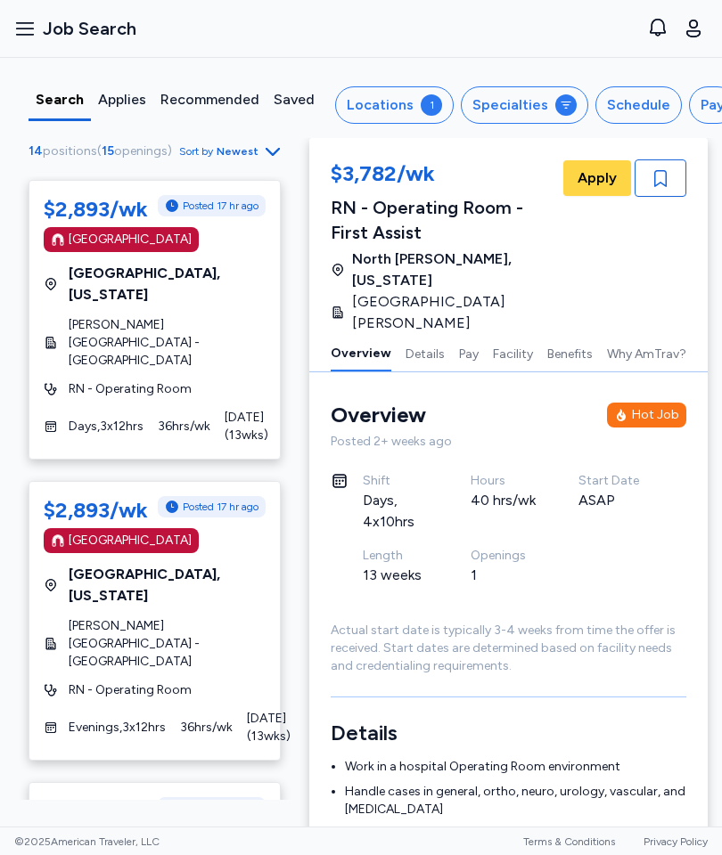
scroll to position [297, 0]
click at [235, 565] on div "[GEOGRAPHIC_DATA] , [US_STATE]" at bounding box center [155, 586] width 222 height 43
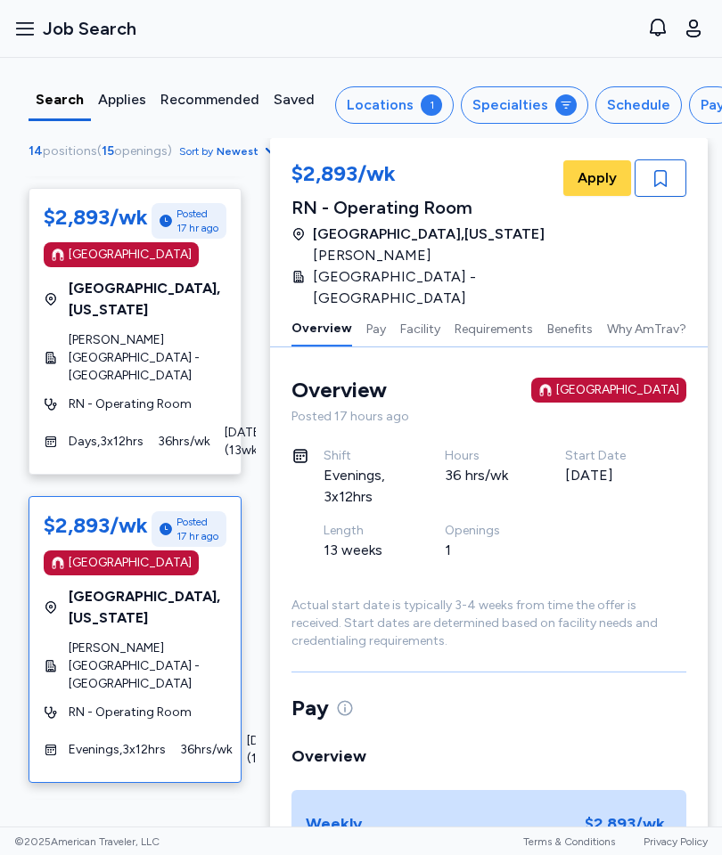
click at [600, 176] on span "Apply" at bounding box center [596, 177] width 39 height 21
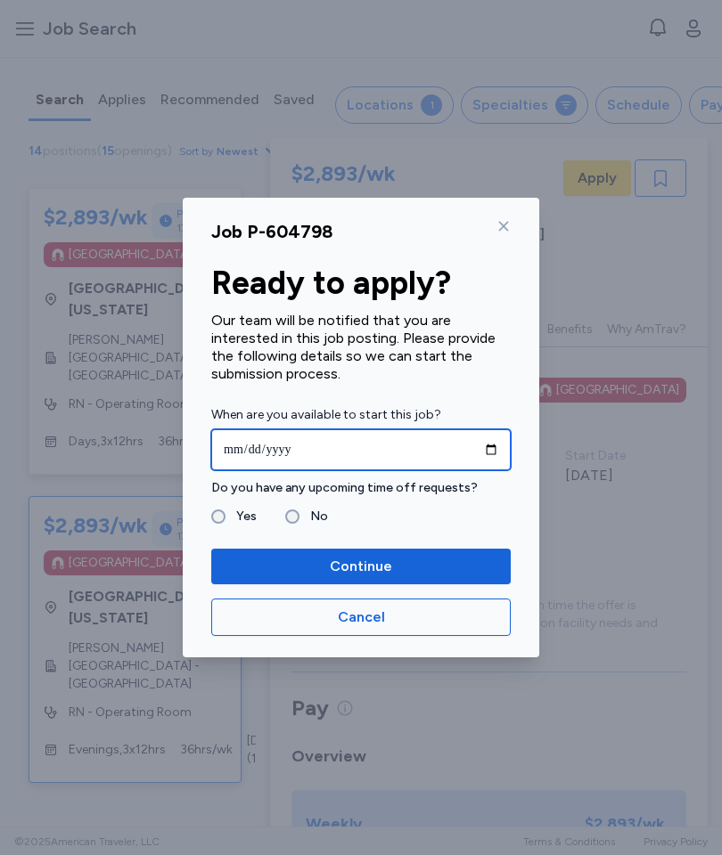
click at [363, 458] on input "date" at bounding box center [360, 449] width 299 height 41
type input "**********"
click at [299, 522] on label "No" at bounding box center [313, 516] width 29 height 21
click at [297, 561] on span "Continue" at bounding box center [360, 566] width 271 height 21
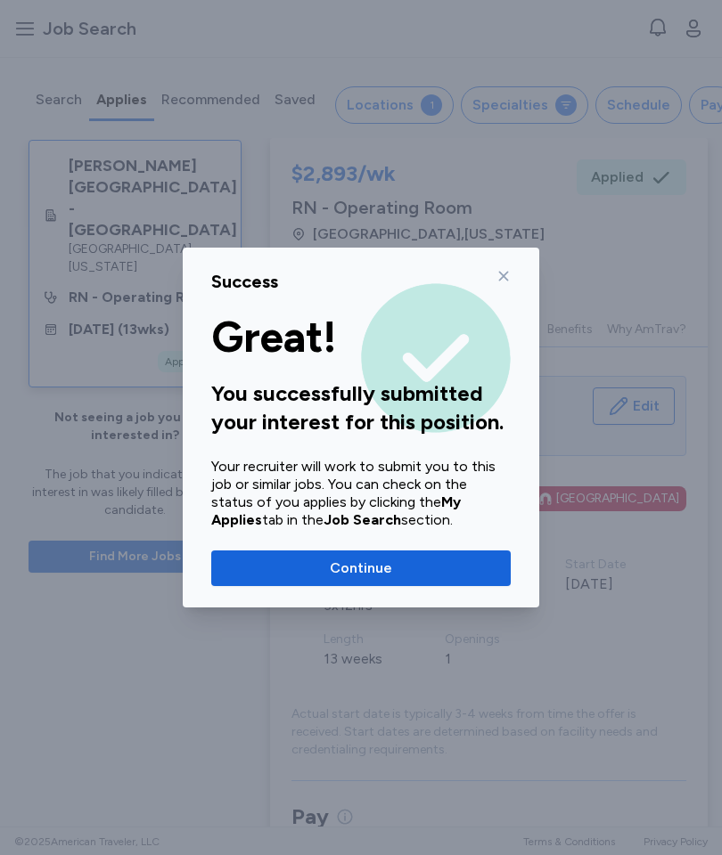
click at [523, 266] on div "Success Great! You successfully submitted your interest for this position. Your…" at bounding box center [361, 428] width 356 height 360
click at [507, 281] on icon at bounding box center [503, 276] width 14 height 14
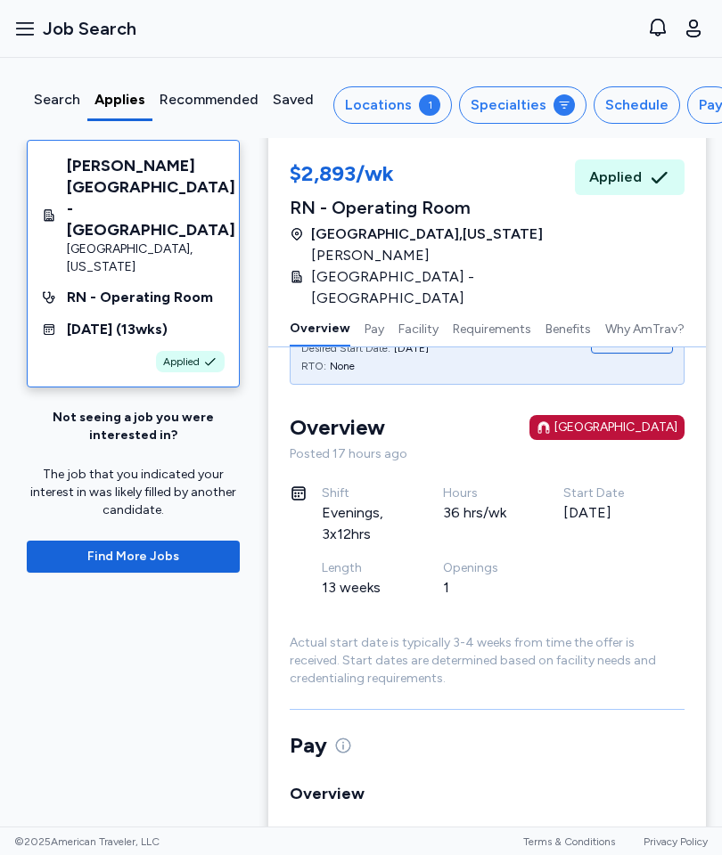
scroll to position [73, 2]
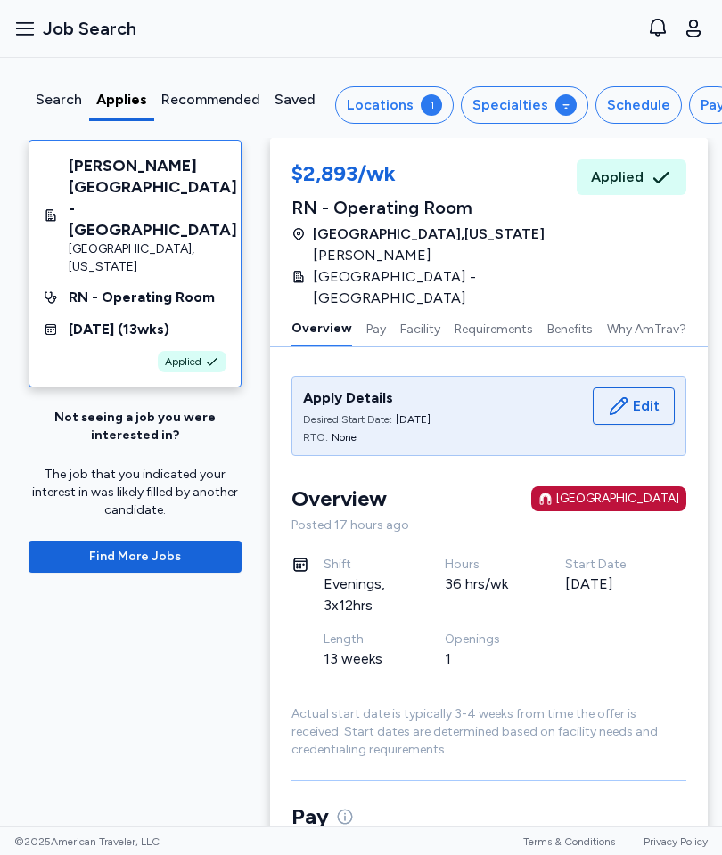
click at [70, 100] on div "Search" at bounding box center [59, 99] width 46 height 21
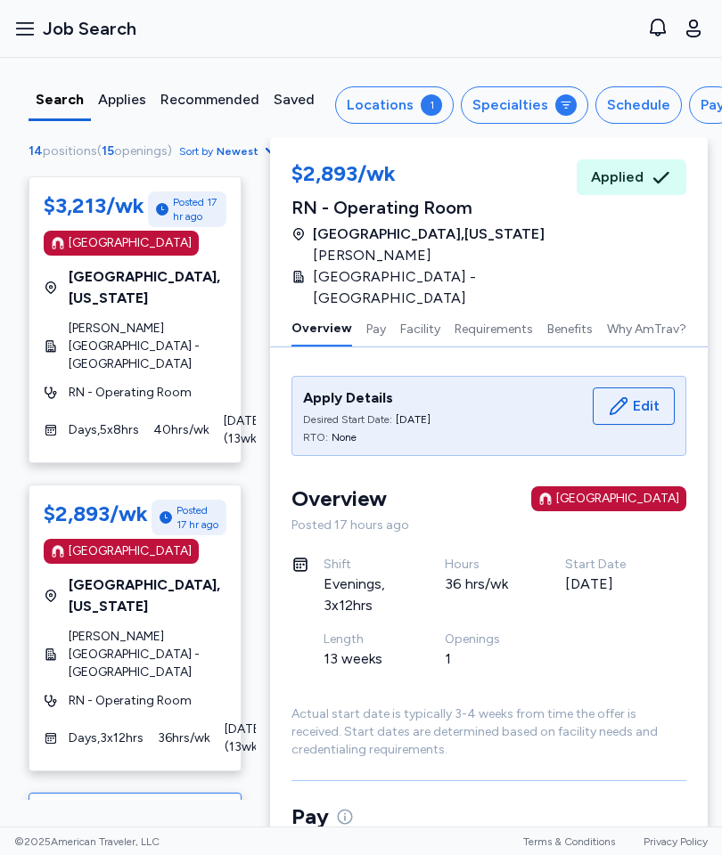
click at [88, 644] on span "[PERSON_NAME][GEOGRAPHIC_DATA] - [GEOGRAPHIC_DATA]" at bounding box center [148, 654] width 158 height 53
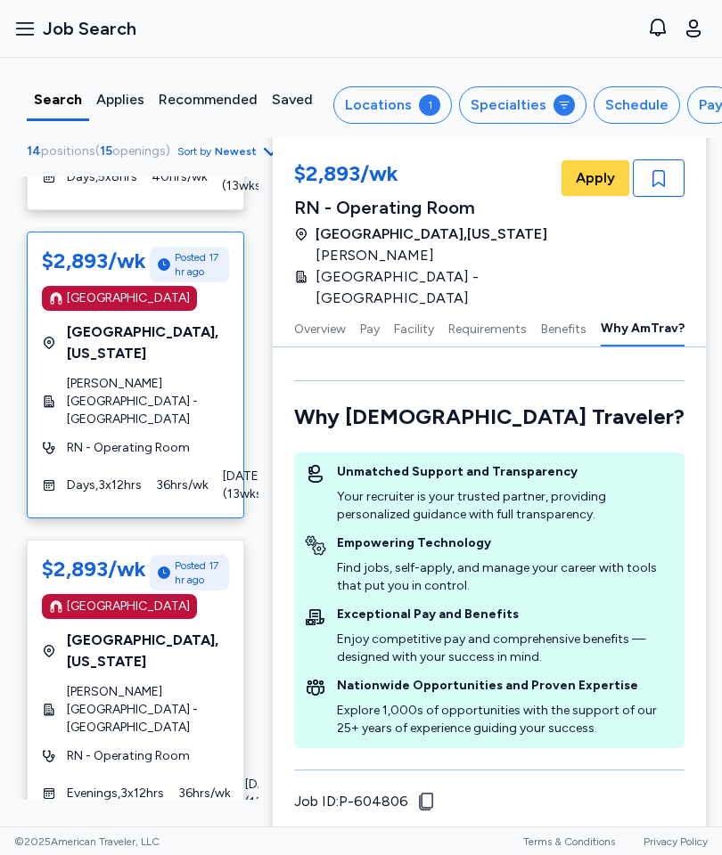
scroll to position [254, 0]
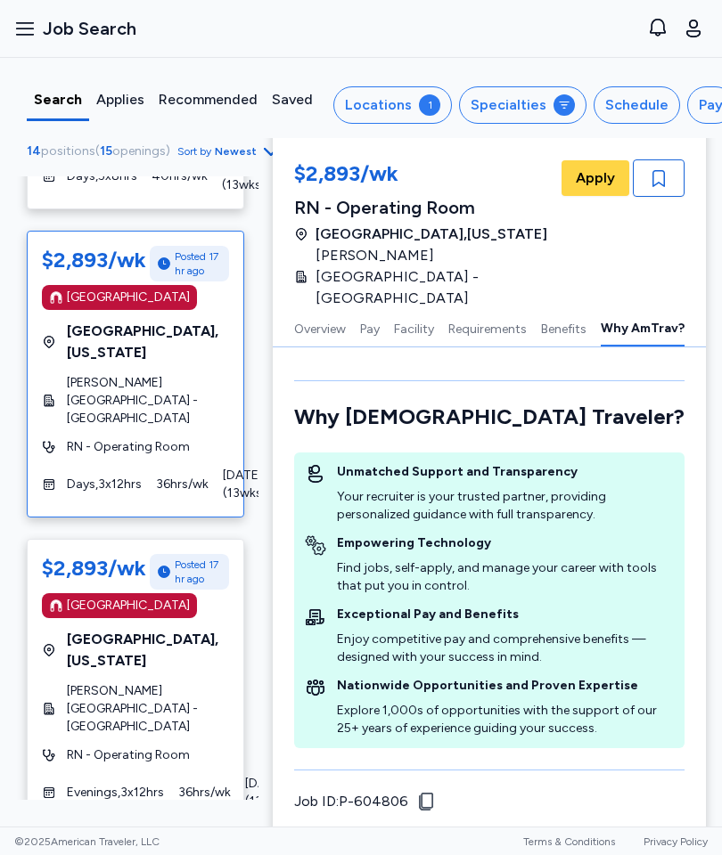
click at [112, 746] on span "RN - Operating Room" at bounding box center [128, 755] width 123 height 18
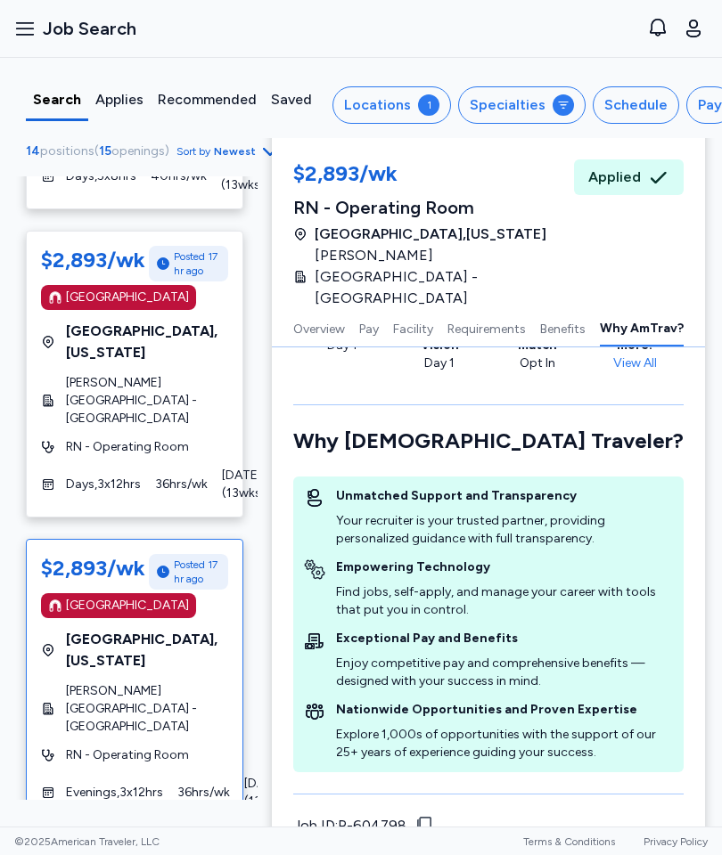
scroll to position [2292, 2]
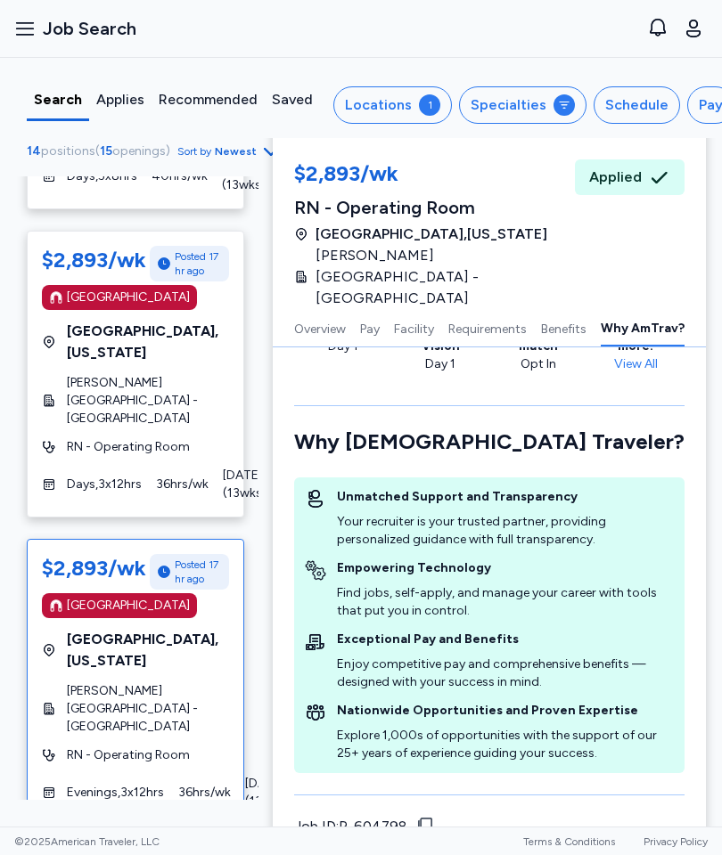
click at [410, 816] on div "Job ID: P-604798 Copied to clipboard!" at bounding box center [489, 826] width 390 height 21
click at [442, 818] on span "Copied to clipboard!" at bounding box center [499, 827] width 120 height 18
click at [349, 816] on div "Job ID: P-604798" at bounding box center [350, 826] width 113 height 21
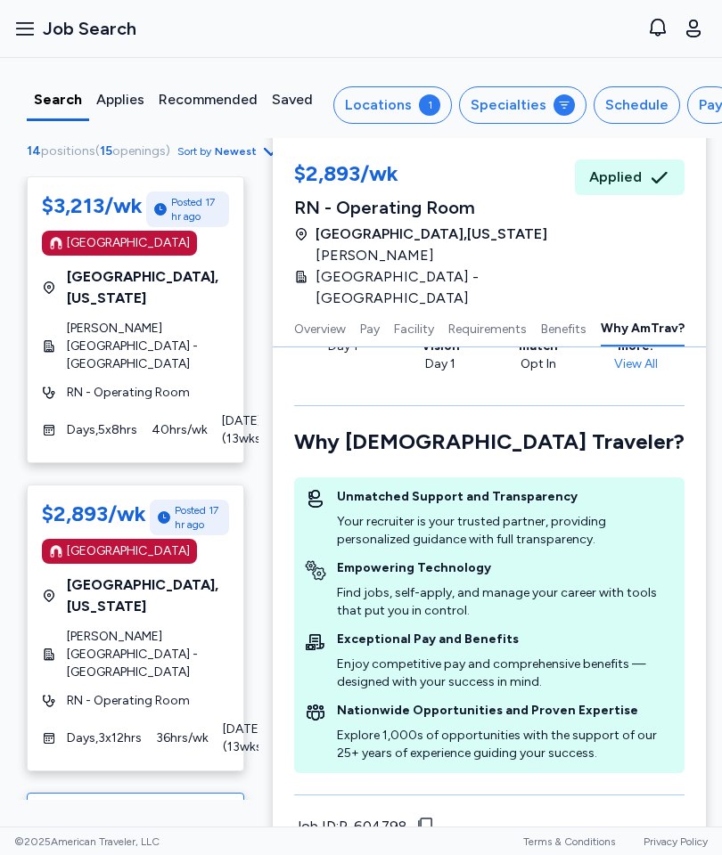
scroll to position [0, 0]
click at [401, 114] on div "Locations" at bounding box center [378, 104] width 67 height 21
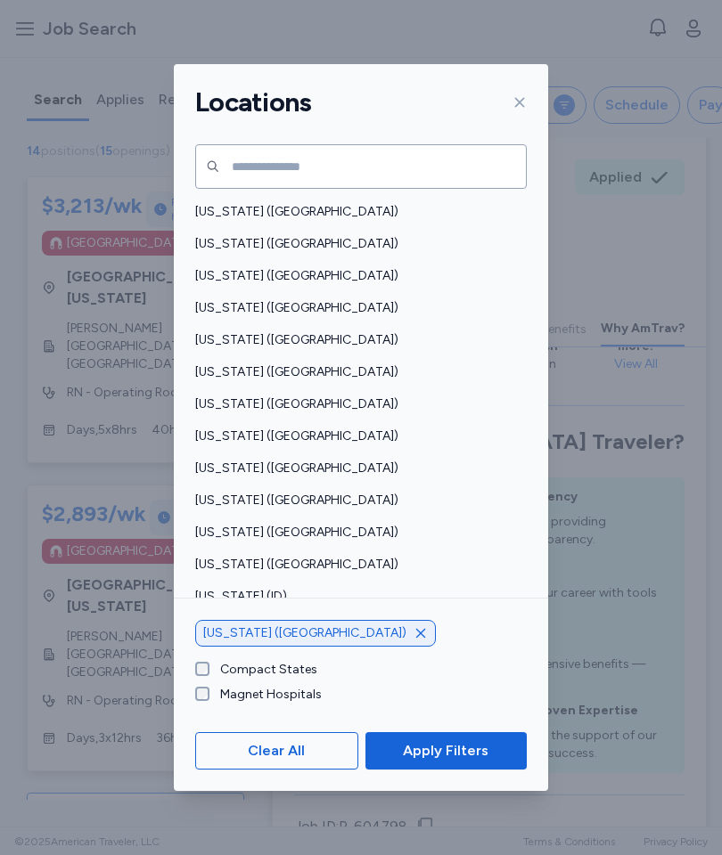
click at [413, 640] on icon "button" at bounding box center [420, 633] width 14 height 14
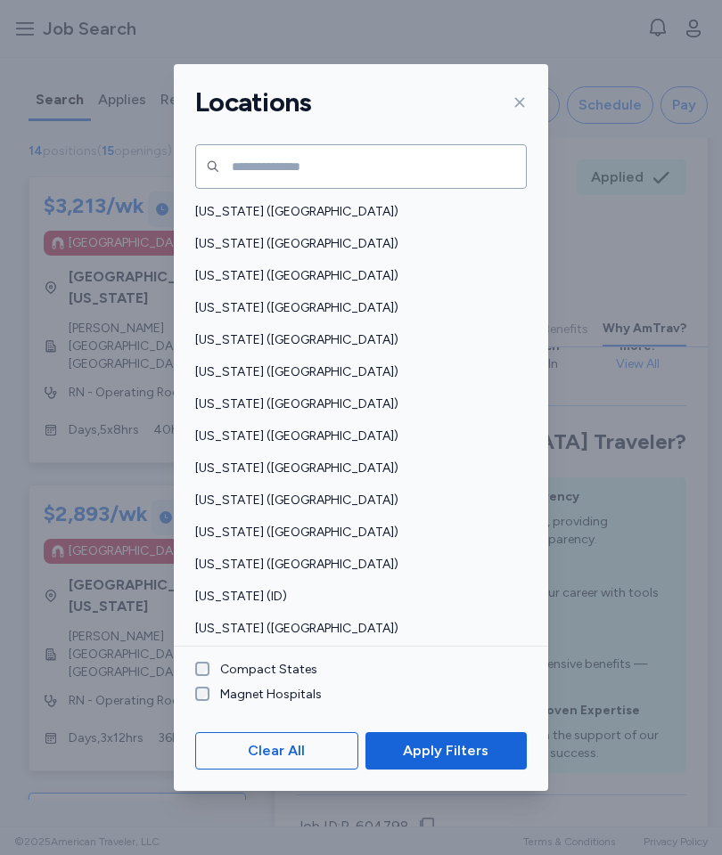
scroll to position [2292, 0]
click at [444, 762] on span "Apply Filters" at bounding box center [446, 750] width 86 height 21
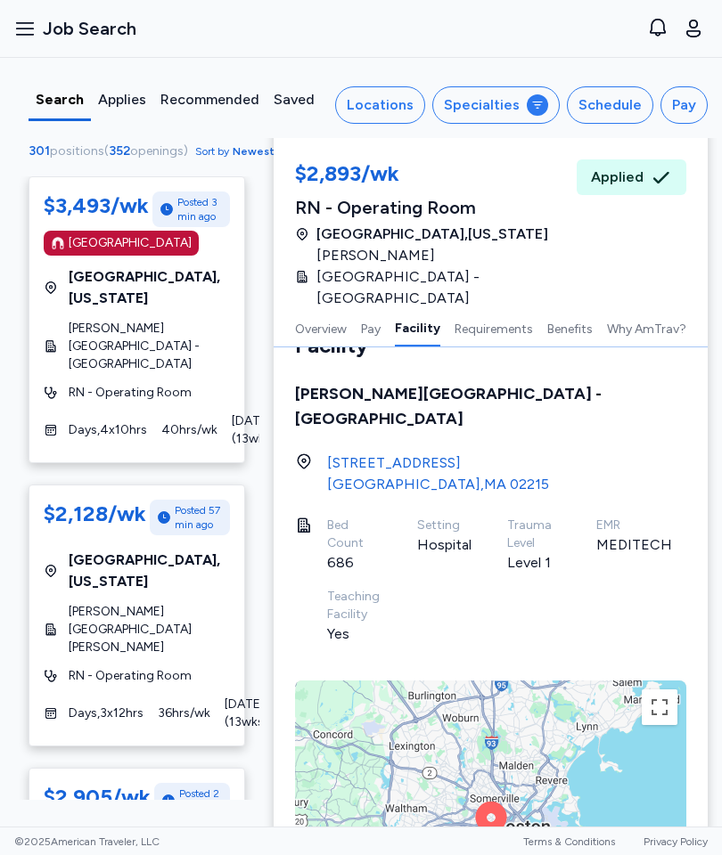
scroll to position [1097, 0]
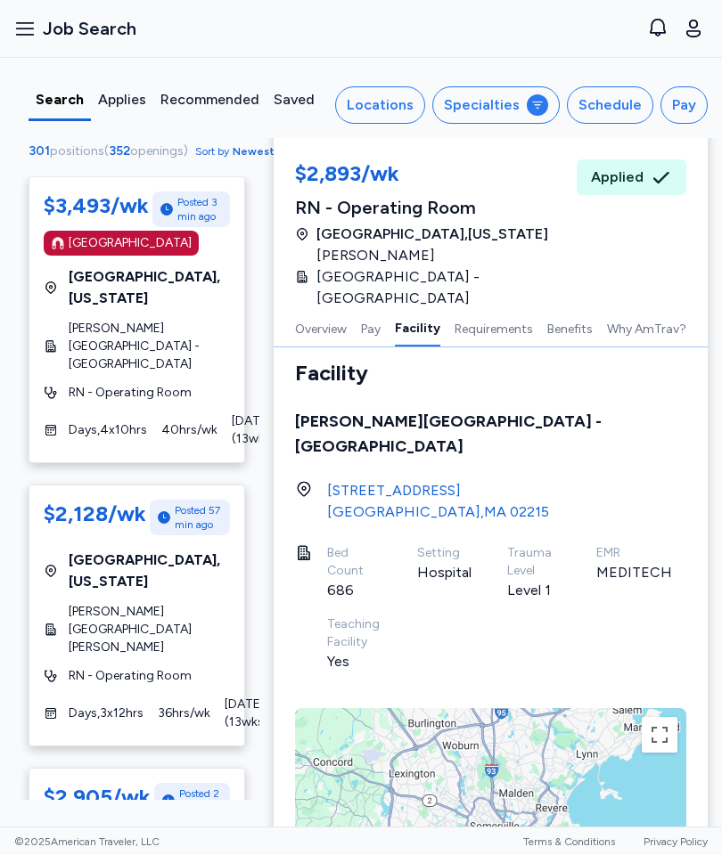
click at [186, 325] on span "[PERSON_NAME][GEOGRAPHIC_DATA] - [GEOGRAPHIC_DATA]" at bounding box center [149, 346] width 161 height 53
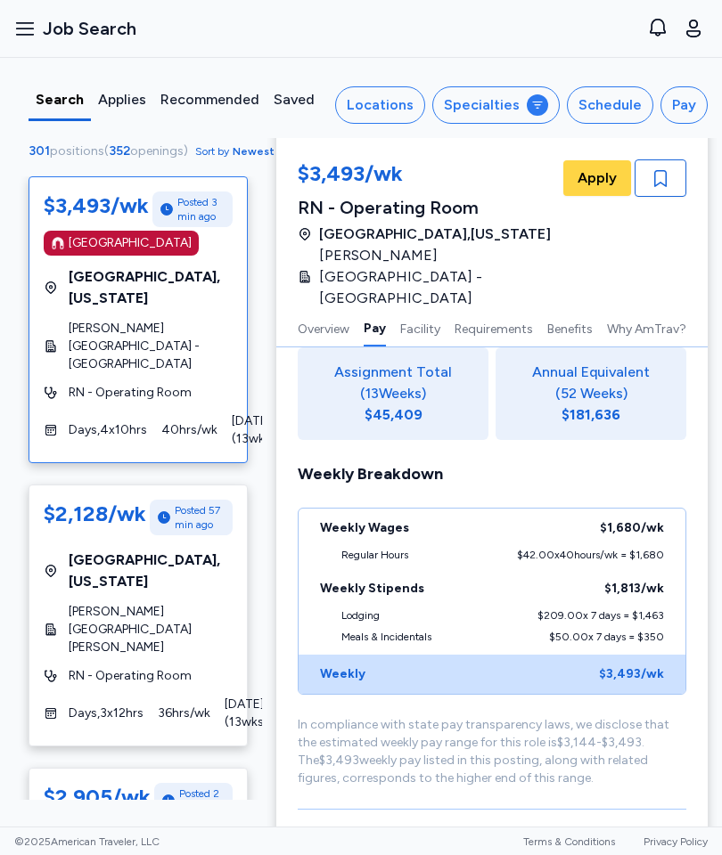
click at [335, 569] on div "Weekly Stipends $1,813 /wk" at bounding box center [491, 588] width 387 height 39
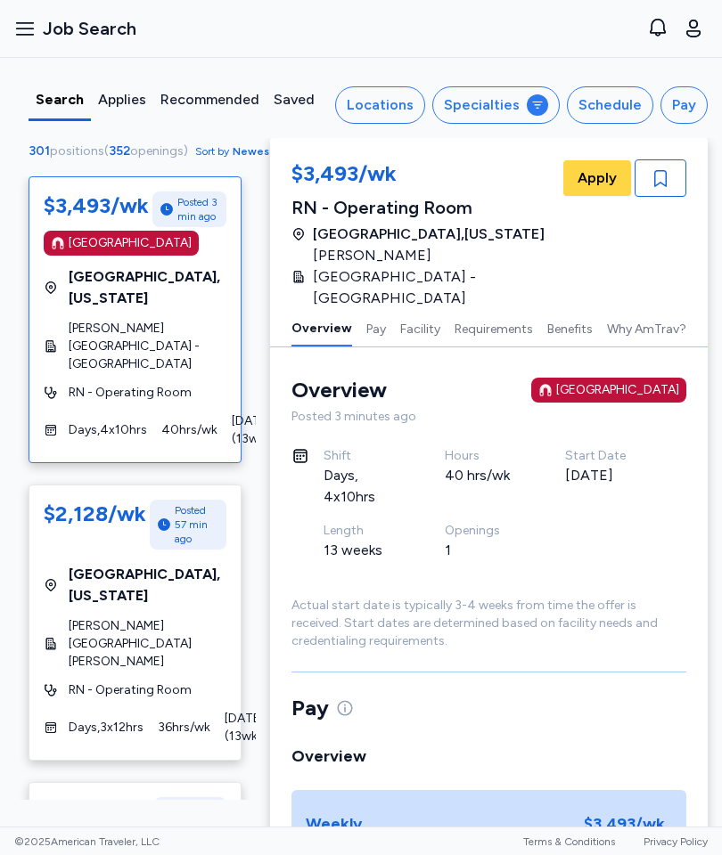
scroll to position [0, 0]
click at [220, 162] on span "Sort by Newest" at bounding box center [247, 151] width 104 height 21
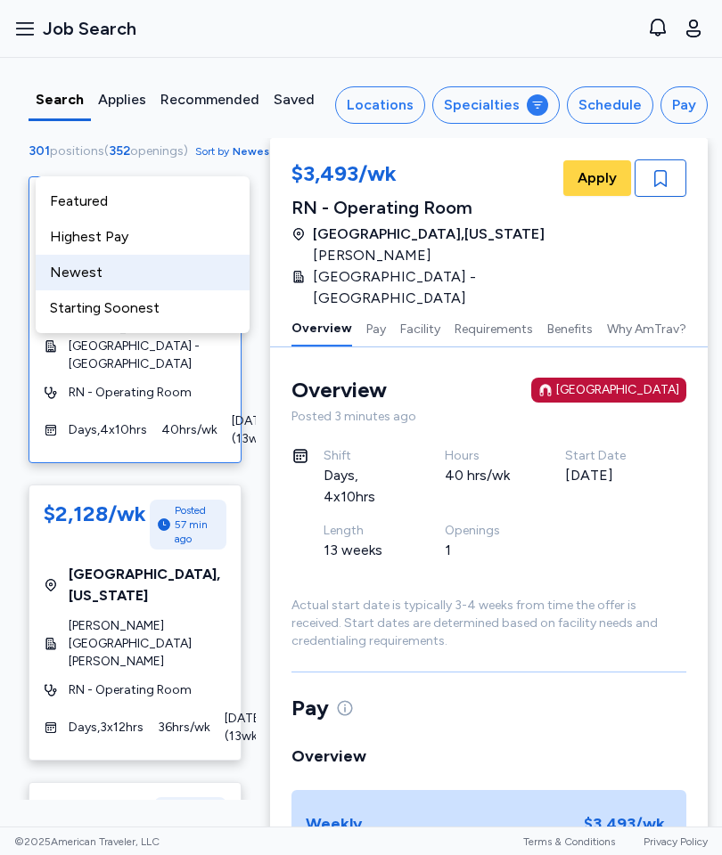
click at [203, 237] on div "Highest Pay" at bounding box center [143, 237] width 214 height 36
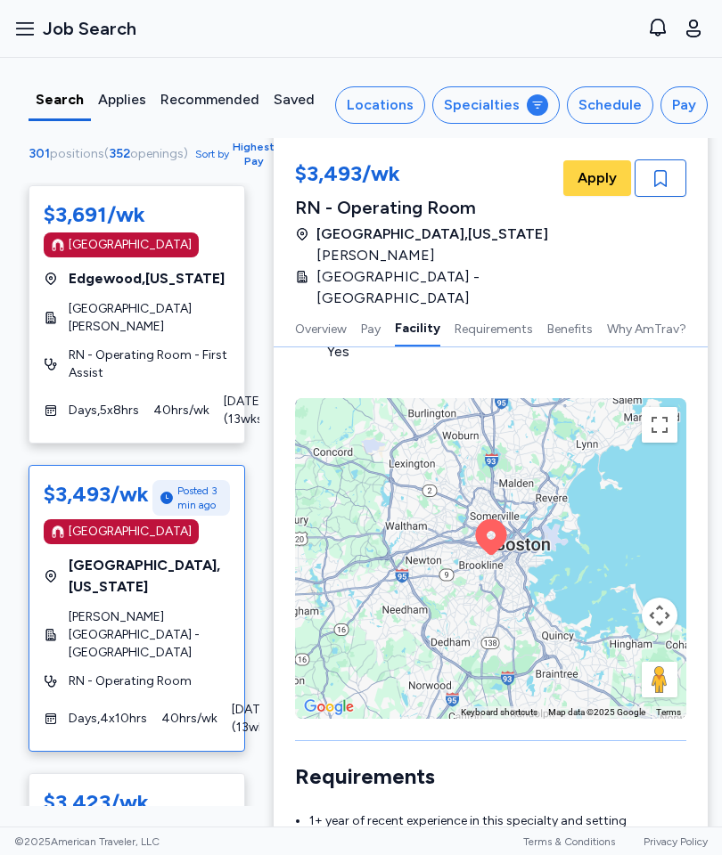
scroll to position [1305, 0]
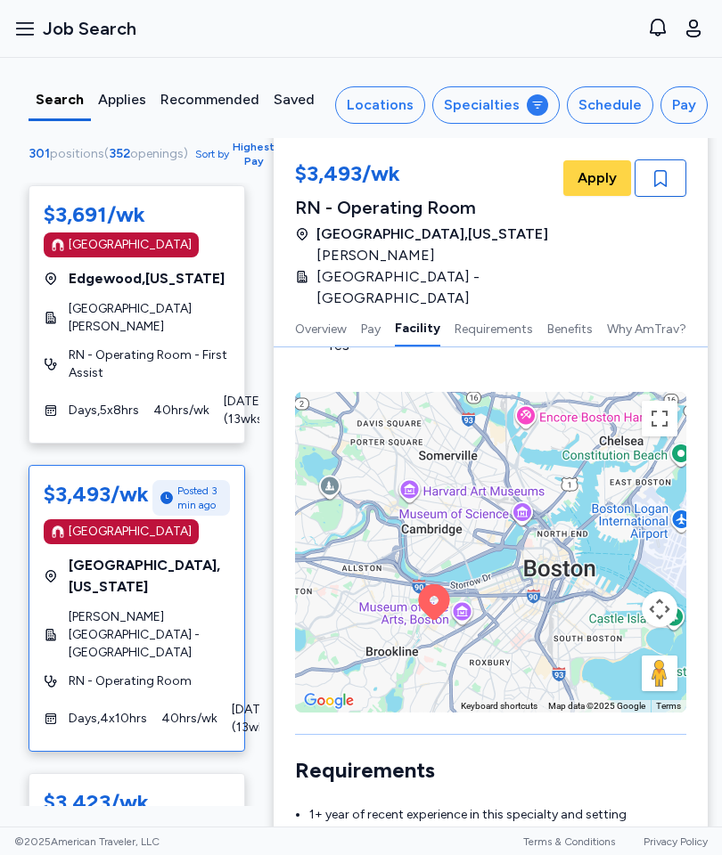
click at [413, 91] on button "Locations" at bounding box center [380, 104] width 90 height 37
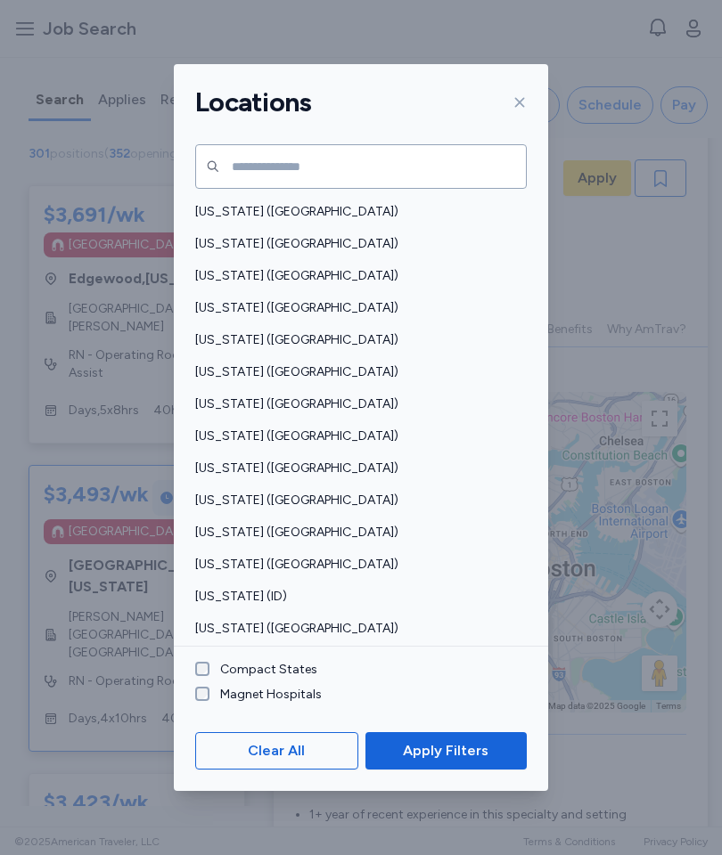
click at [270, 363] on span "[US_STATE] ([GEOGRAPHIC_DATA])" at bounding box center [355, 372] width 321 height 18
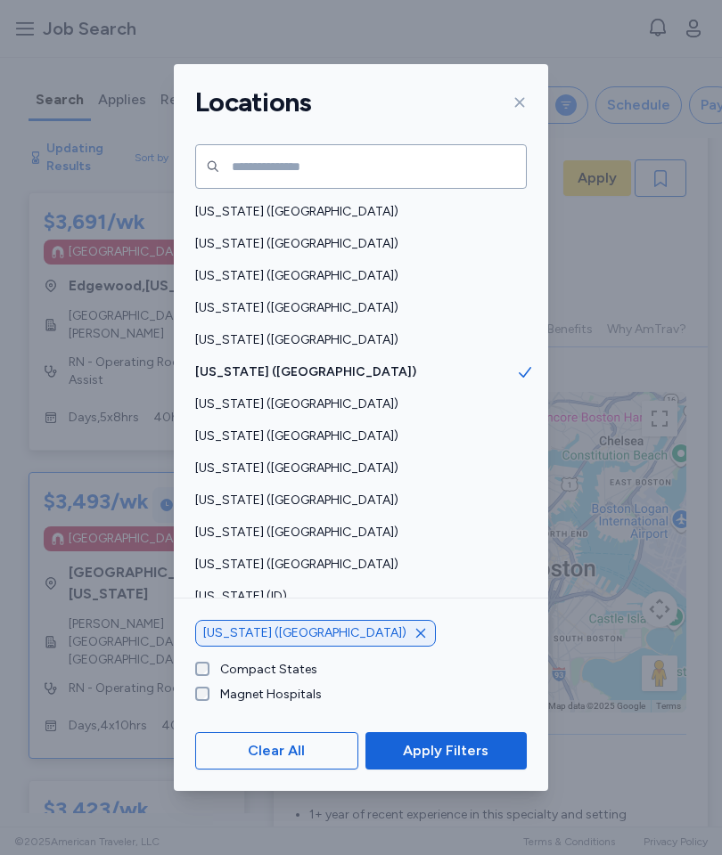
click at [281, 363] on span "[US_STATE] ([GEOGRAPHIC_DATA])" at bounding box center [355, 372] width 321 height 18
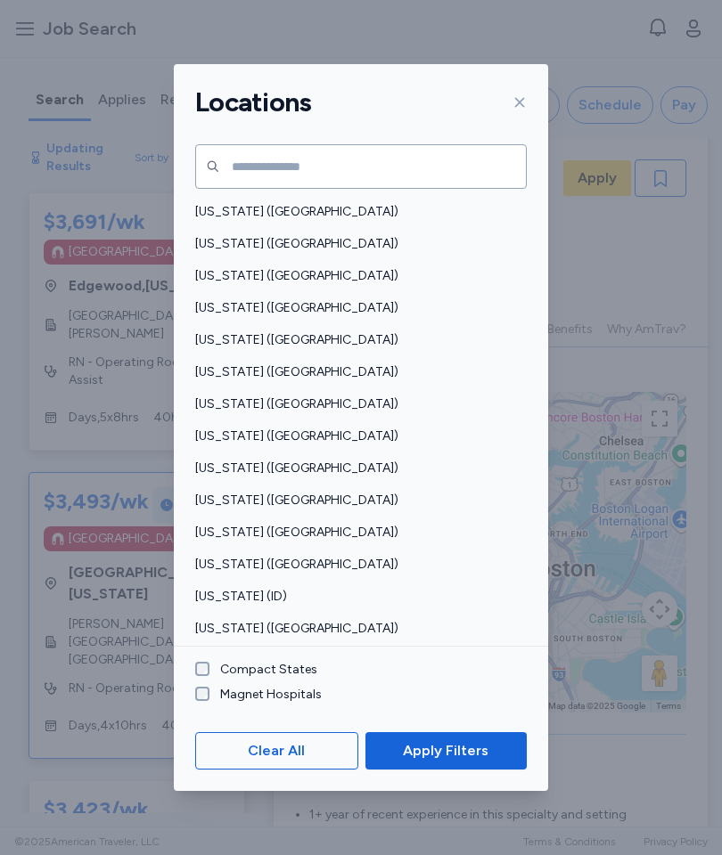
scroll to position [5, 0]
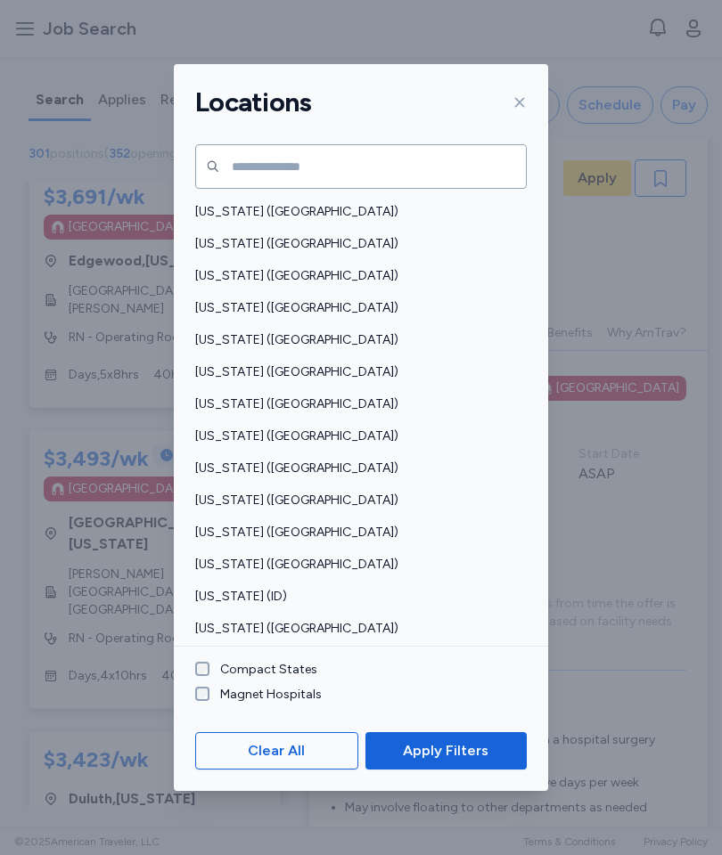
click at [295, 396] on span "[US_STATE] ([GEOGRAPHIC_DATA])" at bounding box center [355, 405] width 321 height 18
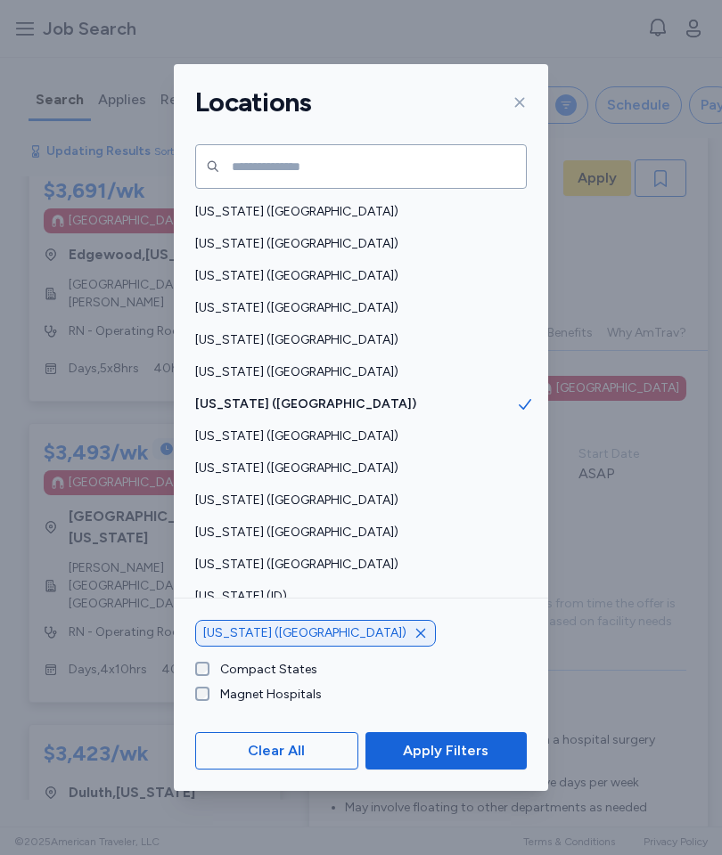
click at [339, 363] on span "[US_STATE] ([GEOGRAPHIC_DATA])" at bounding box center [355, 372] width 321 height 18
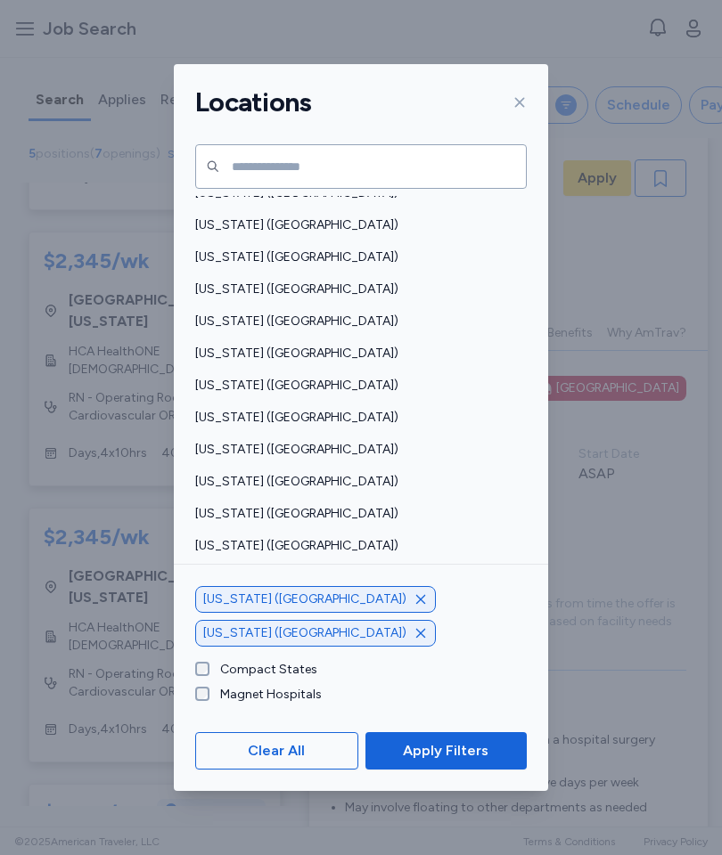
scroll to position [1172, 0]
click at [265, 474] on span "[US_STATE] ([GEOGRAPHIC_DATA])" at bounding box center [355, 483] width 321 height 18
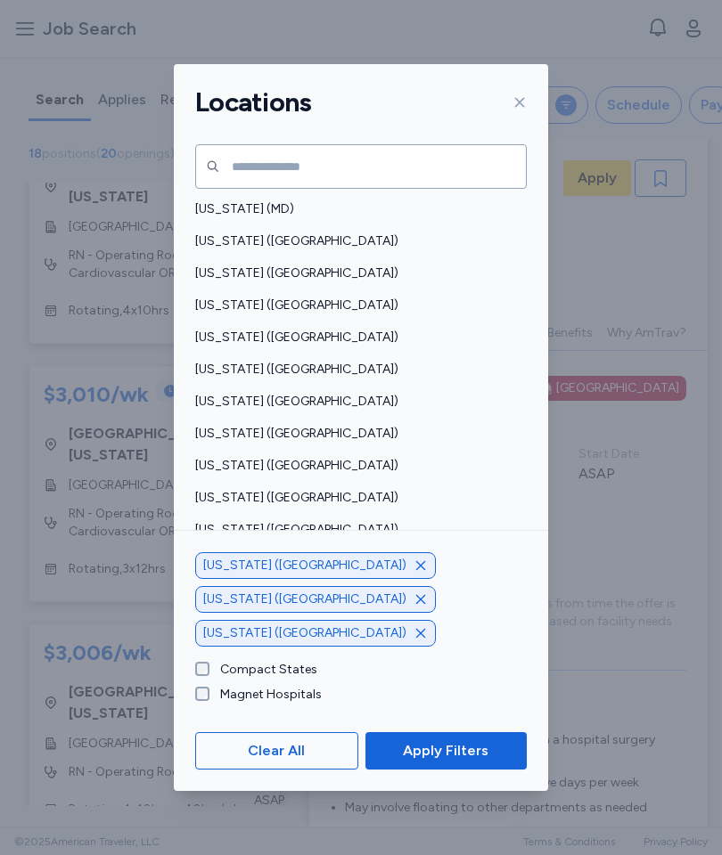
scroll to position [641, 0]
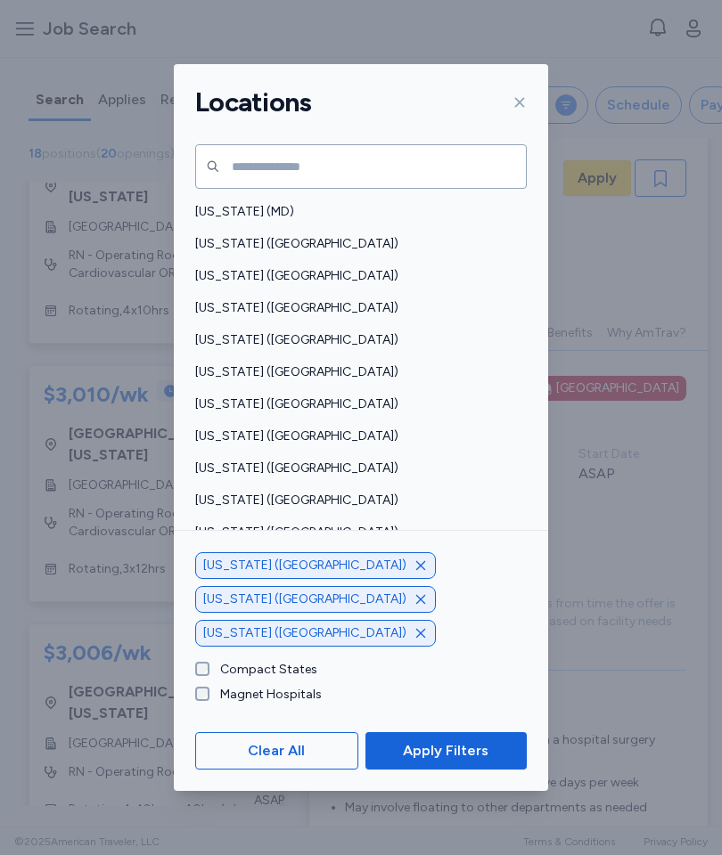
click at [297, 235] on span "[US_STATE] ([GEOGRAPHIC_DATA])" at bounding box center [355, 244] width 321 height 18
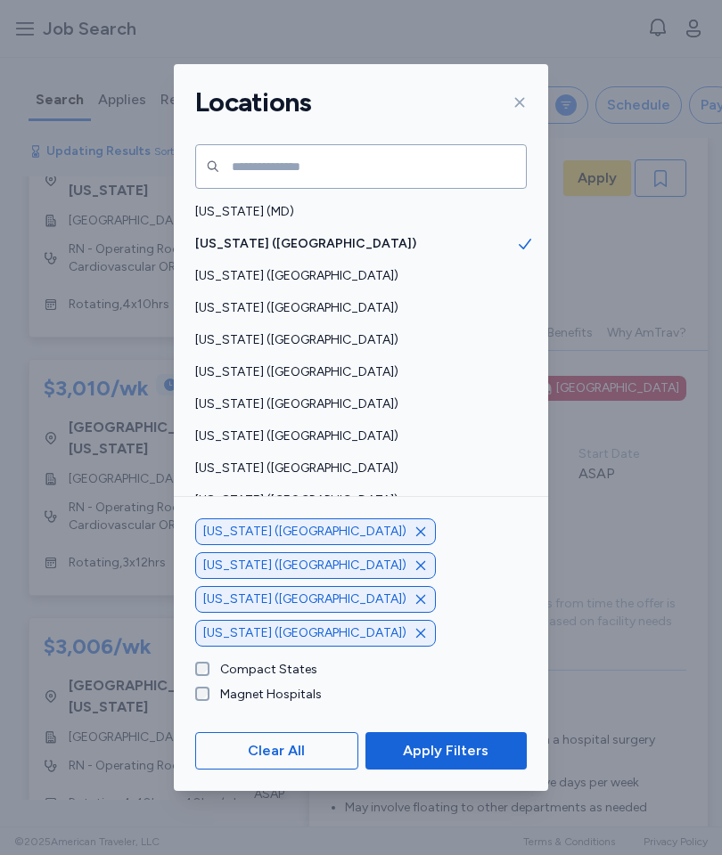
click at [463, 762] on span "Apply Filters" at bounding box center [446, 750] width 86 height 21
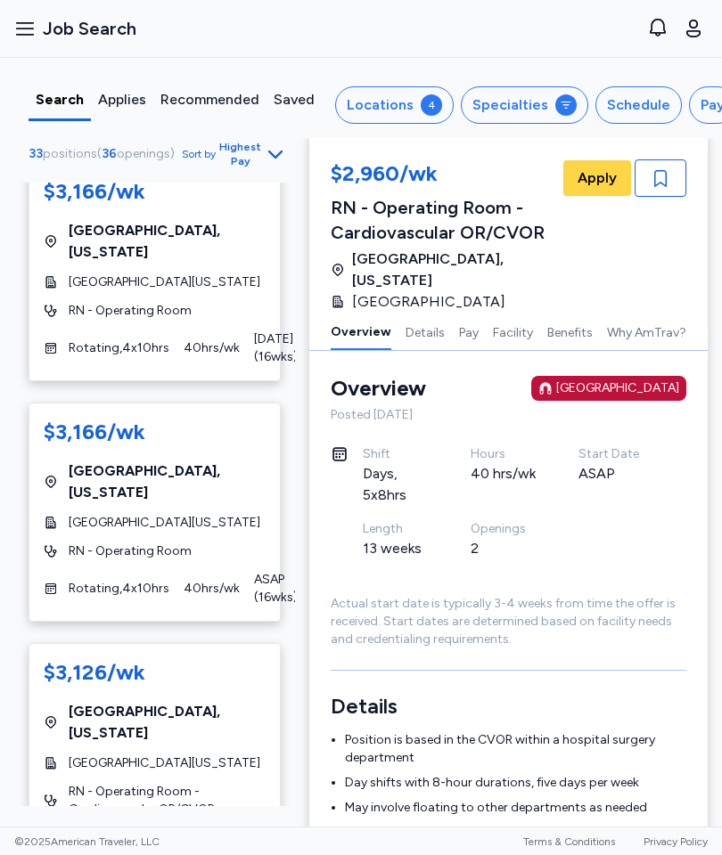
scroll to position [992, 0]
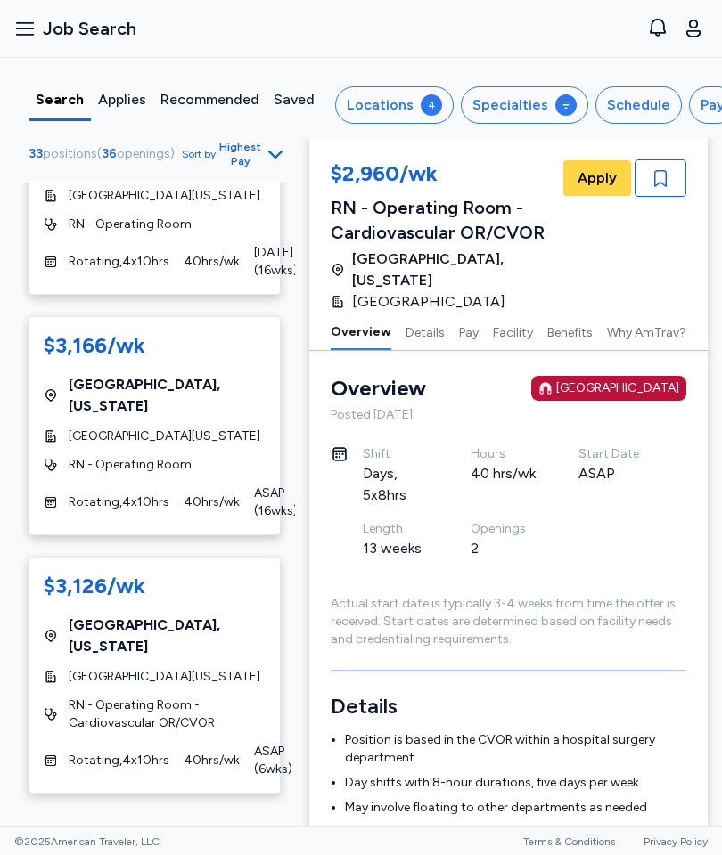
click at [244, 609] on div "$3,126/wk [GEOGRAPHIC_DATA] , [US_STATE][GEOGRAPHIC_DATA][US_STATE] RN - Operat…" at bounding box center [155, 675] width 252 height 237
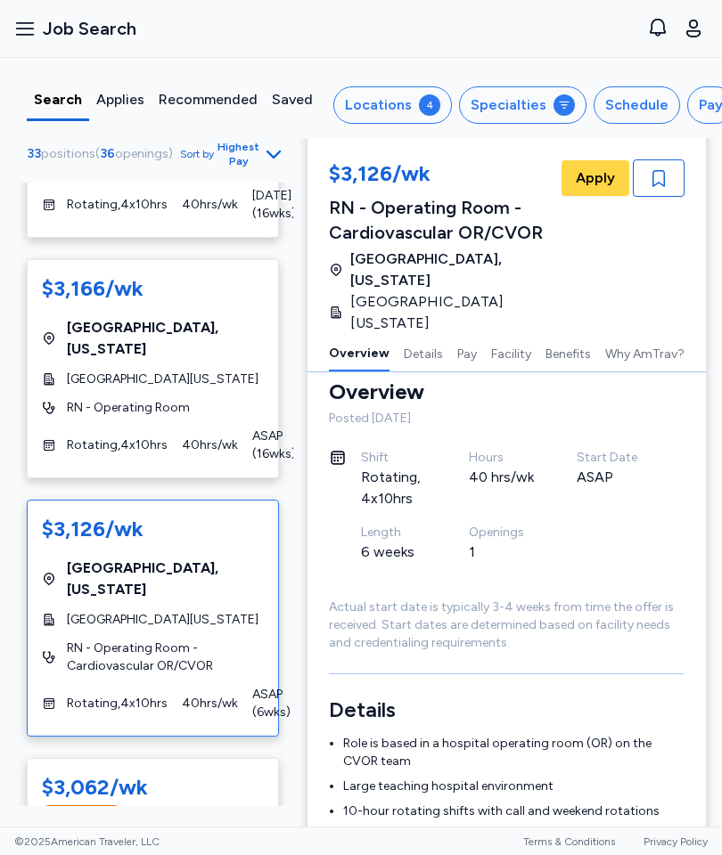
scroll to position [1055, 0]
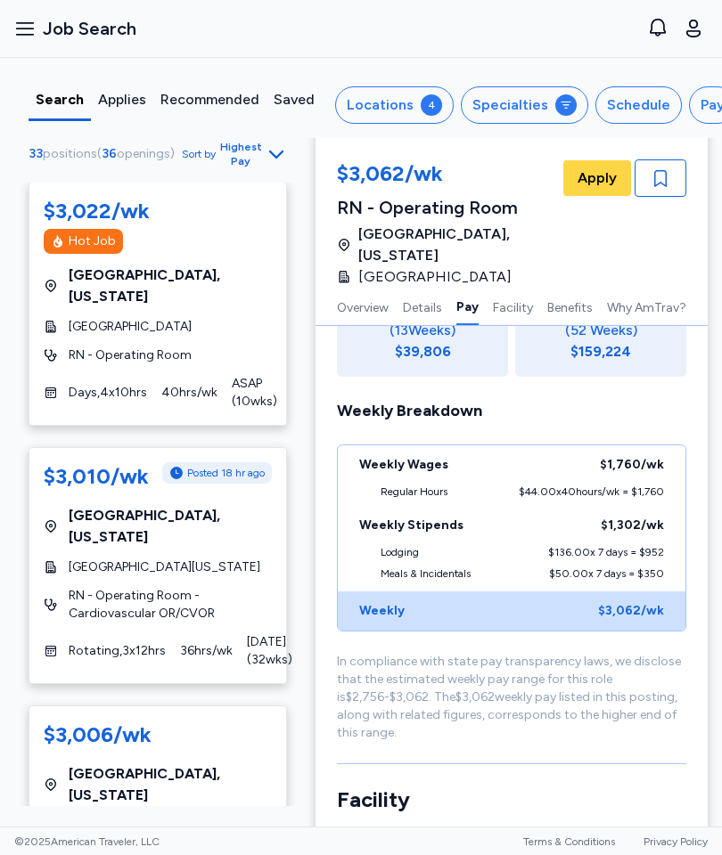
scroll to position [2398, 0]
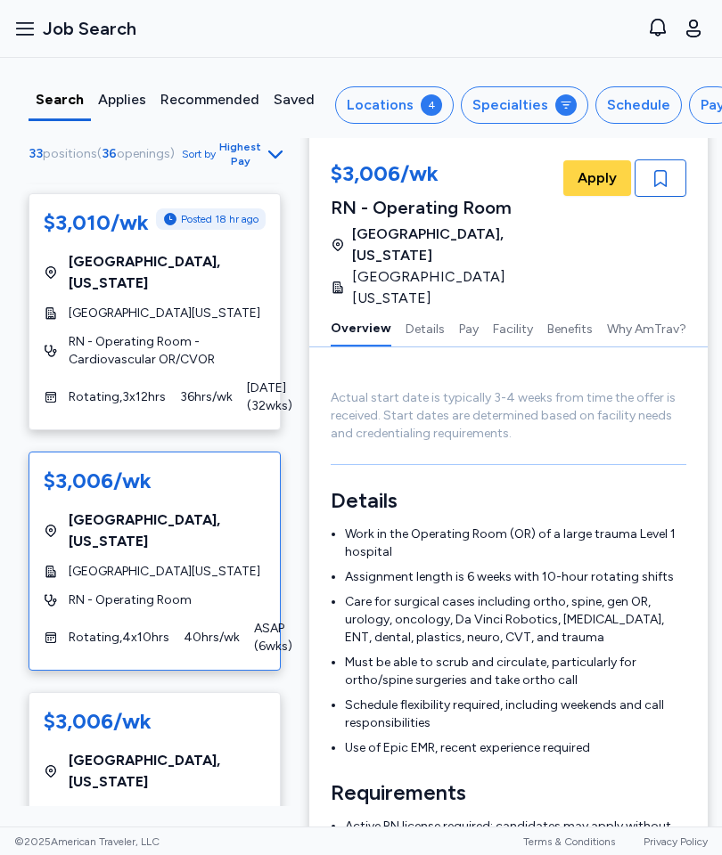
scroll to position [2660, 0]
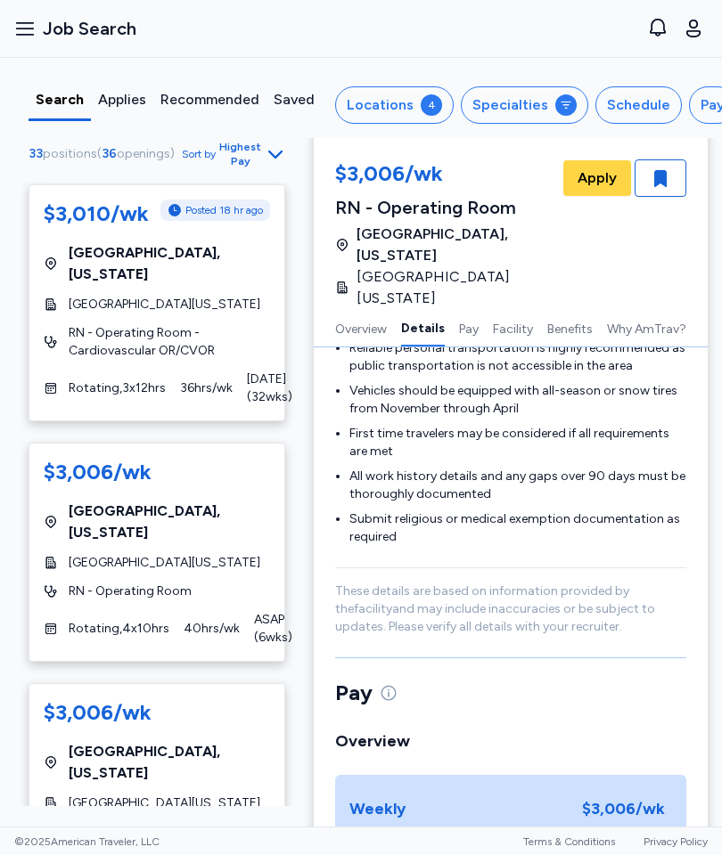
scroll to position [1043, 0]
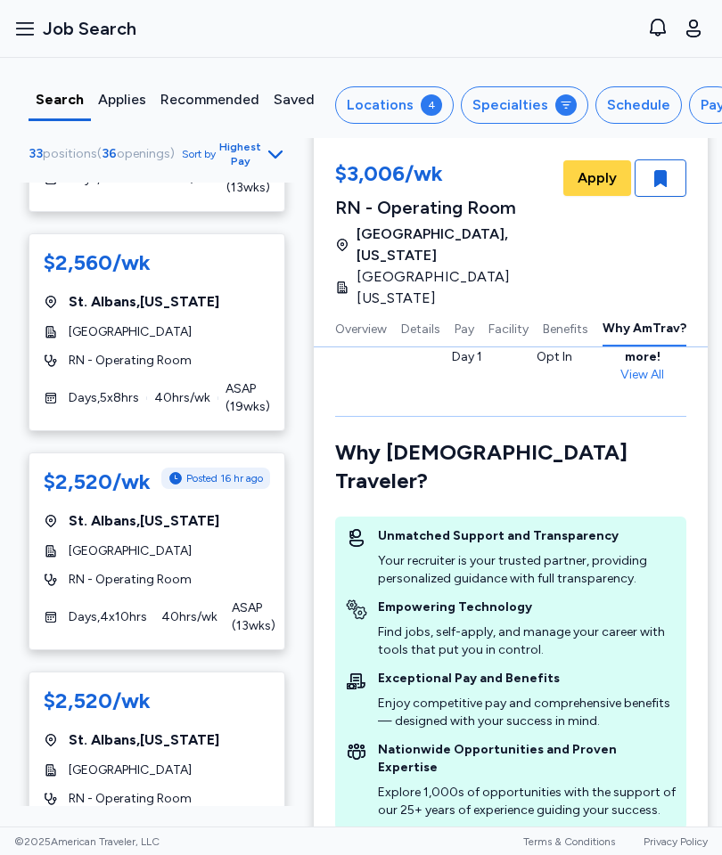
scroll to position [7263, 0]
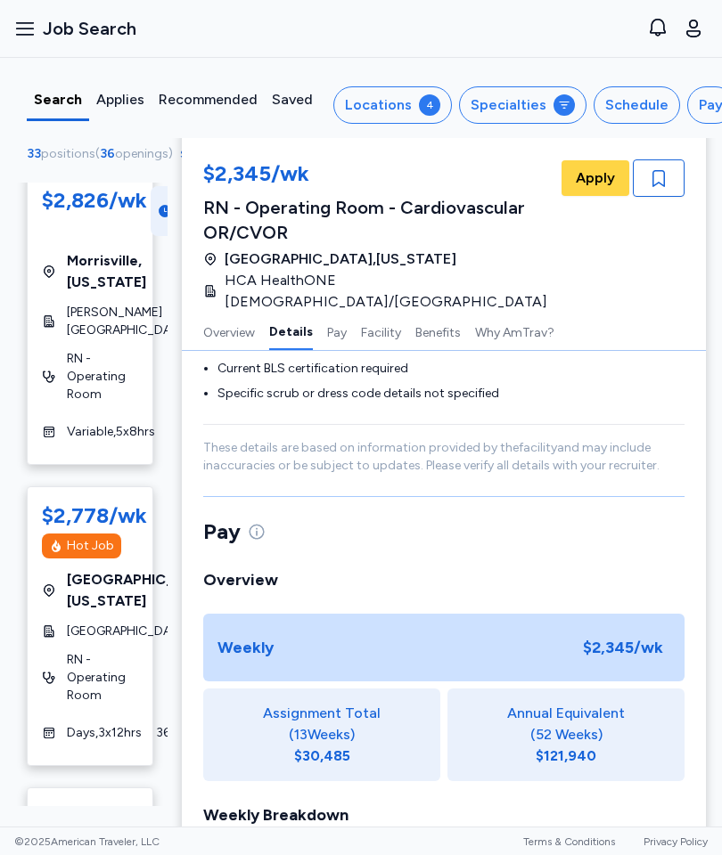
scroll to position [7243, 0]
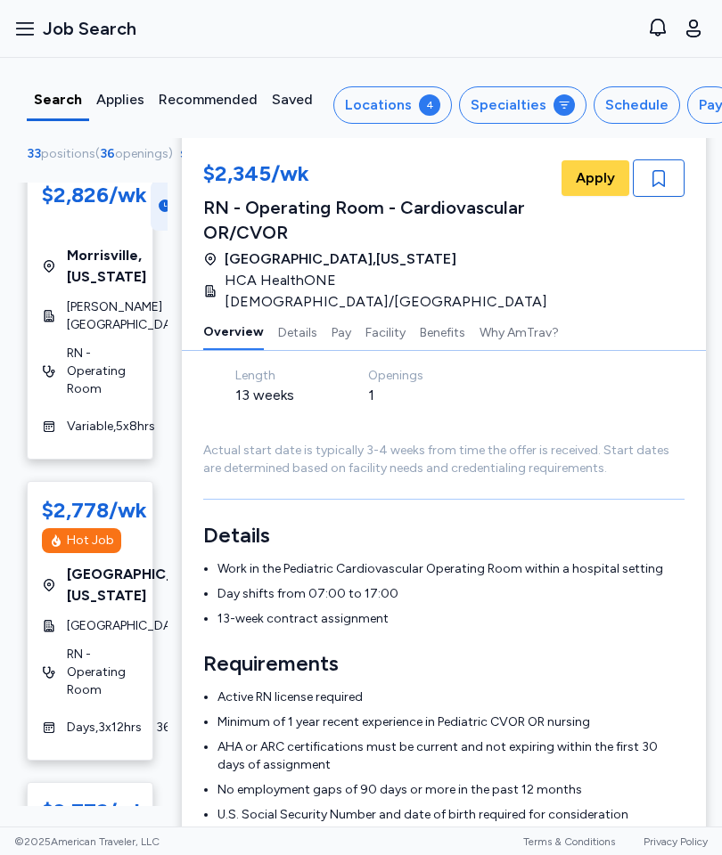
scroll to position [2, 2]
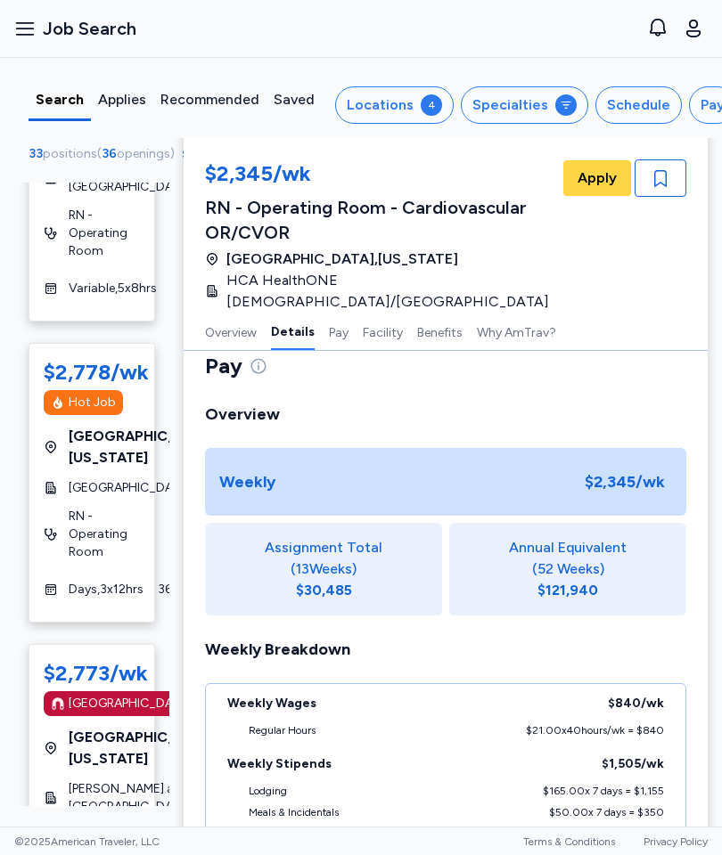
scroll to position [1038, -1]
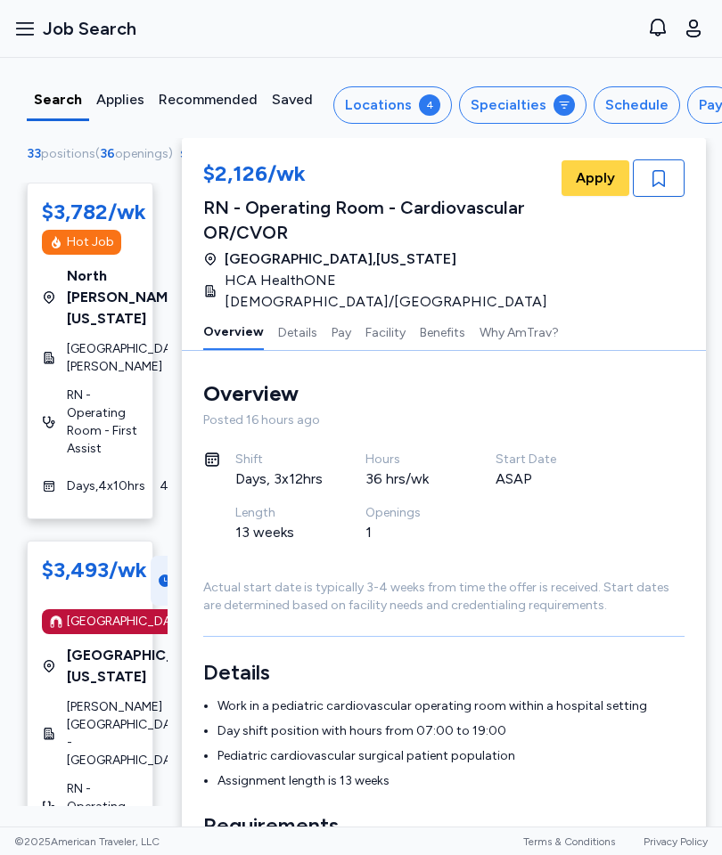
click at [248, 844] on span "[DATE] ( 13 wks)" at bounding box center [252, 862] width 44 height 36
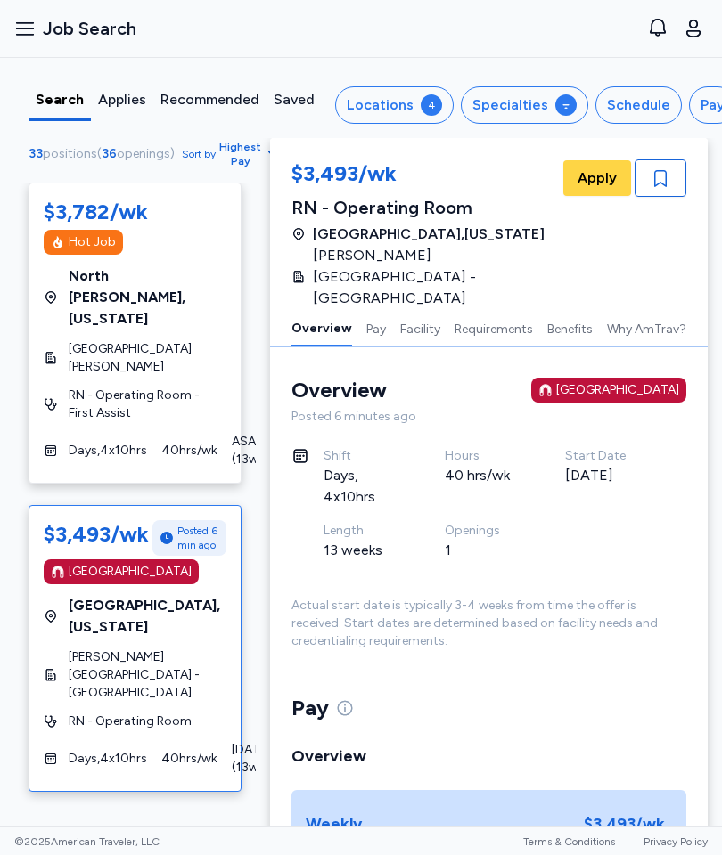
click at [518, 317] on button "Requirements" at bounding box center [493, 327] width 78 height 37
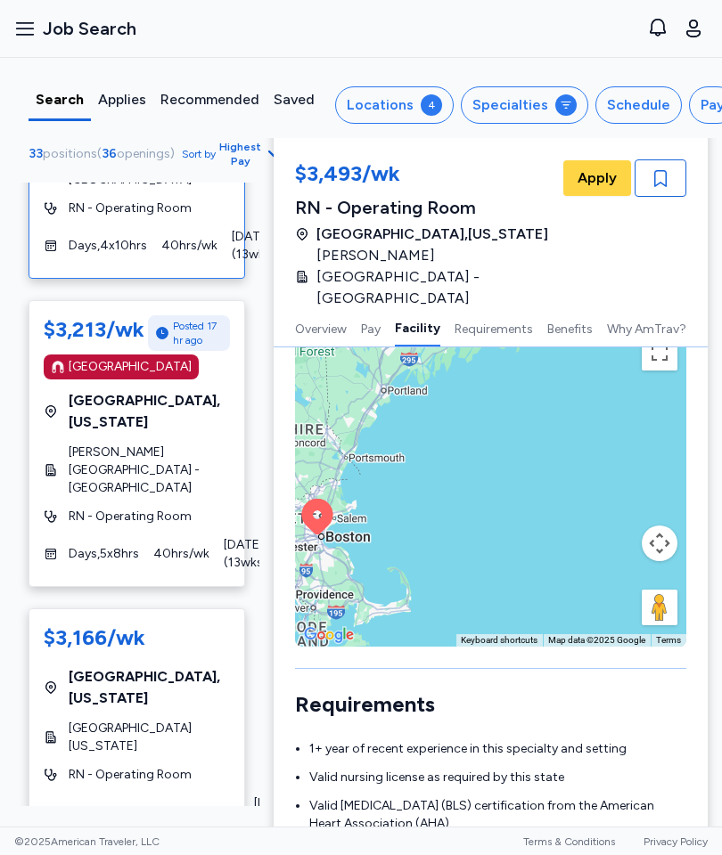
scroll to position [485, 0]
